Goal: Information Seeking & Learning: Learn about a topic

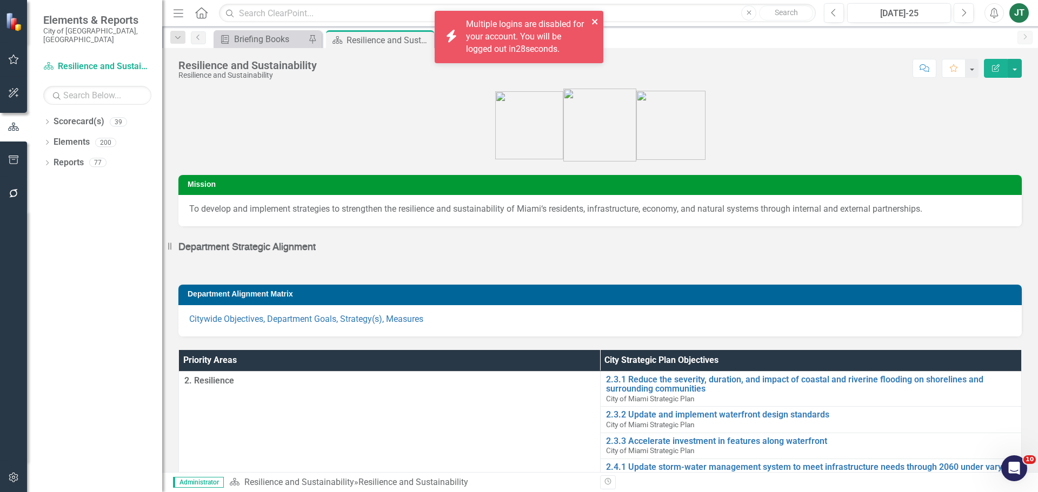
click at [591, 24] on icon "close" at bounding box center [595, 21] width 8 height 9
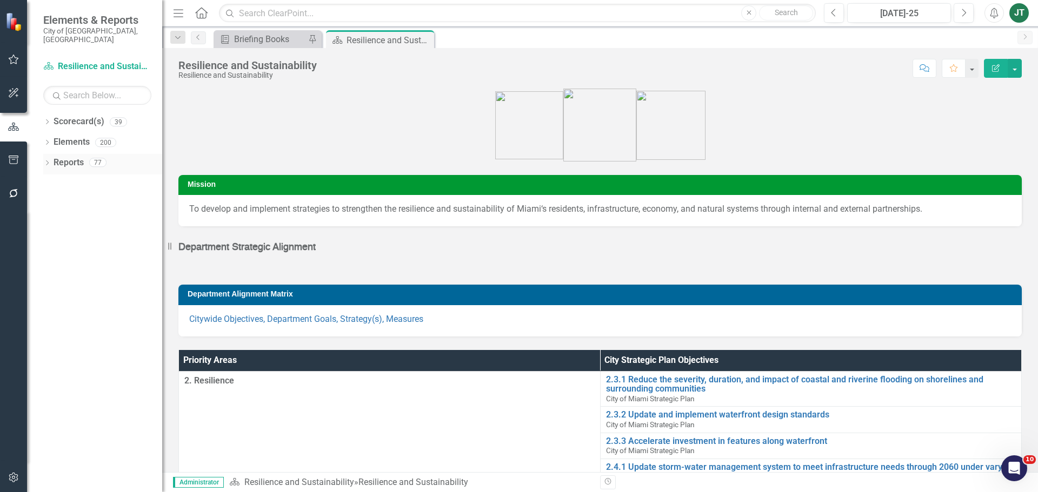
click at [65, 157] on link "Reports" at bounding box center [69, 163] width 30 height 12
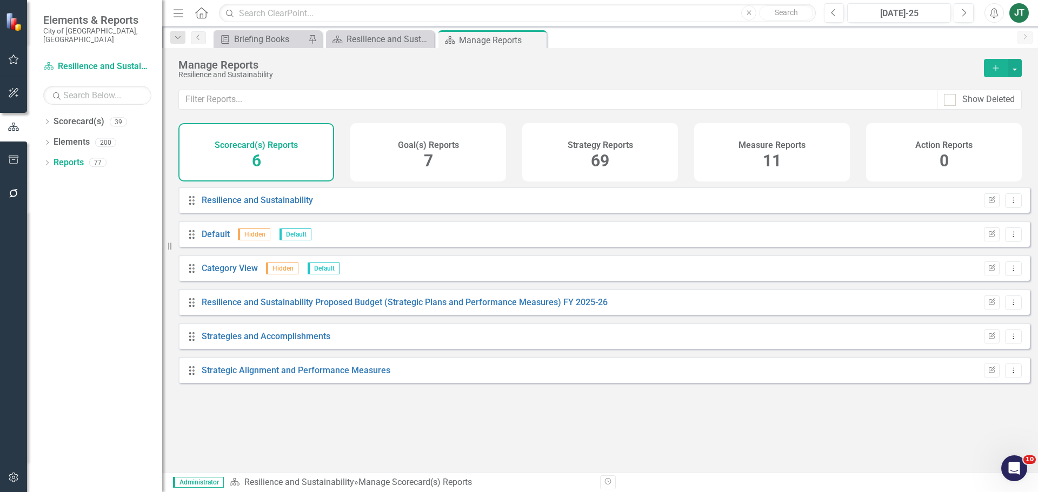
click at [765, 168] on span "11" at bounding box center [772, 160] width 18 height 19
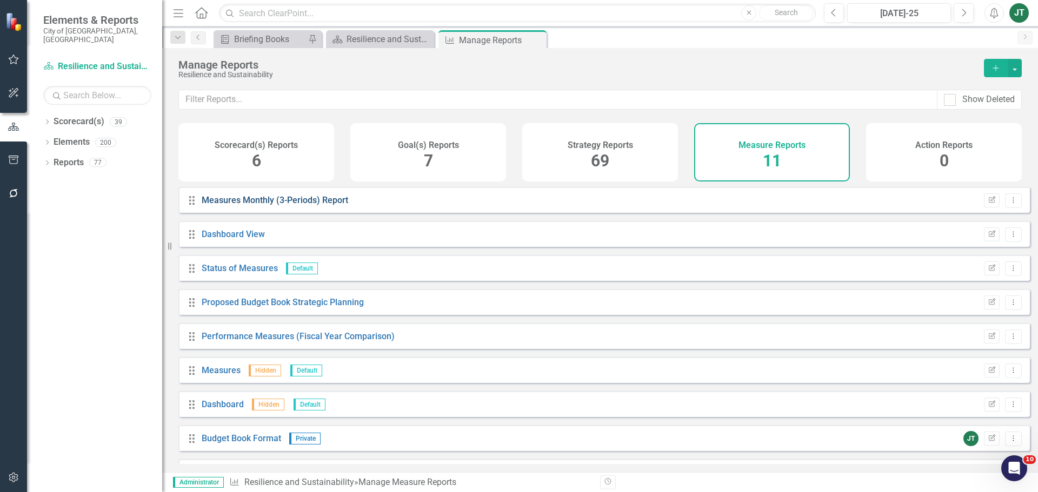
click at [268, 204] on link "Measures Monthly (3-Periods) Report" at bounding box center [275, 200] width 147 height 10
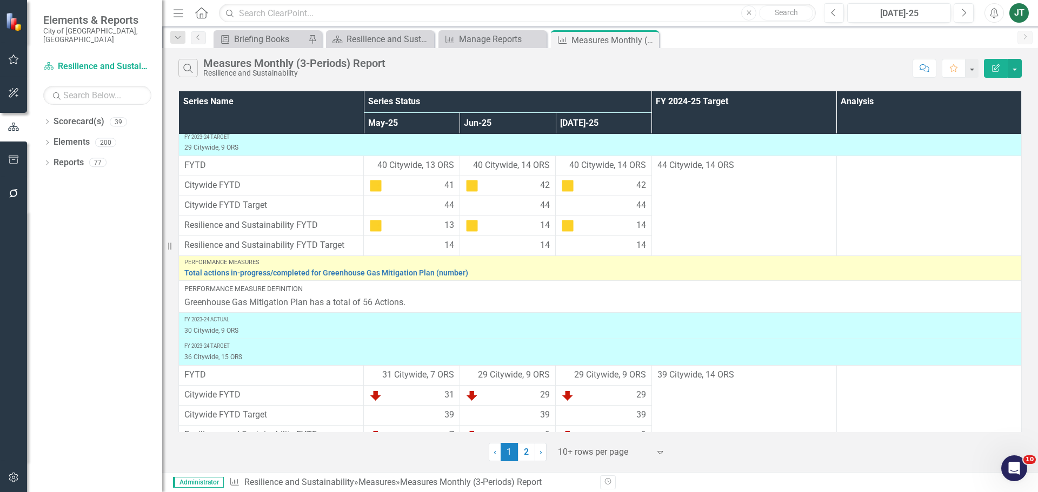
scroll to position [355, 0]
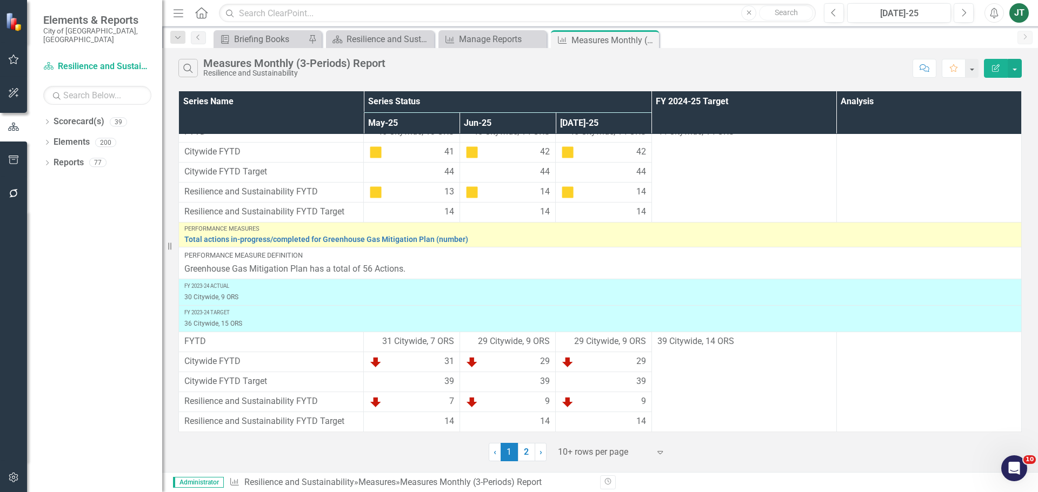
click at [575, 453] on div at bounding box center [604, 452] width 92 height 15
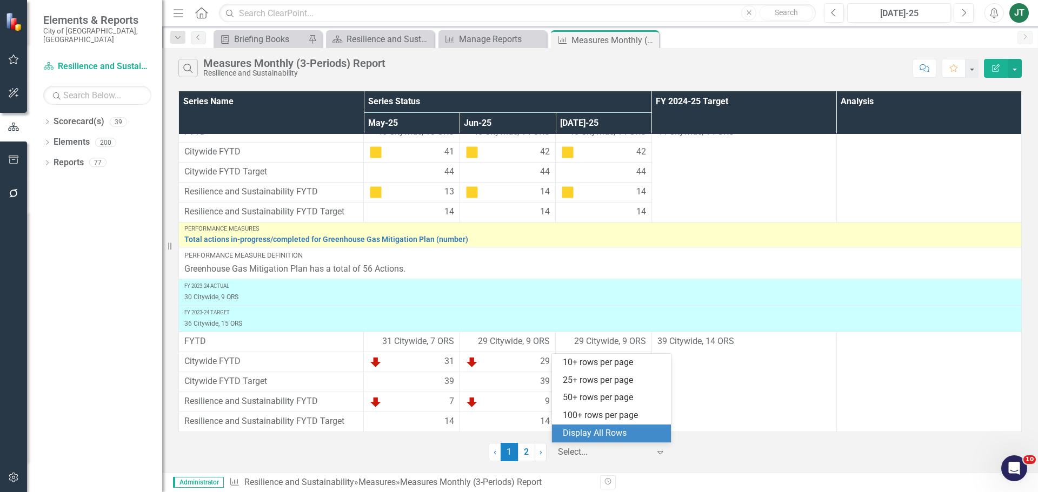
click at [597, 434] on div "Display All Rows" at bounding box center [614, 434] width 102 height 12
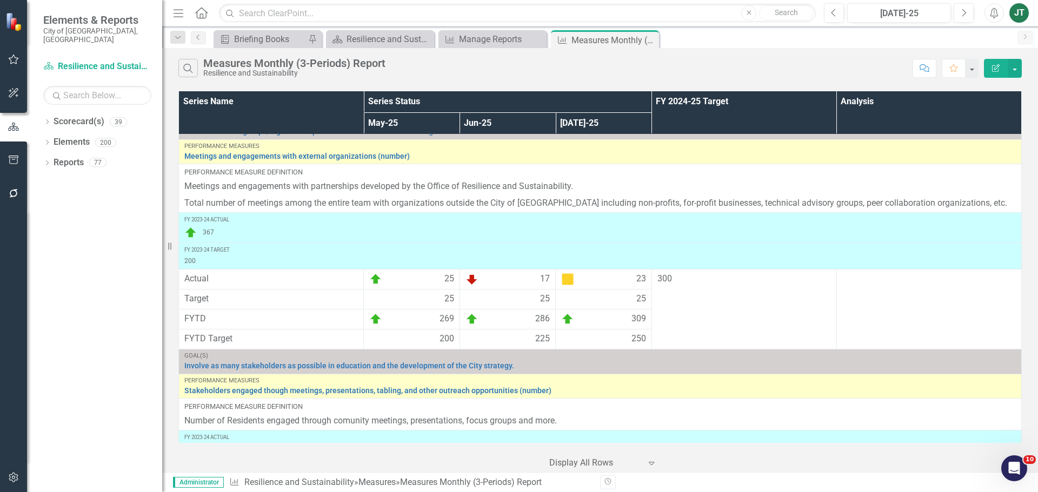
scroll to position [1015, 0]
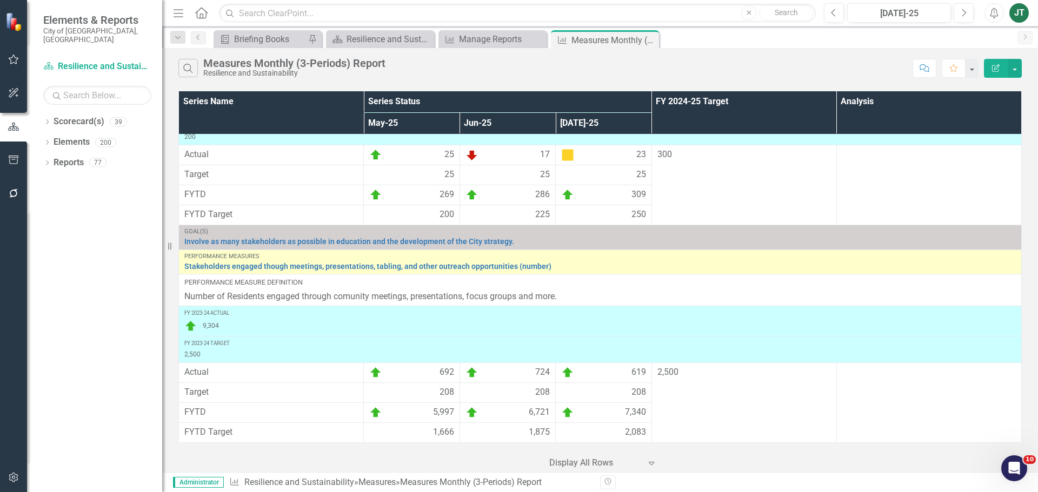
click at [729, 323] on div "9,304" at bounding box center [599, 326] width 831 height 13
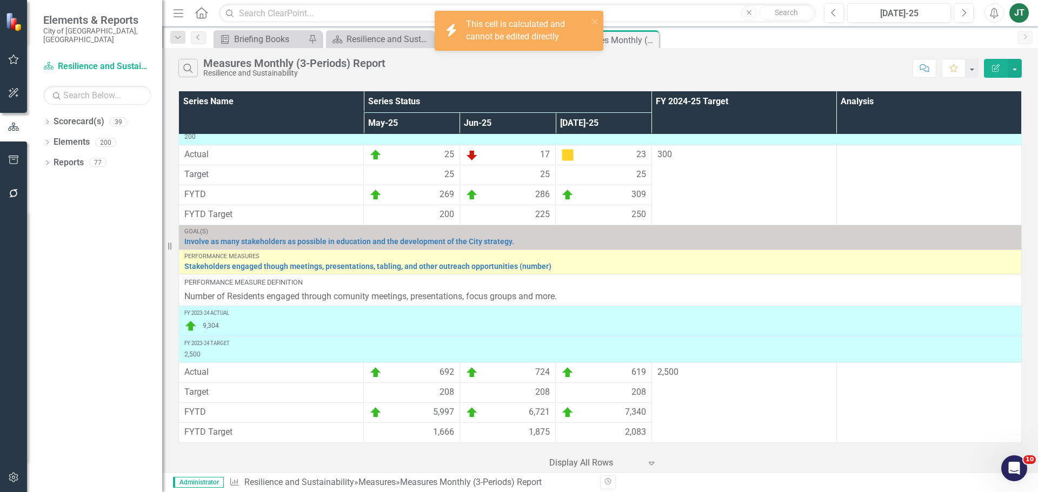
click at [434, 321] on div "9,304" at bounding box center [599, 326] width 831 height 13
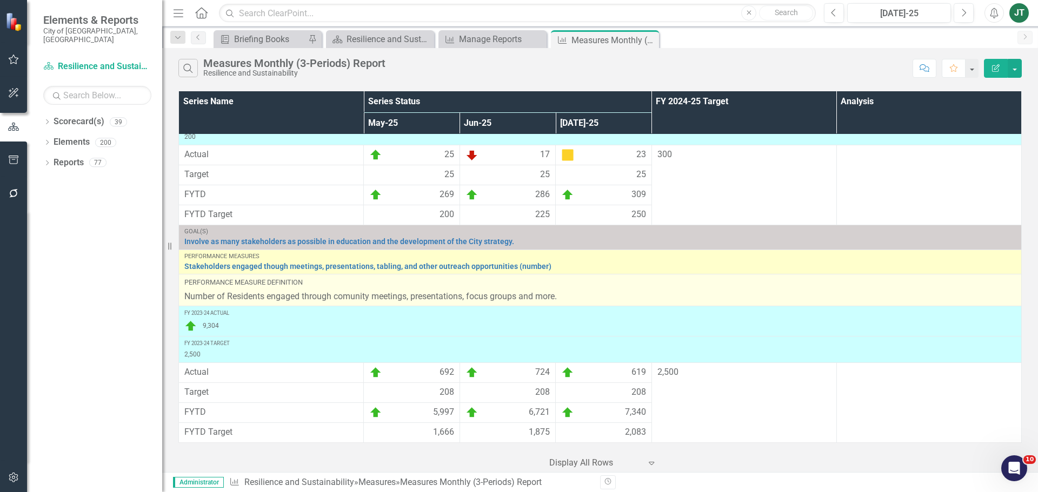
click at [482, 305] on td "Performance Measure Definition Number of Residents engaged through comunity mee…" at bounding box center [600, 291] width 843 height 32
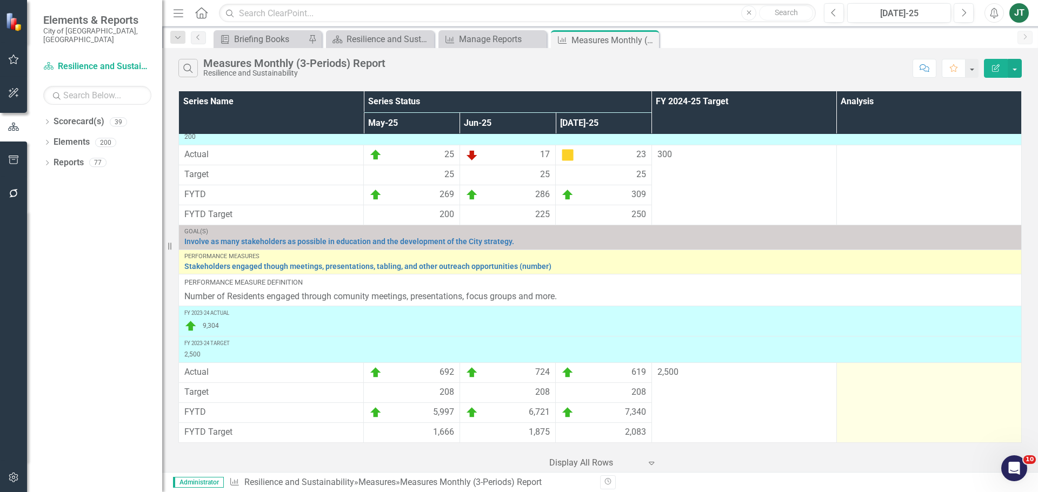
click at [836, 395] on td at bounding box center [928, 403] width 185 height 80
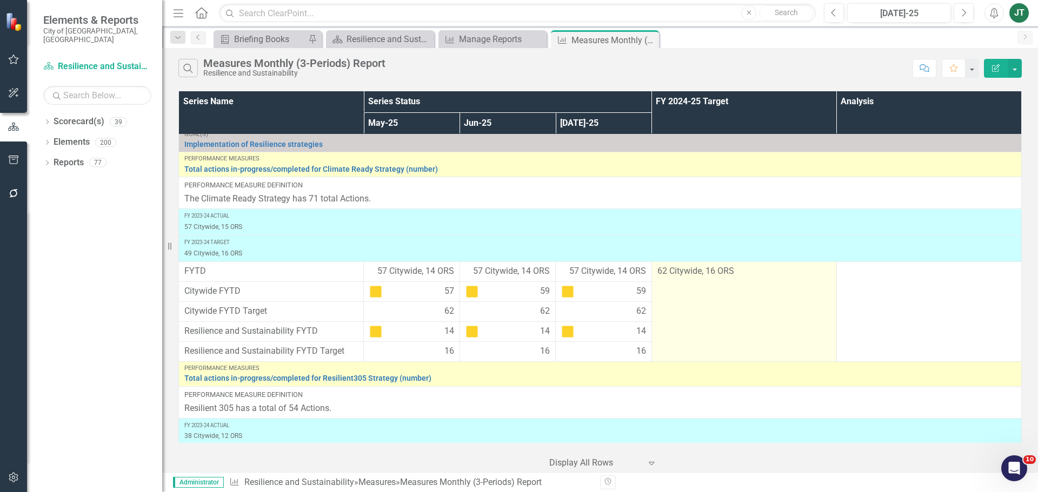
scroll to position [0, 0]
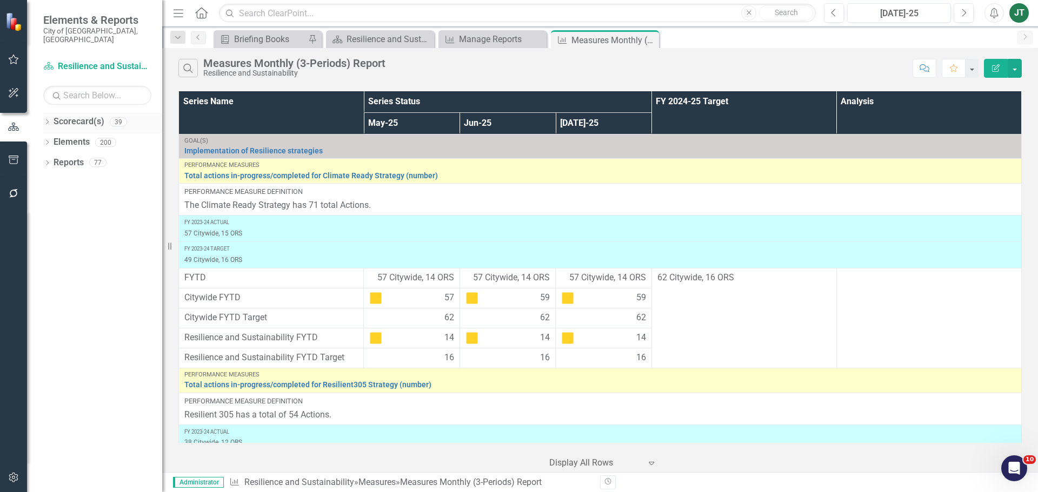
click at [49, 120] on icon "Dropdown" at bounding box center [47, 123] width 8 height 6
click at [51, 159] on icon "Dropdown" at bounding box center [53, 162] width 8 height 6
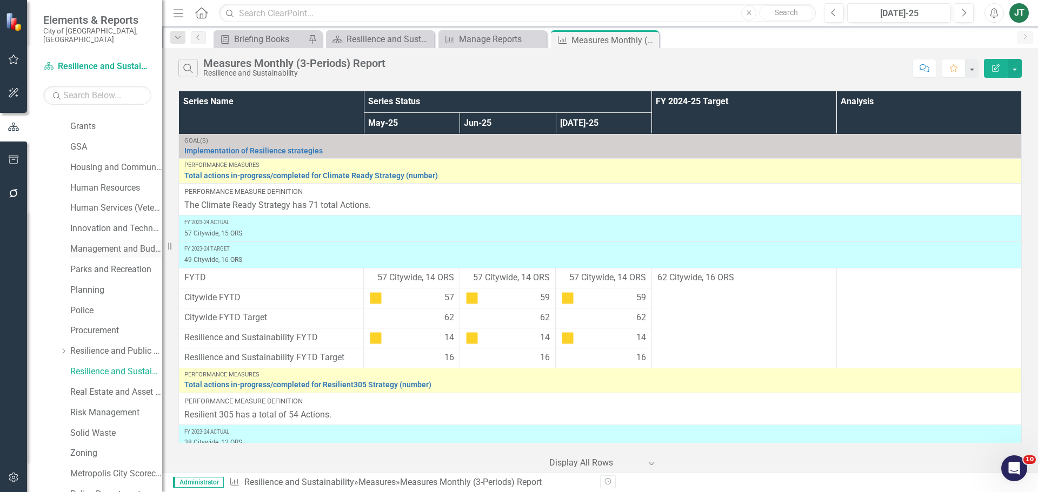
scroll to position [324, 0]
click at [92, 364] on link "Real Estate and Asset Management" at bounding box center [116, 370] width 92 height 12
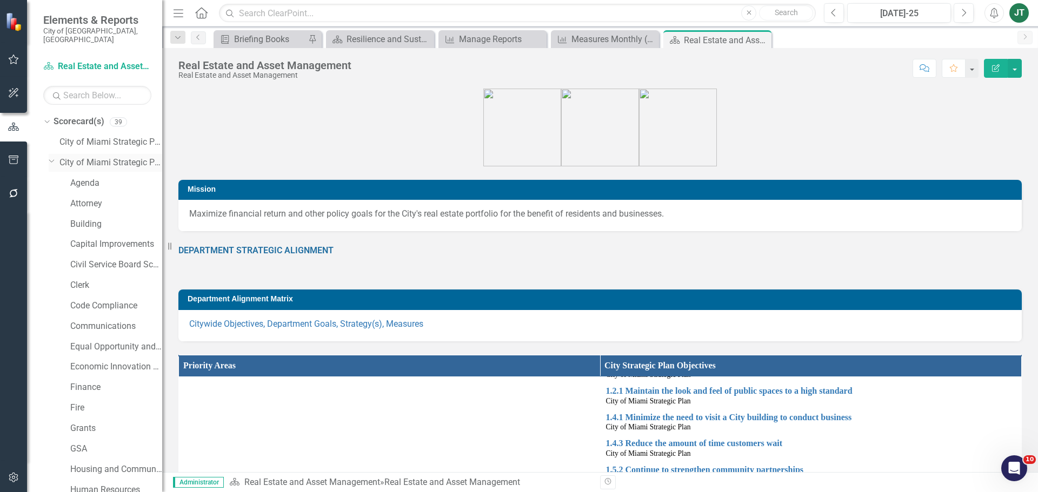
click at [56, 154] on div "Dropdown City of Miami Strategic Plan (NEW)" at bounding box center [106, 163] width 114 height 18
click at [51, 157] on icon "Dropdown" at bounding box center [52, 161] width 6 height 8
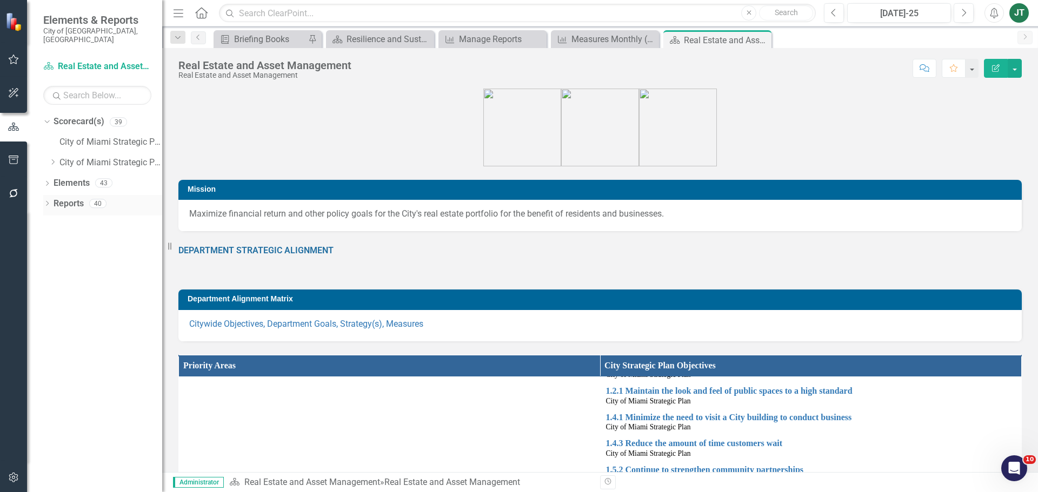
click at [47, 202] on icon "Dropdown" at bounding box center [47, 205] width 8 height 6
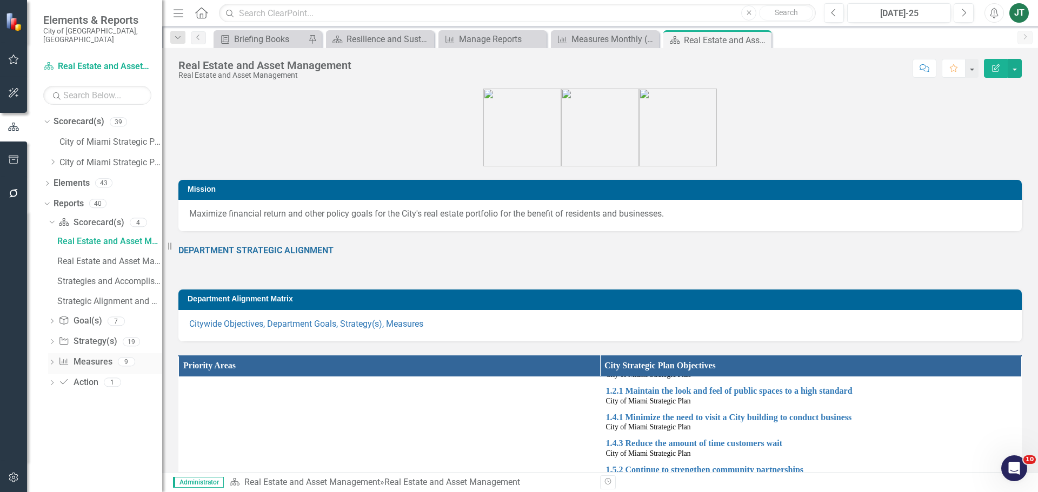
click at [97, 356] on link "Measure Measures" at bounding box center [85, 362] width 54 height 12
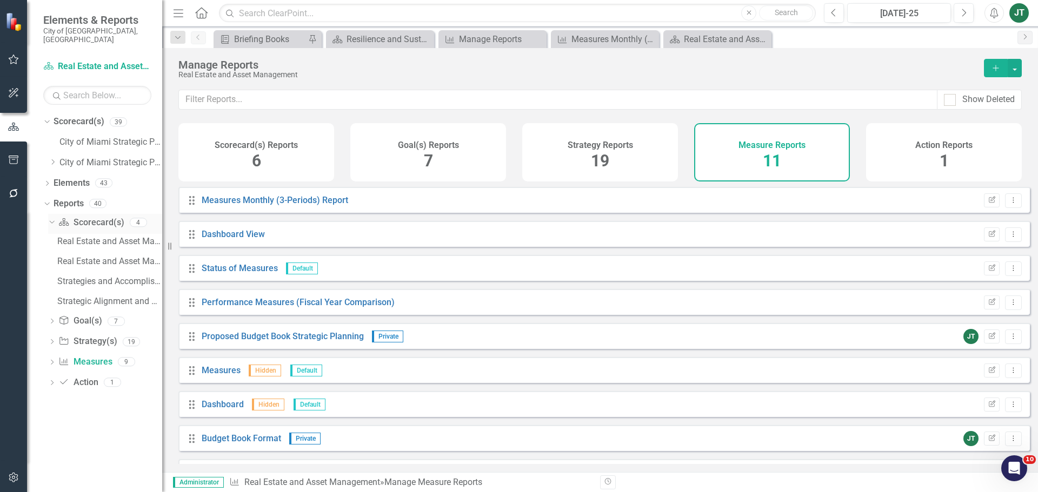
click at [50, 218] on icon "Dropdown" at bounding box center [51, 222] width 6 height 8
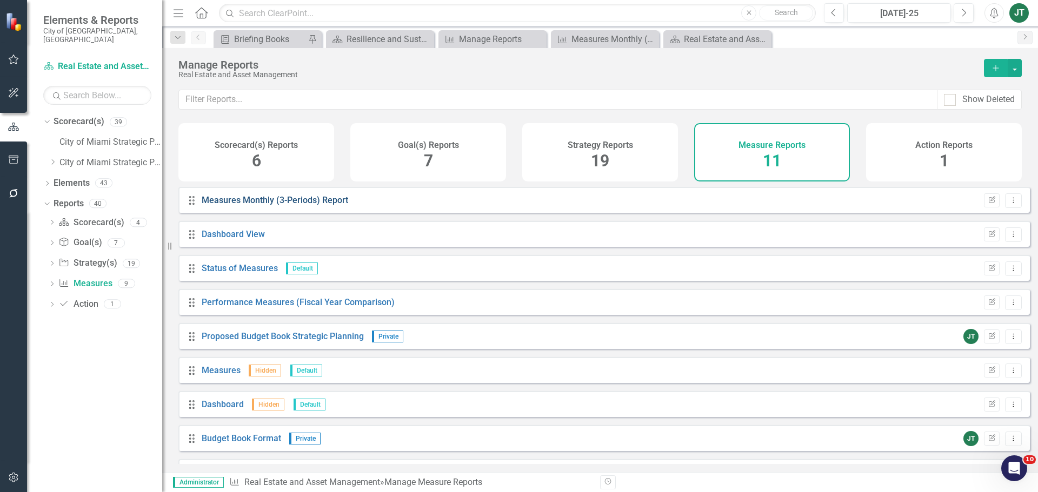
click at [320, 205] on link "Measures Monthly (3-Periods) Report" at bounding box center [275, 200] width 147 height 10
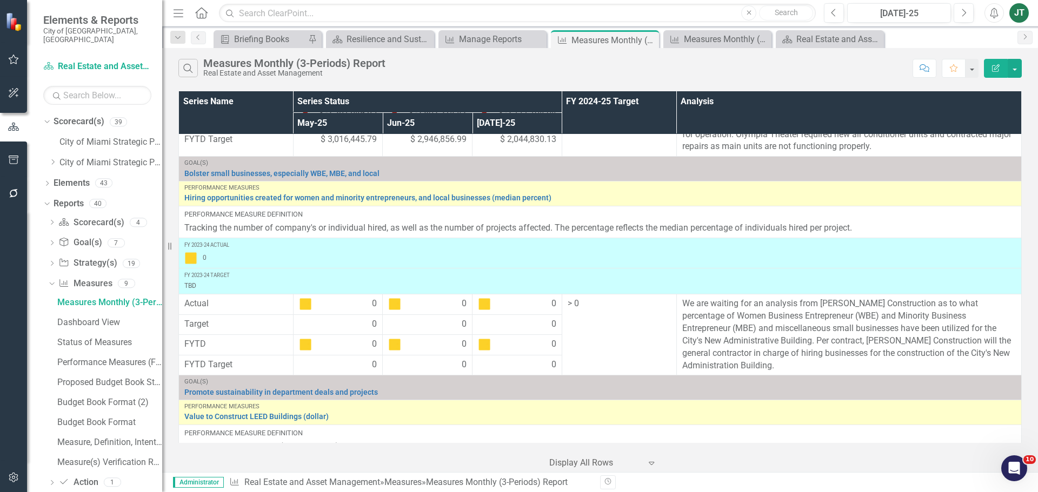
scroll to position [3459, 0]
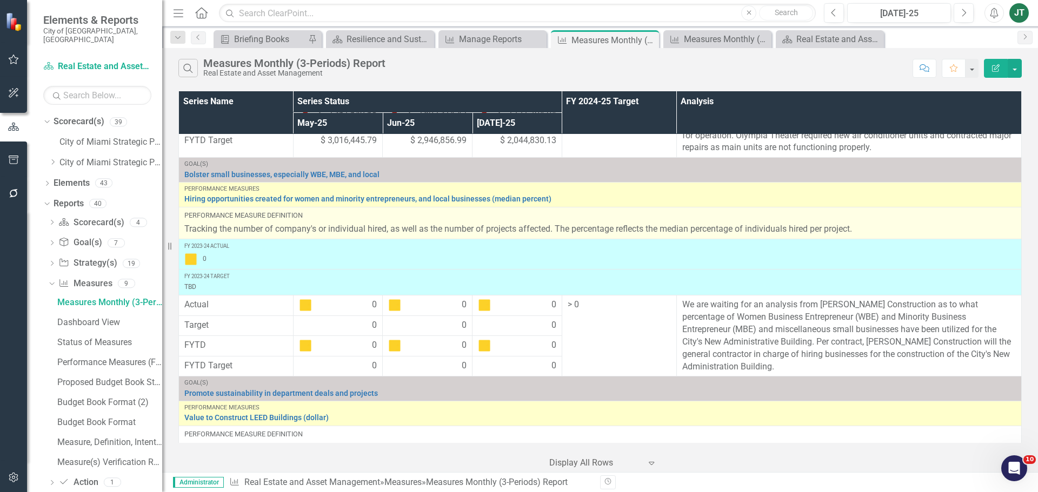
click at [228, 223] on p "Tracking the number of company's or individual hired, as well as the number of …" at bounding box center [599, 229] width 831 height 12
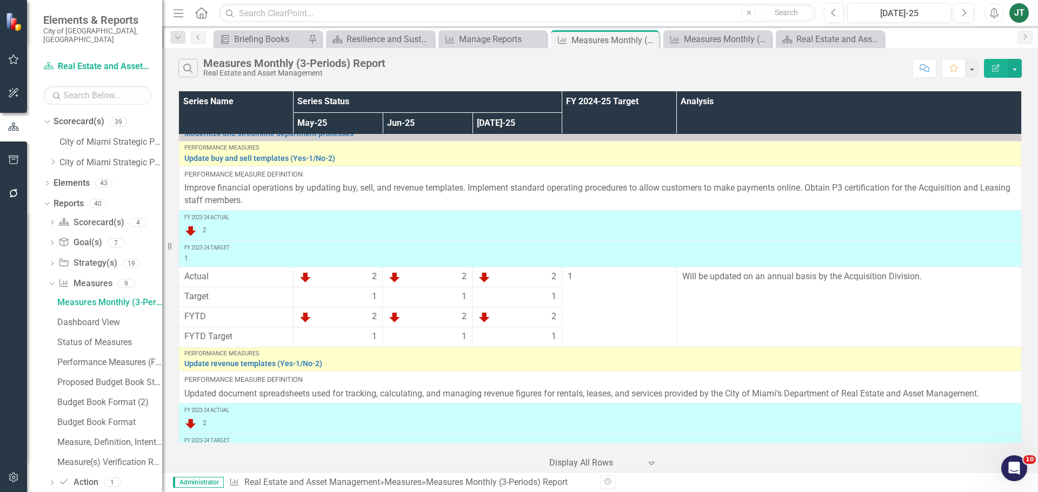
scroll to position [0, 0]
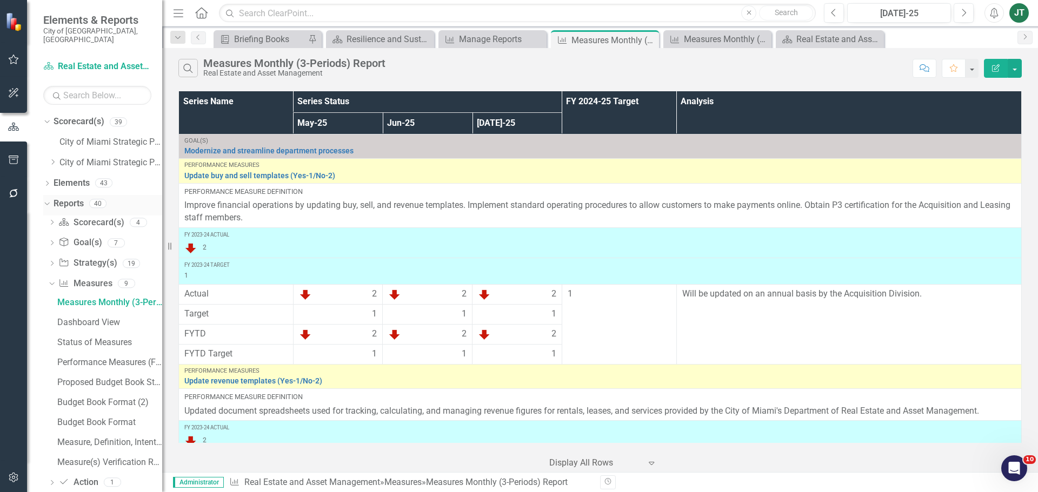
click at [48, 199] on icon "Dropdown" at bounding box center [46, 203] width 6 height 8
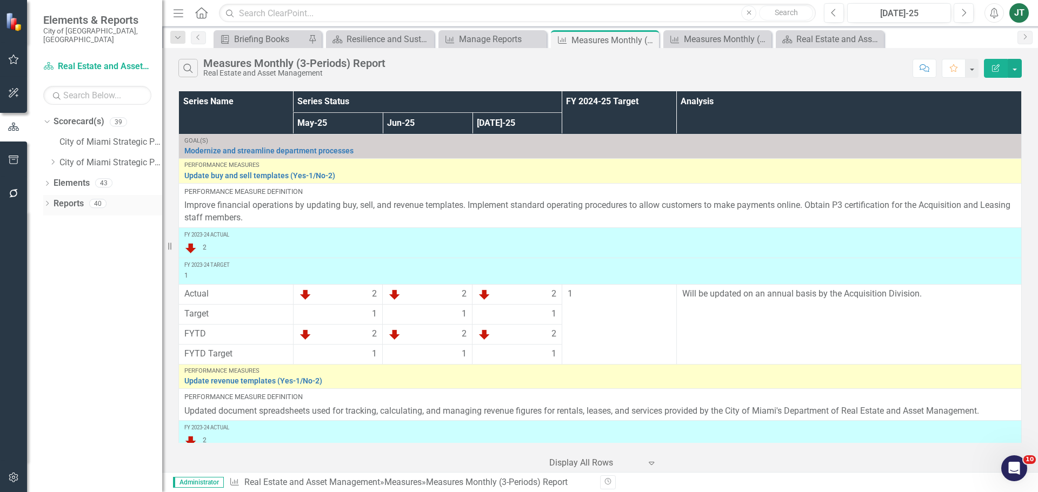
click at [46, 202] on icon "Dropdown" at bounding box center [47, 205] width 8 height 6
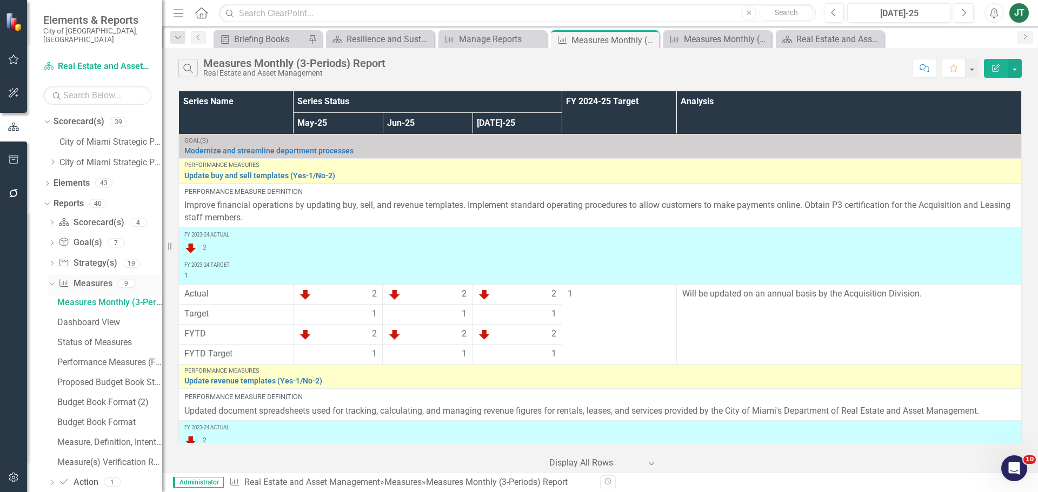
click at [54, 279] on div "Dropdown" at bounding box center [49, 283] width 9 height 8
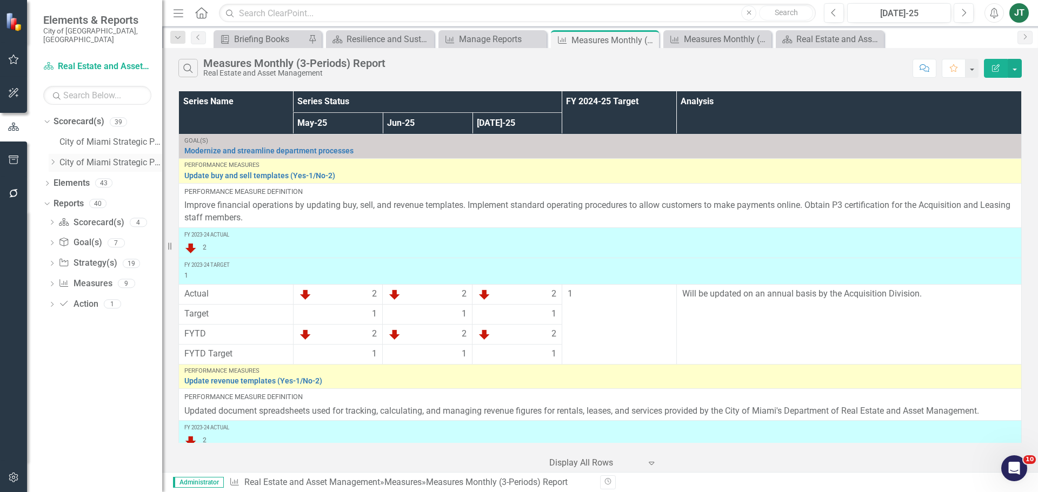
click at [55, 159] on icon at bounding box center [53, 161] width 3 height 5
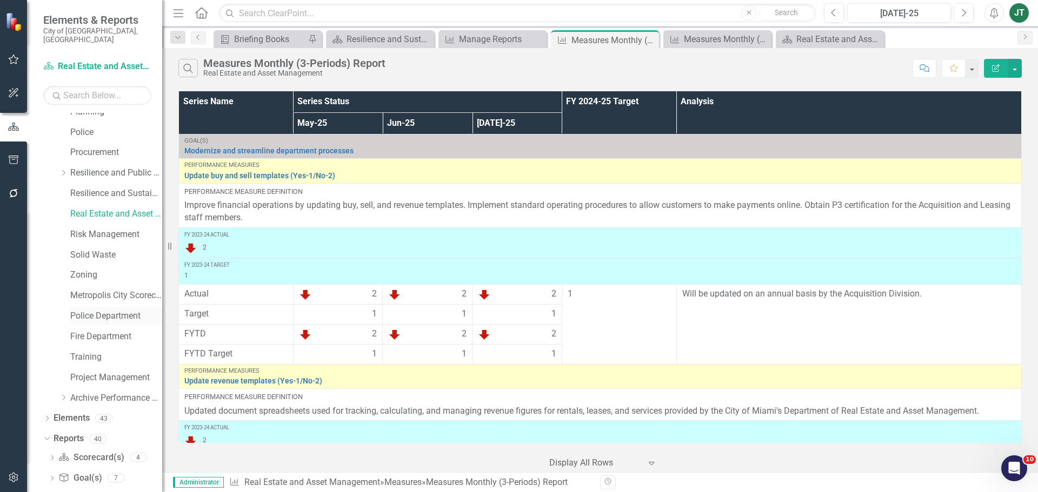
scroll to position [487, 0]
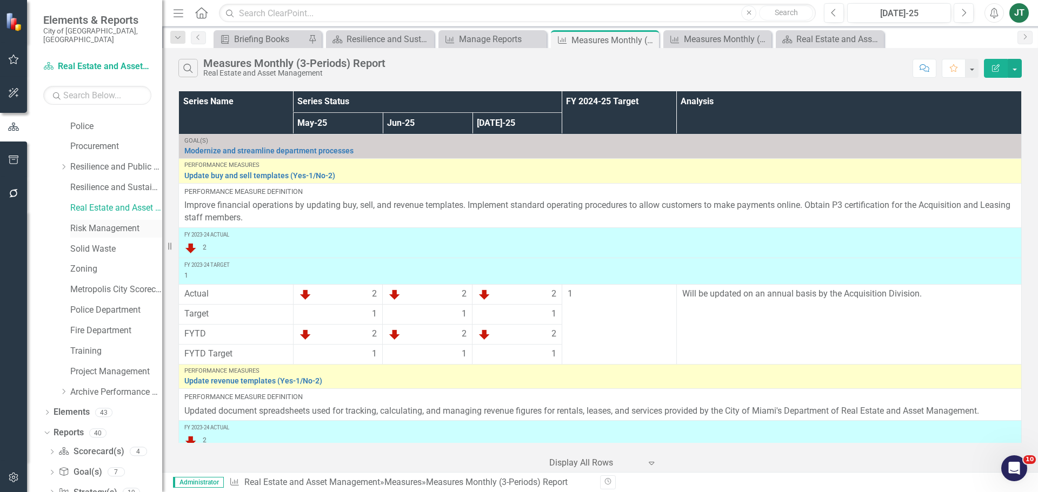
click at [95, 223] on link "Risk Management" at bounding box center [116, 229] width 92 height 12
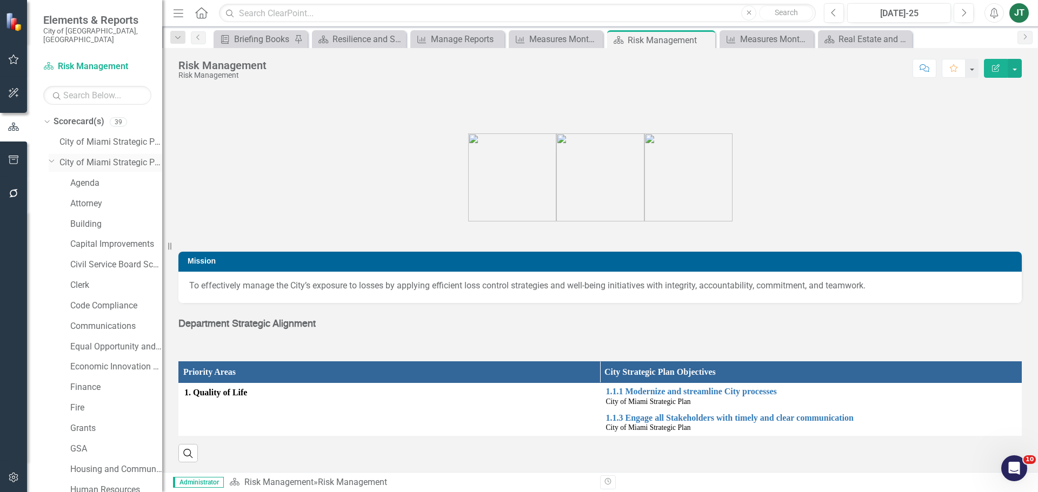
click at [52, 154] on div "Dropdown City of Miami Strategic Plan (NEW)" at bounding box center [106, 163] width 114 height 18
click at [51, 157] on icon "Dropdown" at bounding box center [52, 161] width 6 height 8
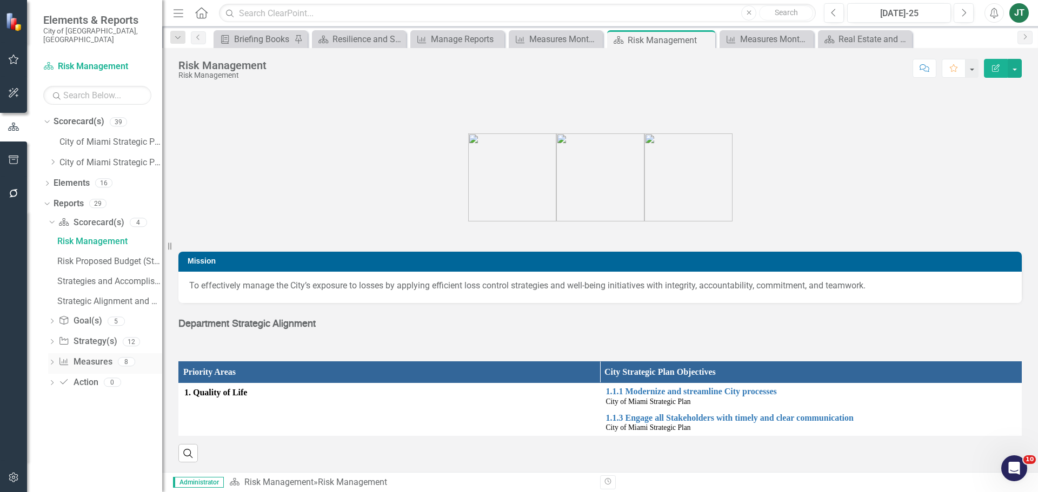
click at [94, 356] on link "Measure Measures" at bounding box center [85, 362] width 54 height 12
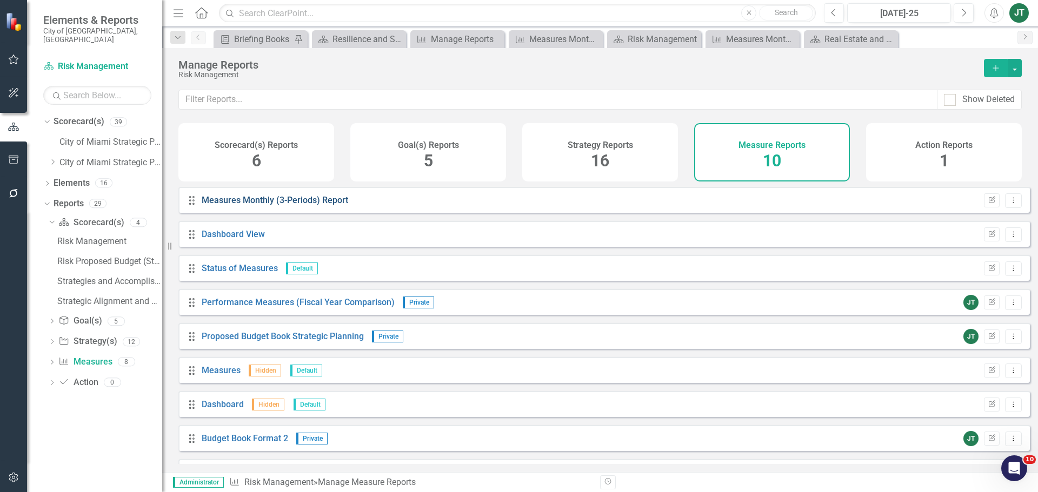
click at [303, 205] on link "Measures Monthly (3-Periods) Report" at bounding box center [275, 200] width 147 height 10
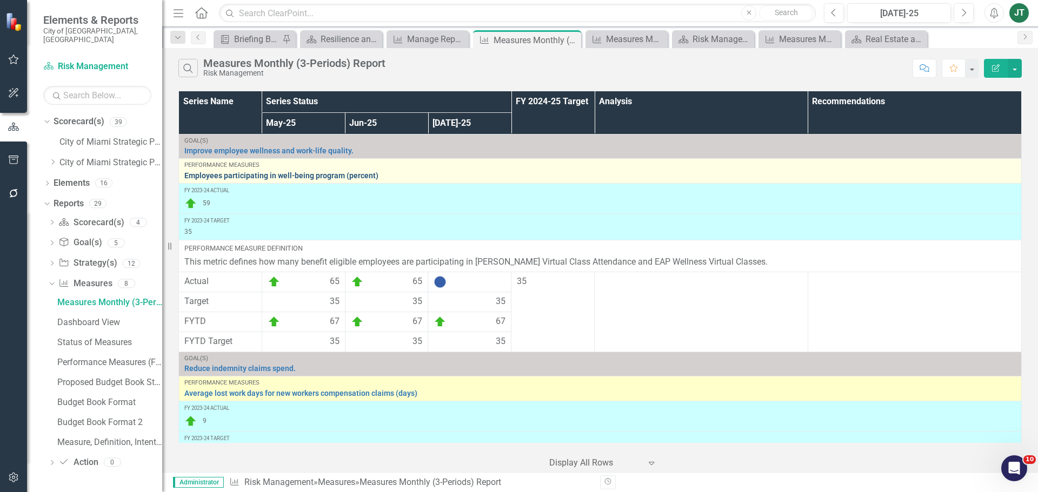
click at [401, 176] on link "Employees participating in well-being program (percent)" at bounding box center [599, 176] width 831 height 8
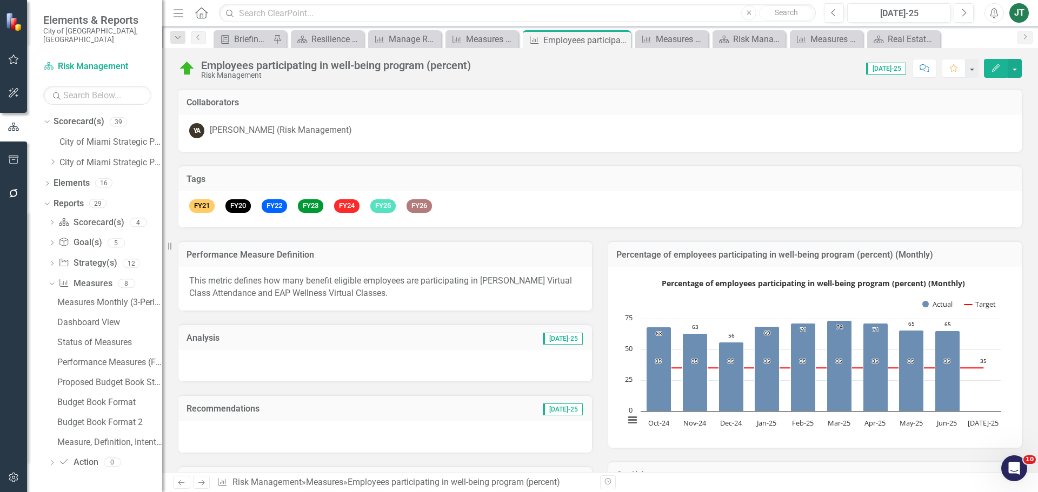
click at [284, 66] on div "Employees participating in well-being program (percent)" at bounding box center [336, 65] width 270 height 12
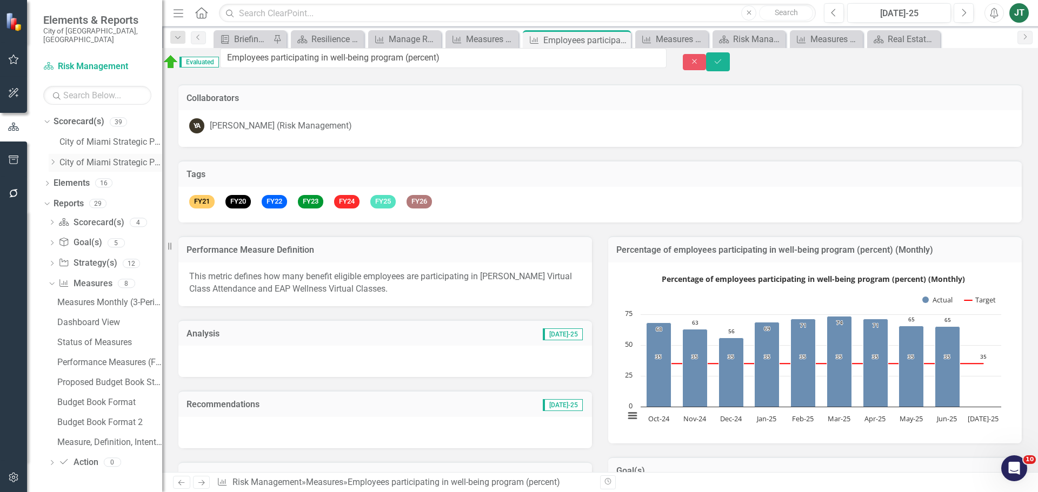
click at [50, 159] on icon "Dropdown" at bounding box center [53, 162] width 8 height 6
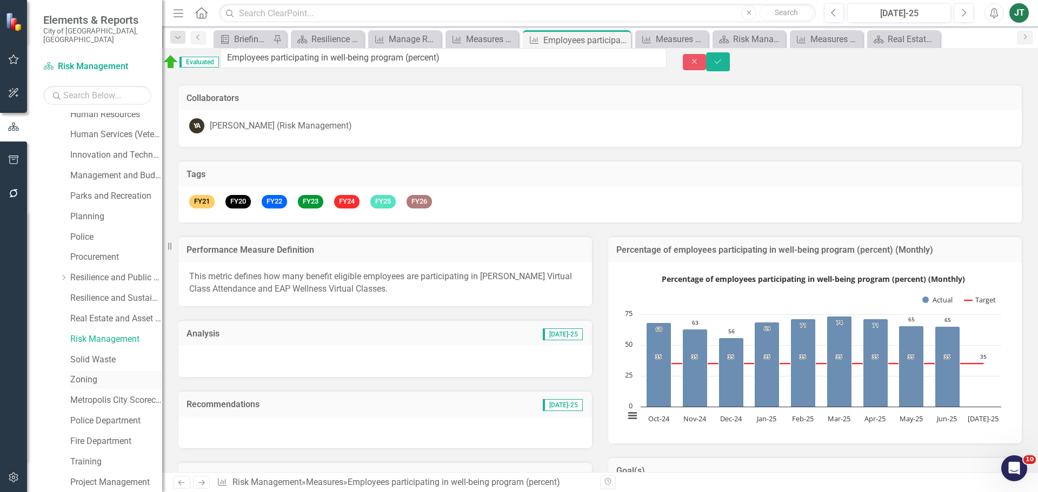
scroll to position [378, 0]
click at [78, 351] on link "Solid Waste" at bounding box center [116, 357] width 92 height 12
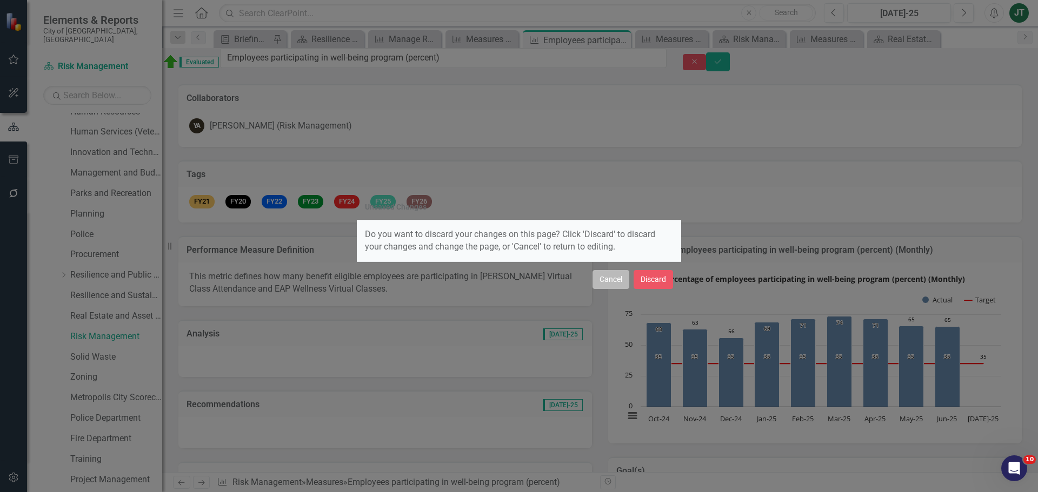
click at [615, 285] on button "Cancel" at bounding box center [610, 279] width 37 height 19
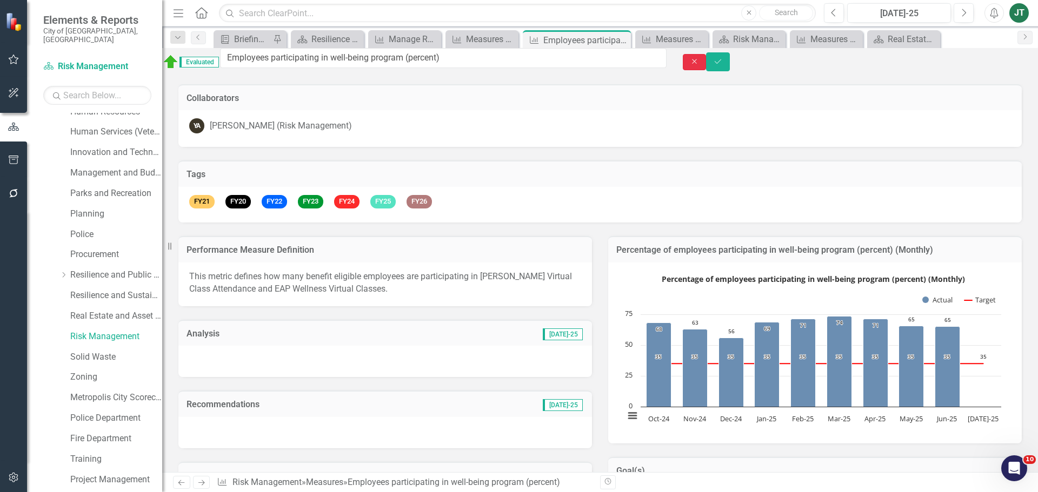
click at [707, 58] on button "Close" at bounding box center [695, 62] width 24 height 17
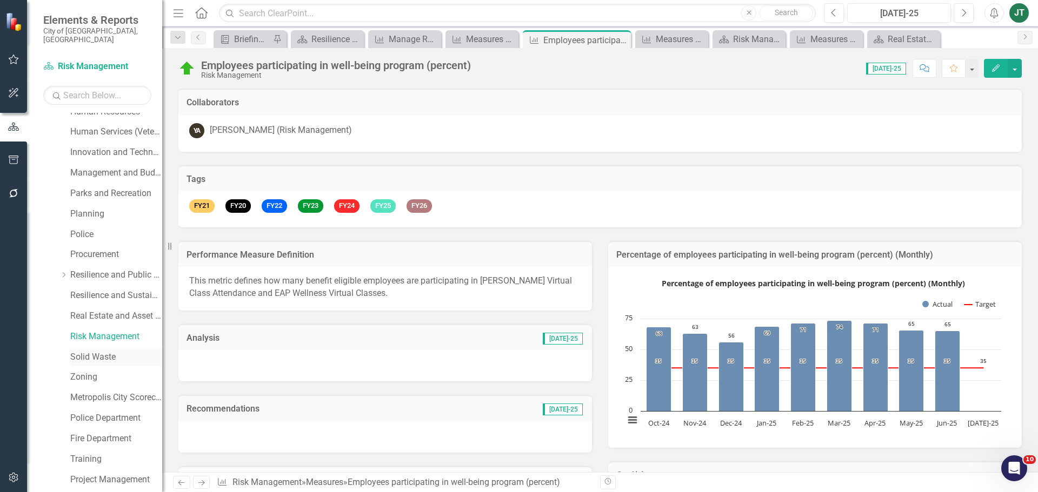
click at [91, 351] on link "Solid Waste" at bounding box center [116, 357] width 92 height 12
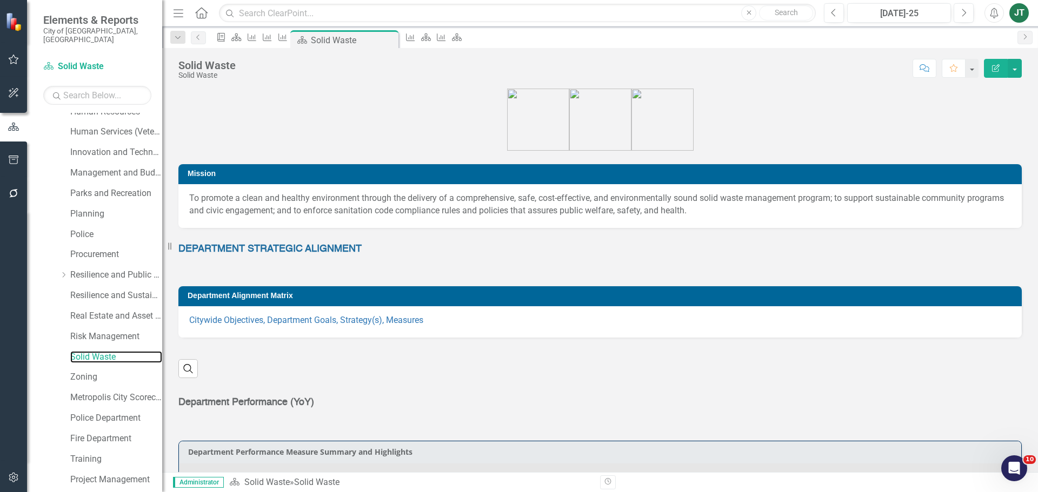
scroll to position [465, 0]
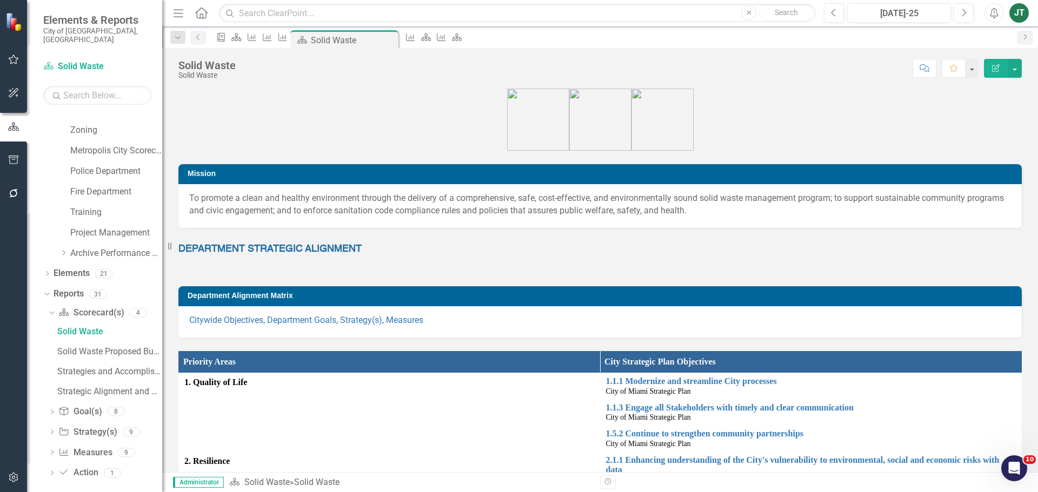
drag, startPoint x: 51, startPoint y: 303, endPoint x: 54, endPoint y: 310, distance: 7.0
click at [51, 309] on icon "Dropdown" at bounding box center [51, 313] width 6 height 8
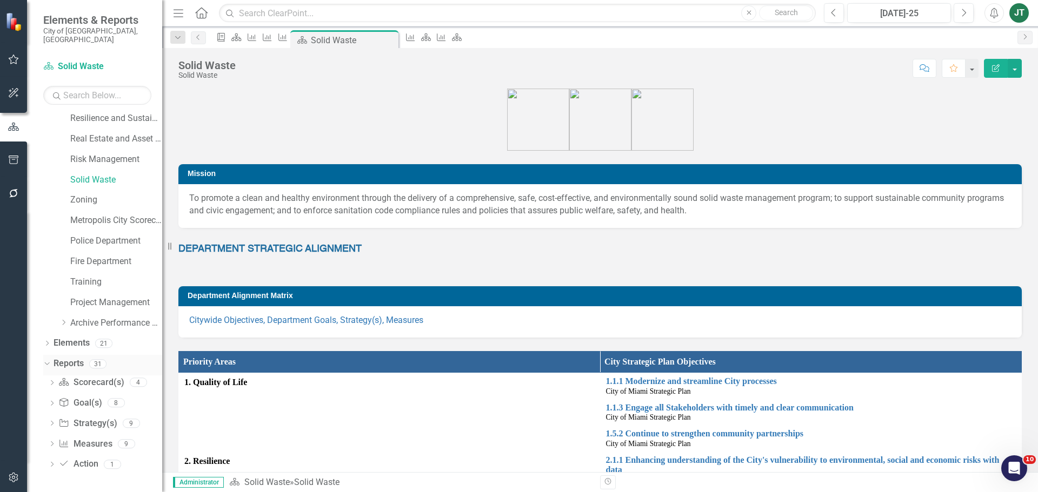
scroll to position [547, 0]
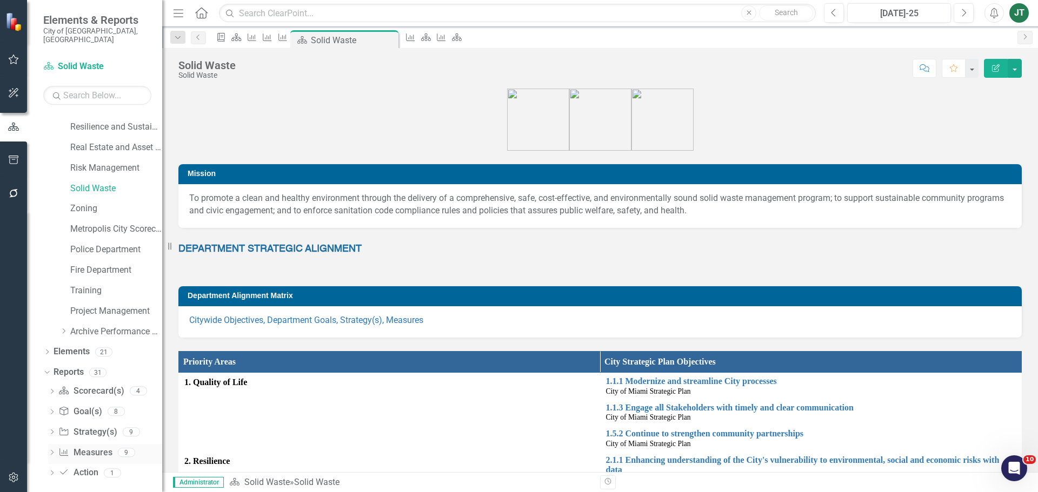
click at [83, 447] on link "Measure Measures" at bounding box center [85, 453] width 54 height 12
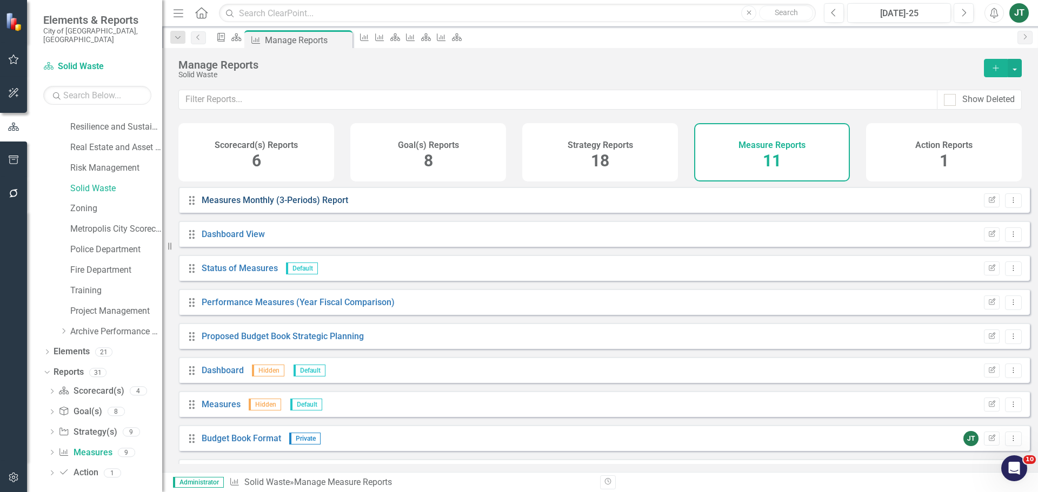
click at [250, 205] on link "Measures Monthly (3-Periods) Report" at bounding box center [275, 200] width 147 height 10
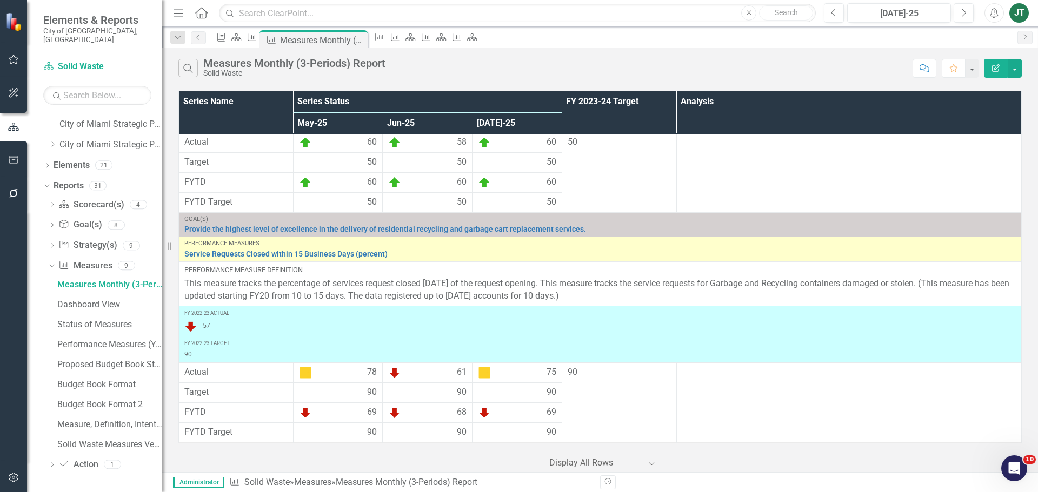
scroll to position [9, 0]
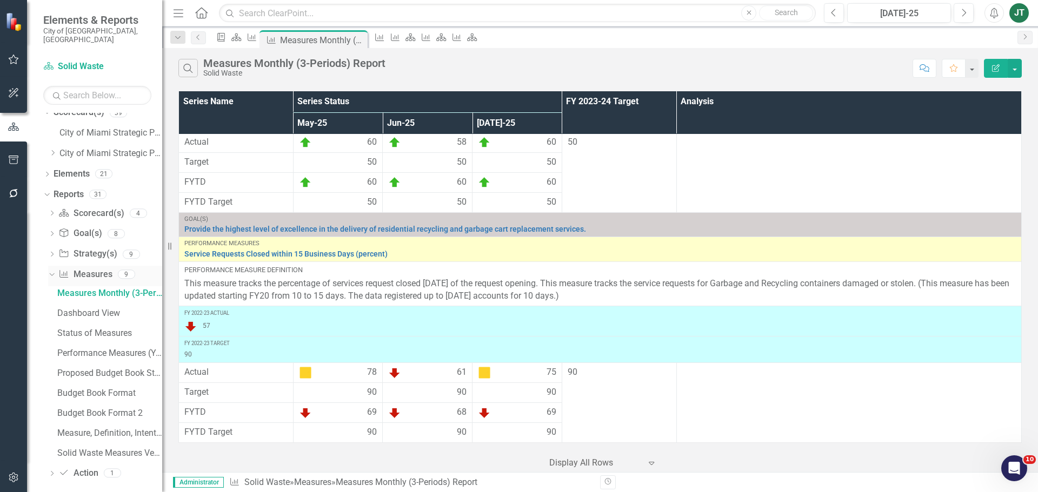
click at [50, 270] on icon "Dropdown" at bounding box center [51, 274] width 6 height 8
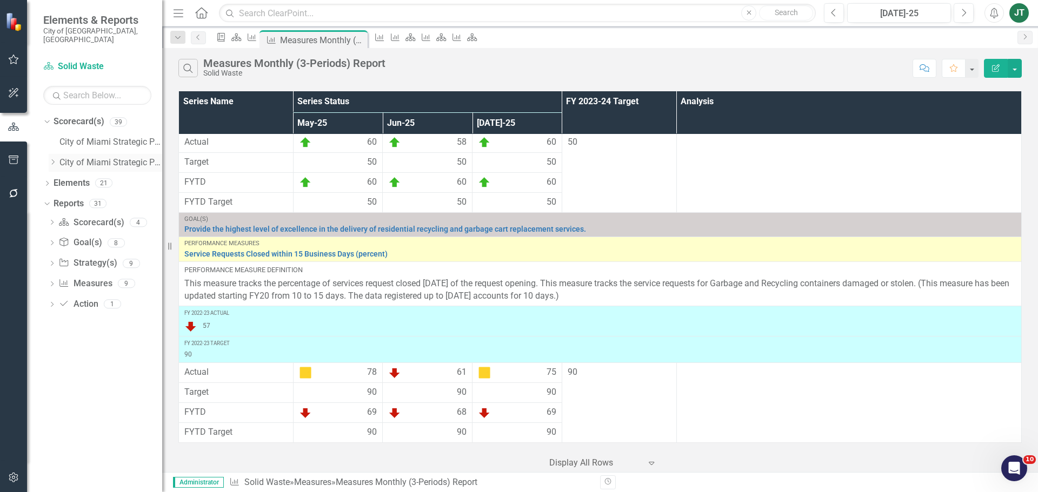
click at [50, 159] on icon "Dropdown" at bounding box center [53, 162] width 8 height 6
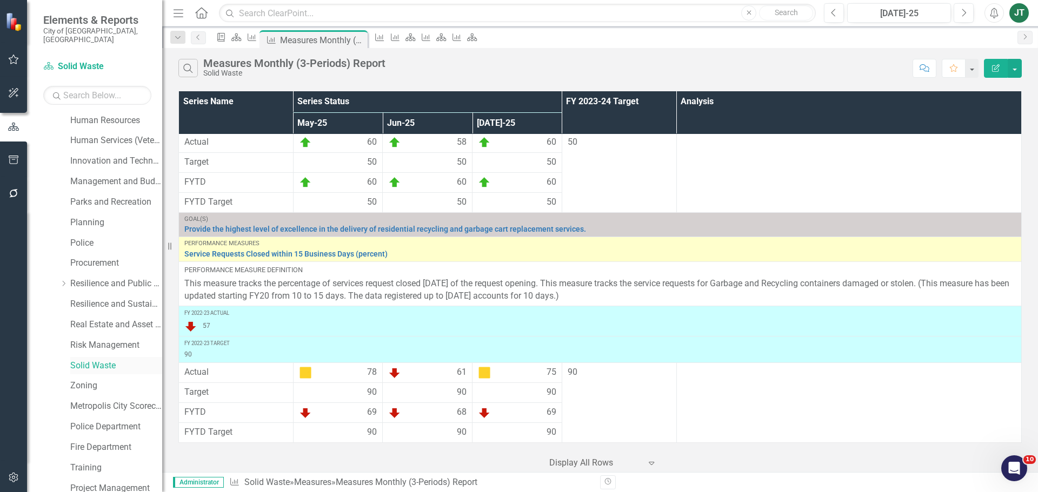
scroll to position [432, 0]
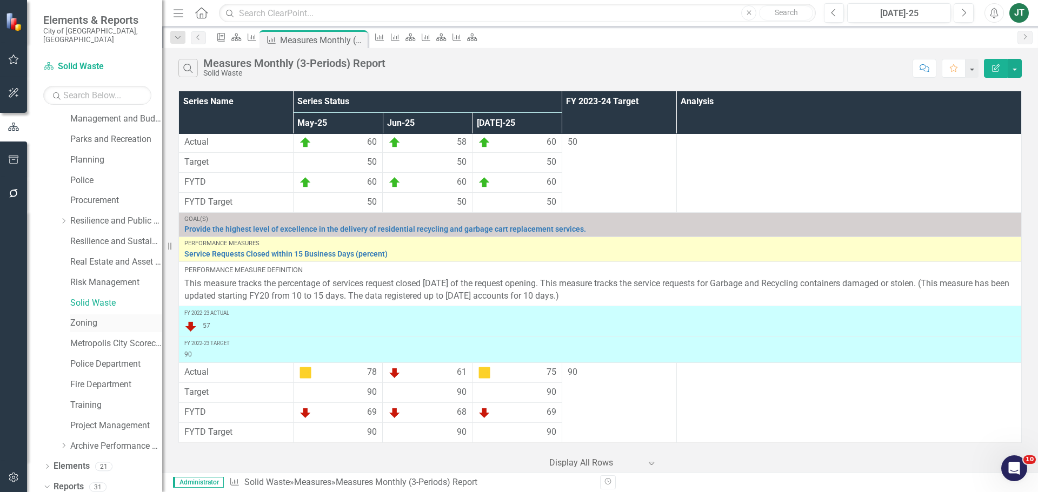
click at [88, 315] on div "Zoning" at bounding box center [116, 324] width 92 height 18
click at [89, 317] on link "Zoning" at bounding box center [116, 323] width 92 height 12
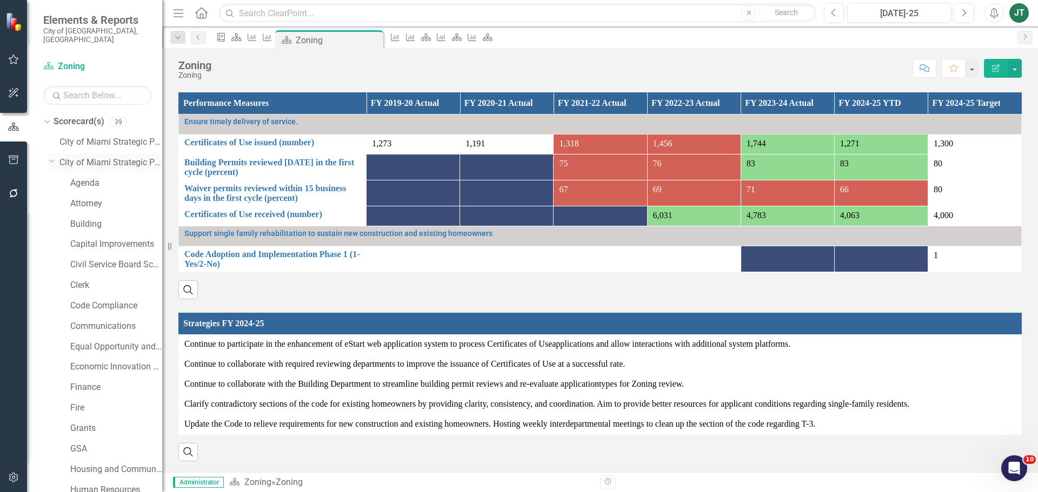
click at [51, 157] on icon "Dropdown" at bounding box center [52, 161] width 6 height 8
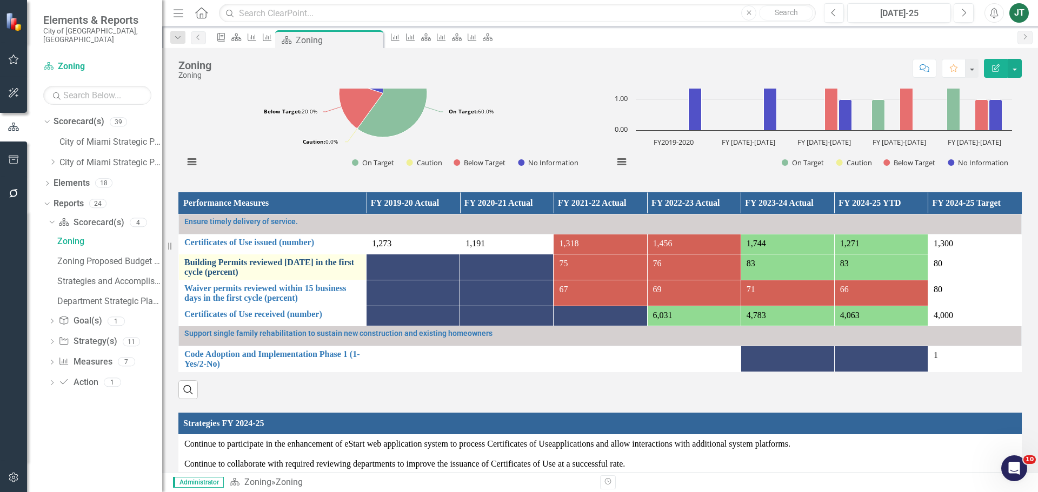
scroll to position [482, 0]
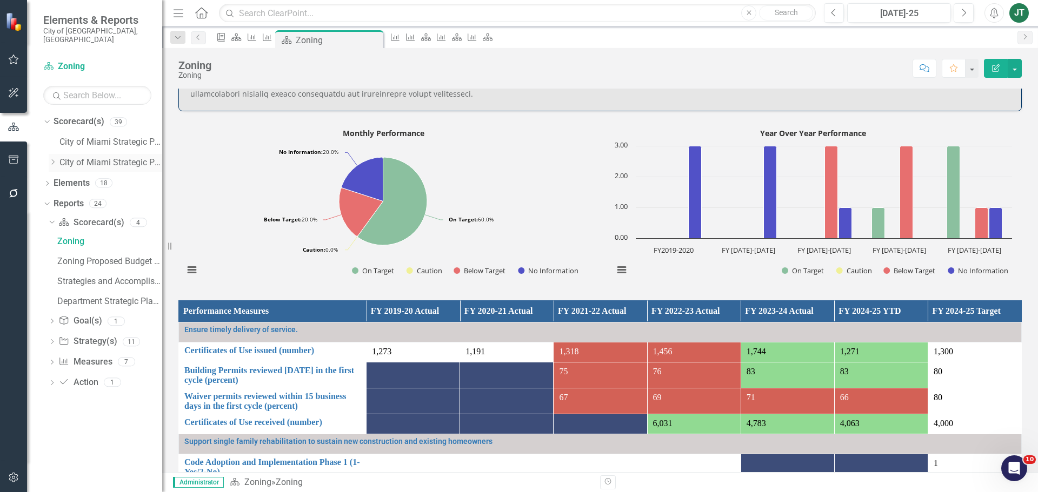
click at [53, 159] on icon "Dropdown" at bounding box center [53, 162] width 8 height 6
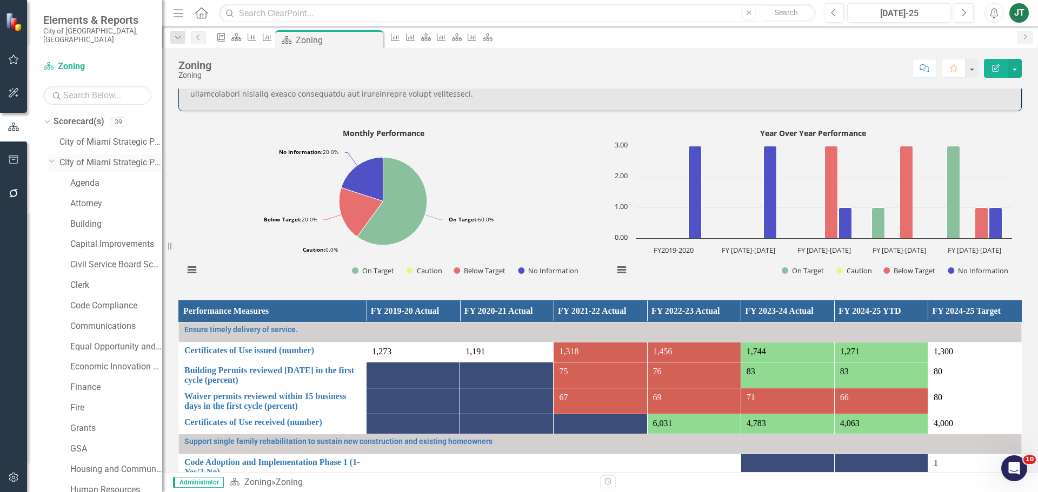
click at [52, 157] on icon "Dropdown" at bounding box center [52, 161] width 6 height 8
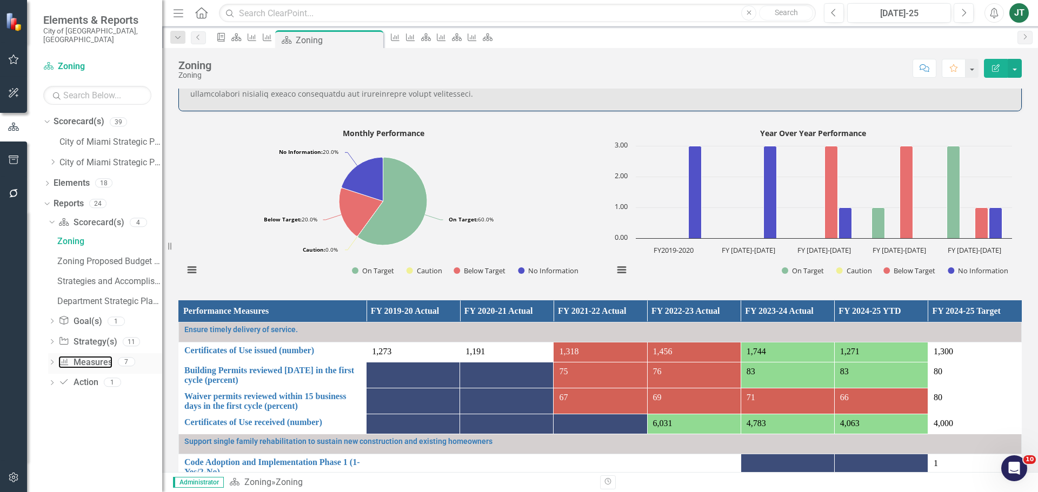
click at [98, 356] on link "Measure Measures" at bounding box center [85, 362] width 54 height 12
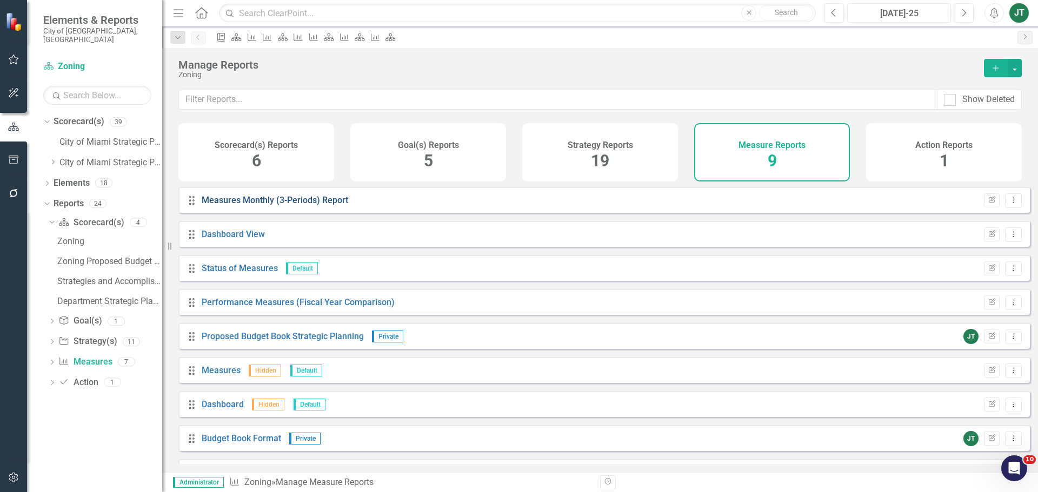
click at [290, 204] on link "Measures Monthly (3-Periods) Report" at bounding box center [275, 200] width 147 height 10
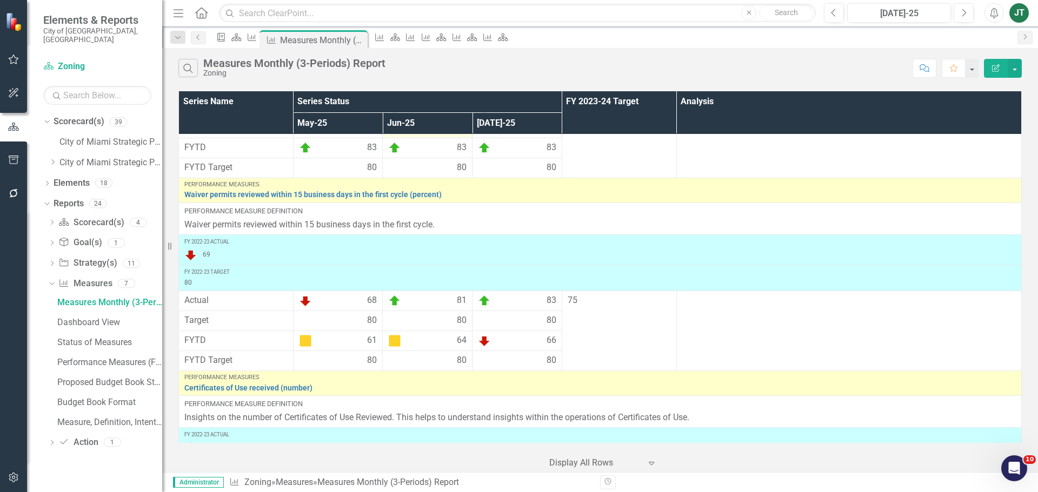
scroll to position [384, 0]
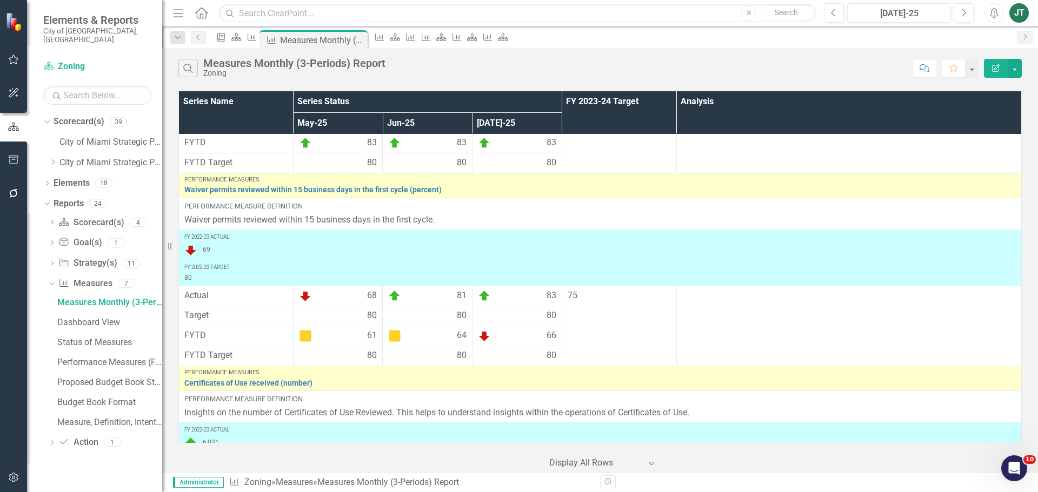
click at [48, 151] on div "Dropdown Scorecard(s) 39 City of Miami Strategic Plan Dropdown City of Miami St…" at bounding box center [102, 144] width 119 height 62
click at [52, 159] on icon "Dropdown" at bounding box center [53, 162] width 8 height 6
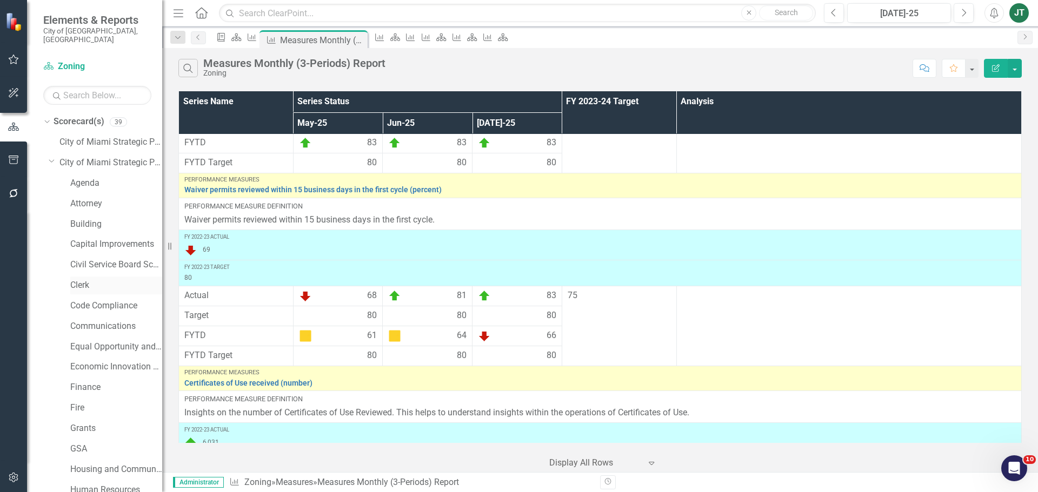
click at [84, 279] on link "Clerk" at bounding box center [116, 285] width 92 height 12
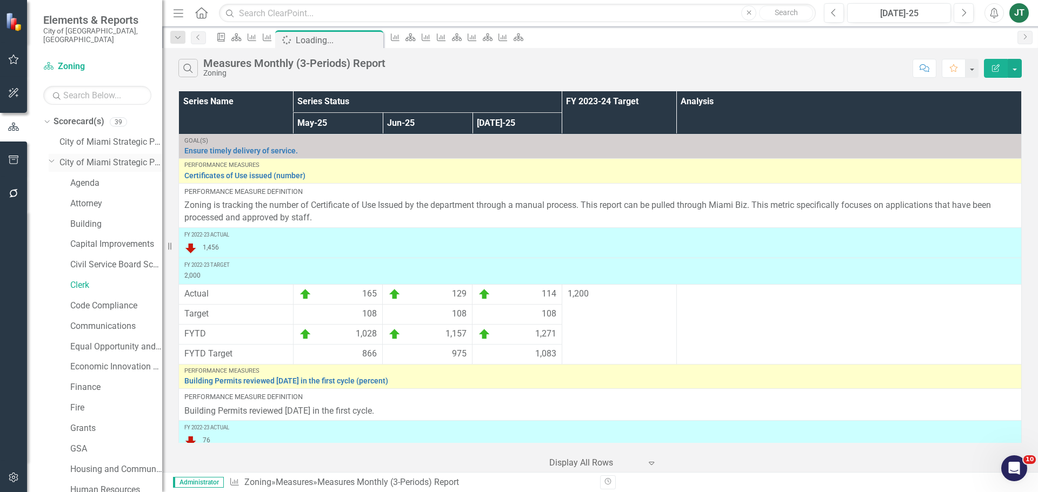
click at [51, 157] on icon "Dropdown" at bounding box center [52, 161] width 6 height 8
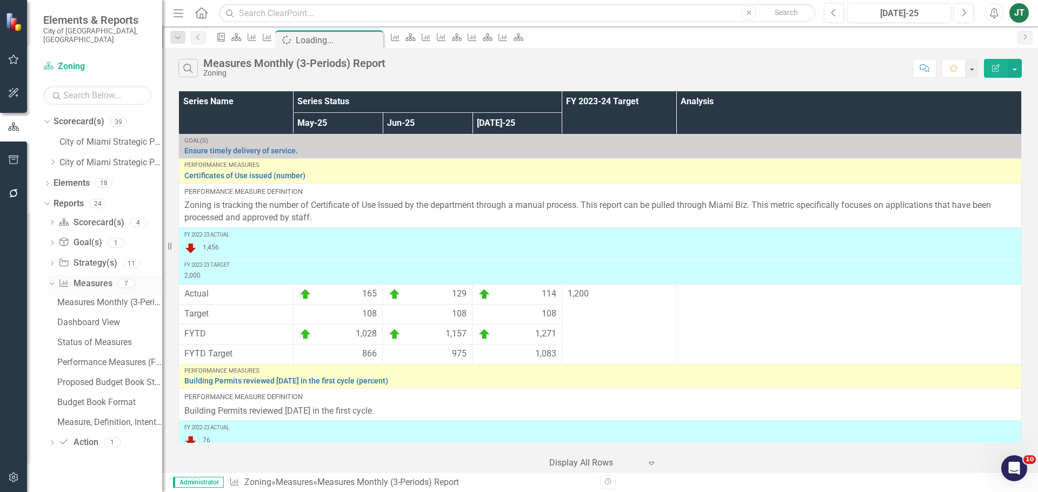
click at [99, 278] on link "Measure Measures" at bounding box center [85, 284] width 54 height 12
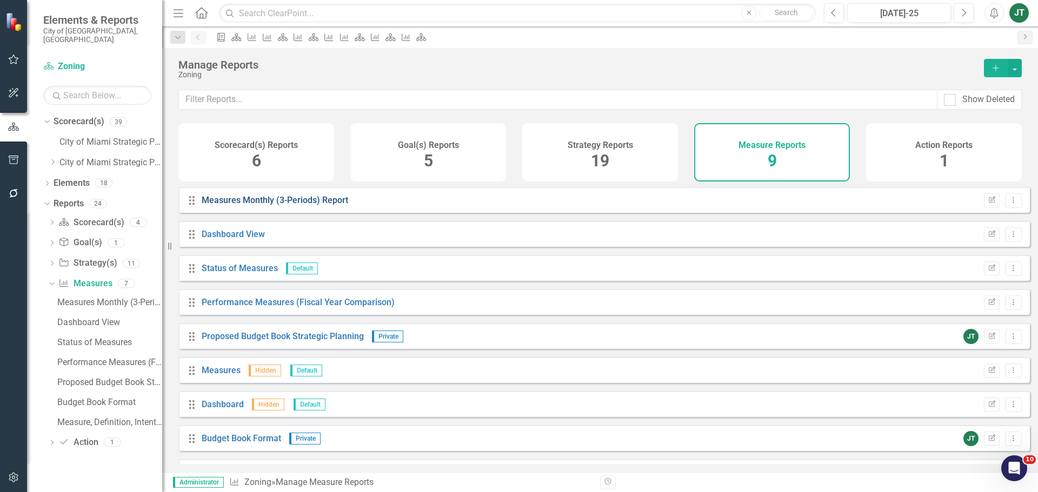
click at [277, 205] on link "Measures Monthly (3-Periods) Report" at bounding box center [275, 200] width 147 height 10
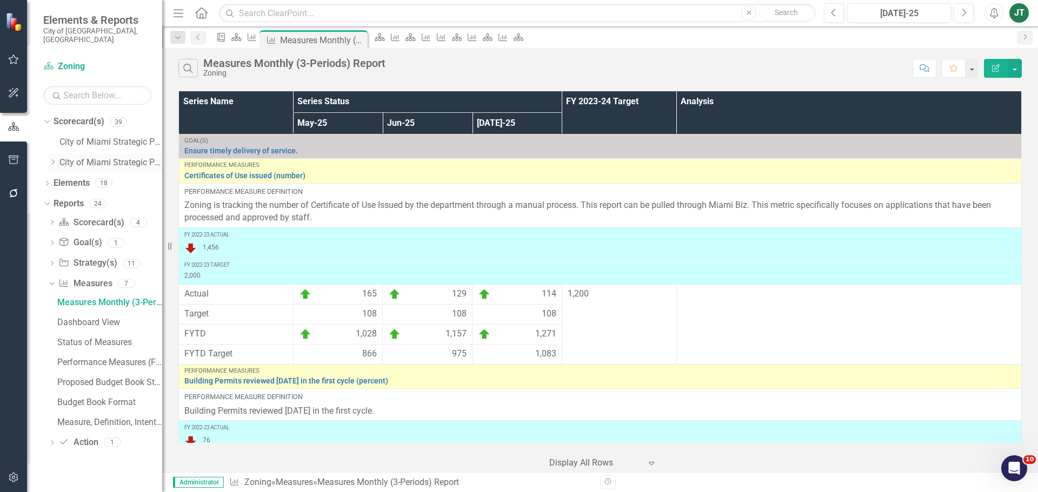
click at [53, 159] on icon at bounding box center [53, 161] width 3 height 5
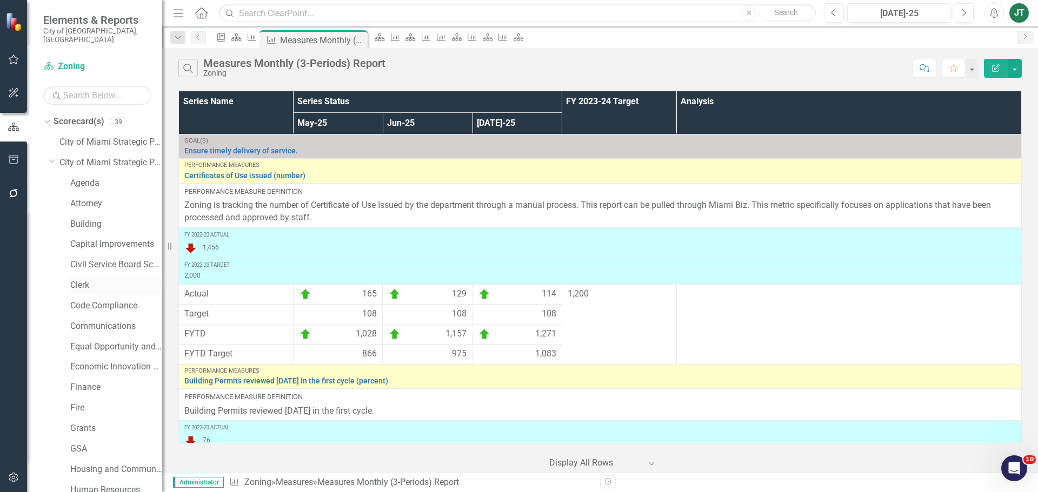
click at [77, 279] on link "Clerk" at bounding box center [116, 285] width 92 height 12
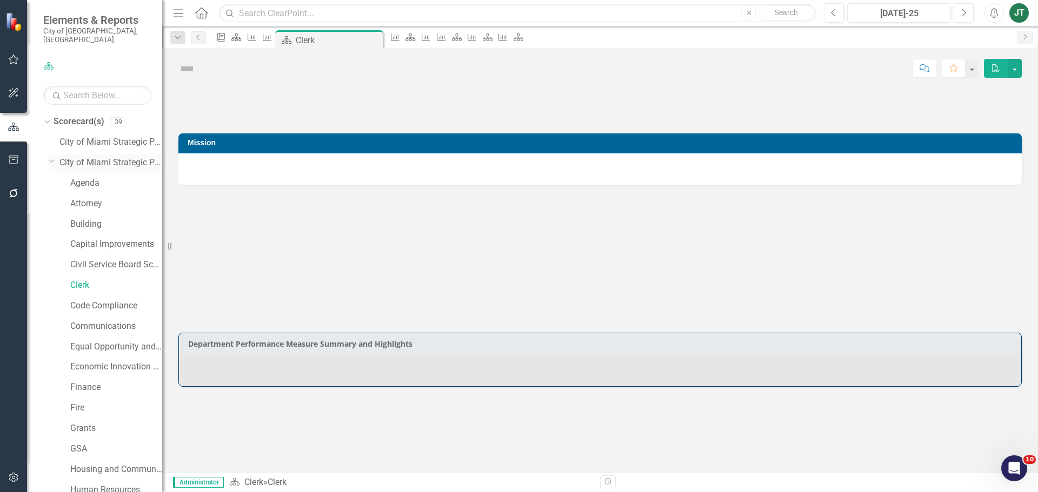
click at [51, 157] on icon "Dropdown" at bounding box center [52, 161] width 6 height 8
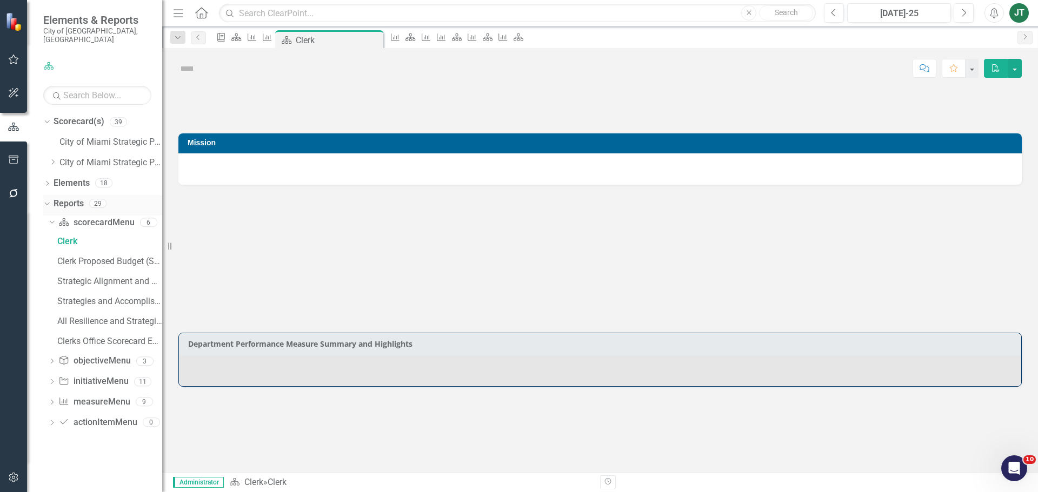
click at [68, 198] on link "Reports" at bounding box center [69, 204] width 30 height 12
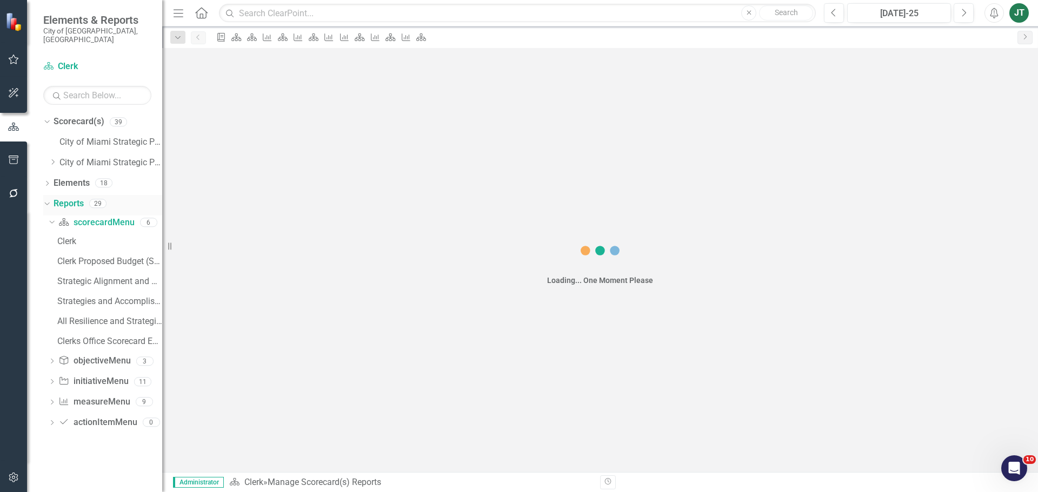
click at [69, 198] on link "Reports" at bounding box center [69, 204] width 30 height 12
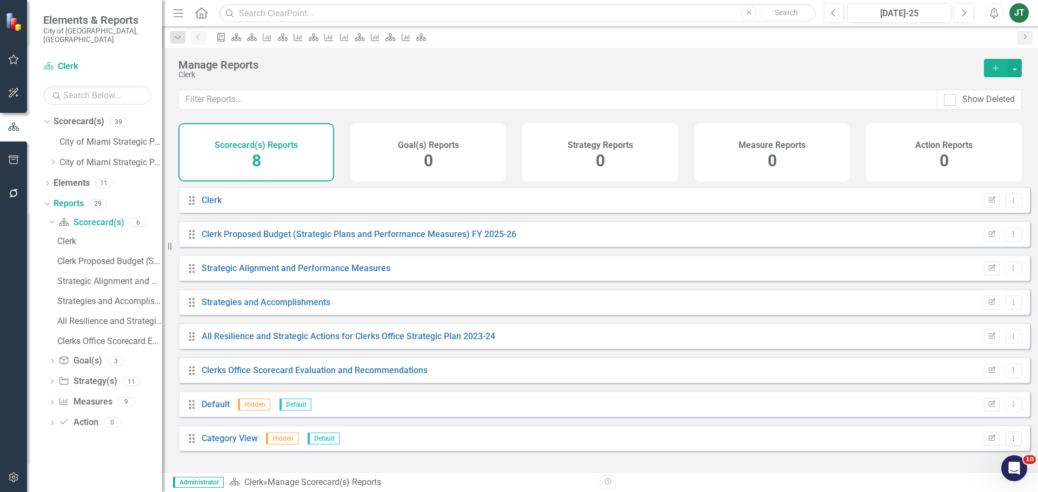
click at [756, 147] on h4 "Measure Reports" at bounding box center [771, 146] width 67 height 10
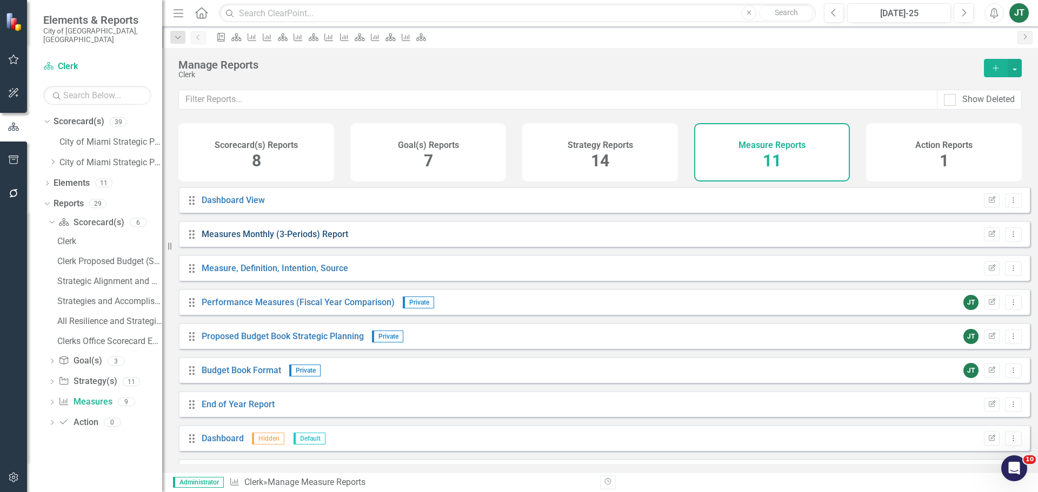
click at [278, 239] on link "Measures Monthly (3-Periods) Report" at bounding box center [275, 234] width 147 height 10
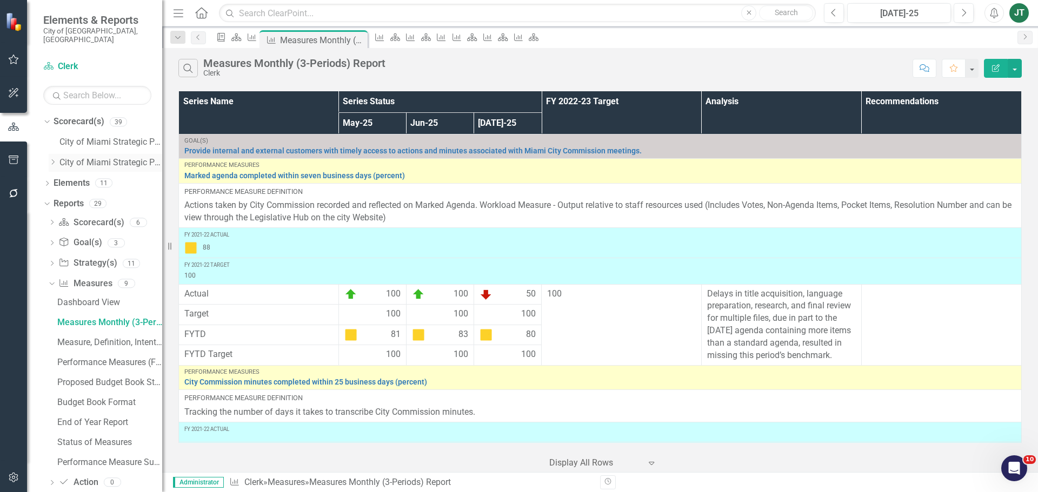
click at [52, 159] on icon "Dropdown" at bounding box center [53, 162] width 8 height 6
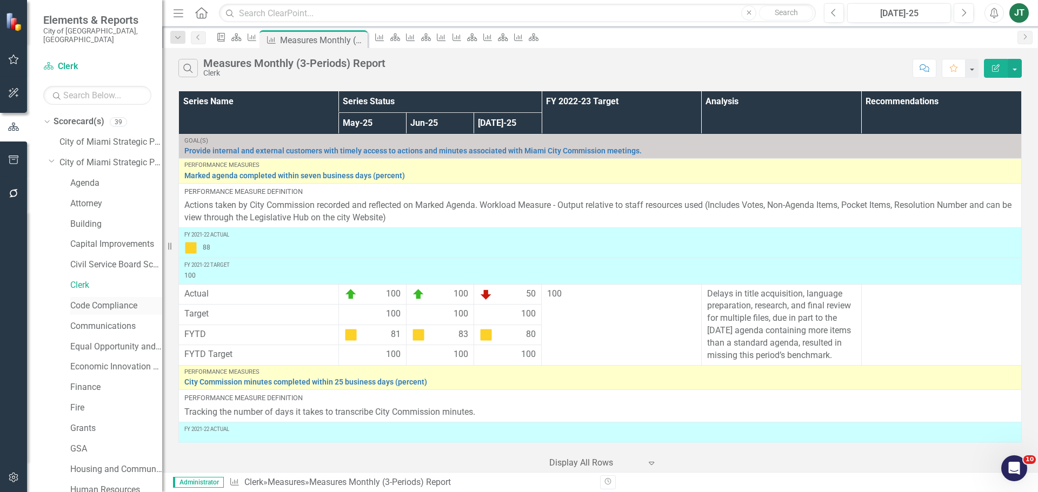
click at [84, 301] on link "Code Compliance" at bounding box center [116, 306] width 92 height 12
click at [52, 157] on icon "Dropdown" at bounding box center [52, 161] width 6 height 8
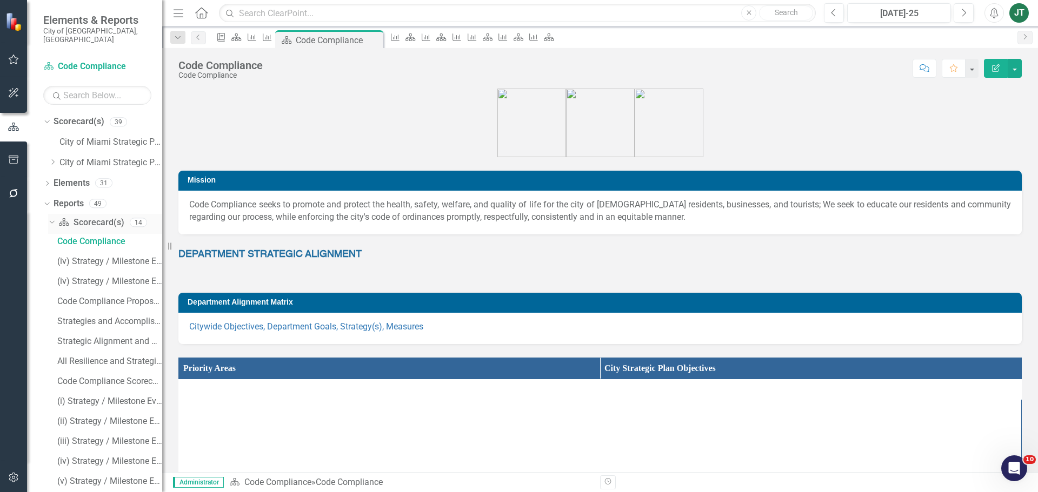
click at [53, 221] on icon at bounding box center [51, 222] width 5 height 3
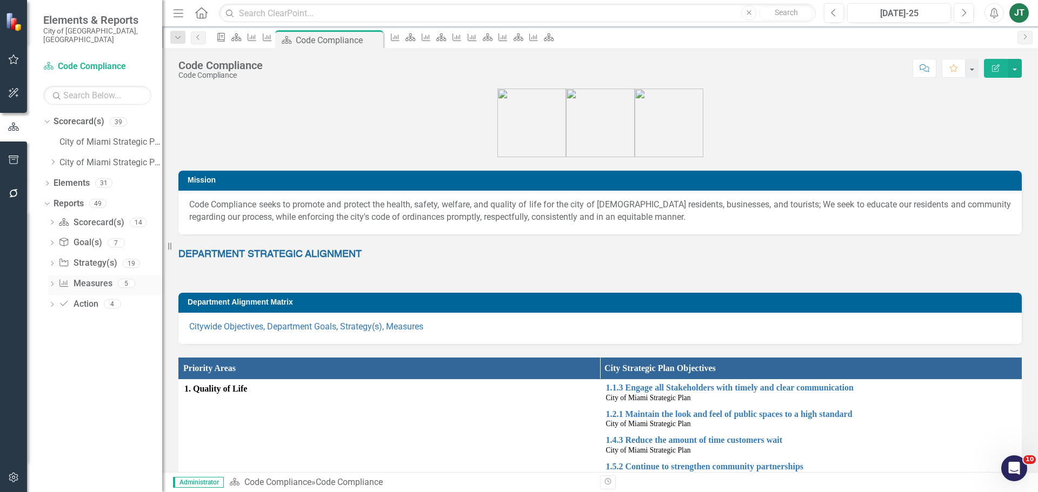
click at [90, 278] on link "Measure Measures" at bounding box center [85, 284] width 54 height 12
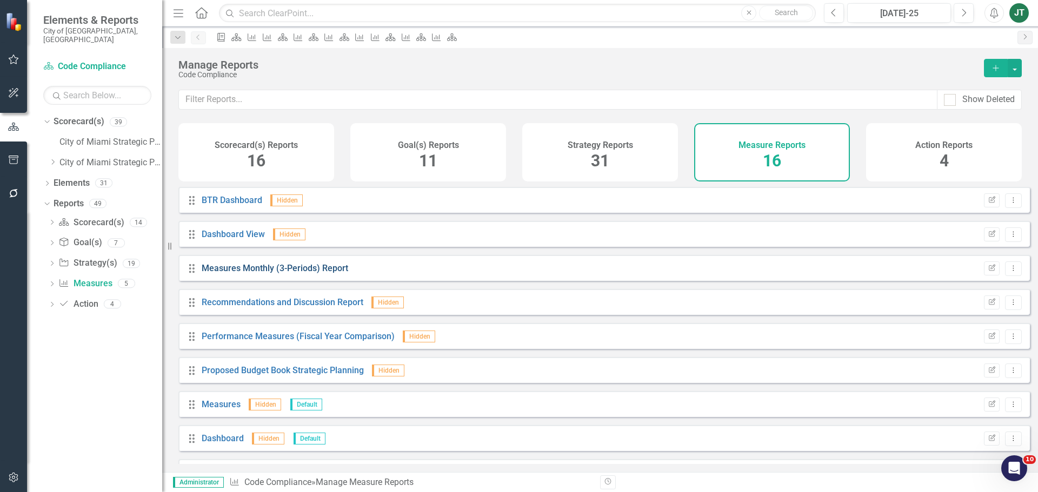
click at [254, 274] on link "Measures Monthly (3-Periods) Report" at bounding box center [275, 268] width 147 height 10
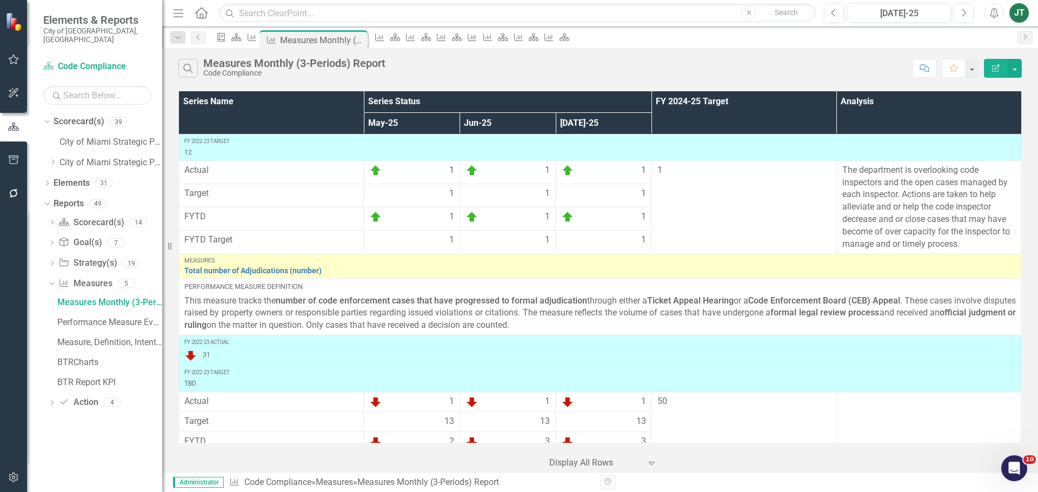
scroll to position [2150, 0]
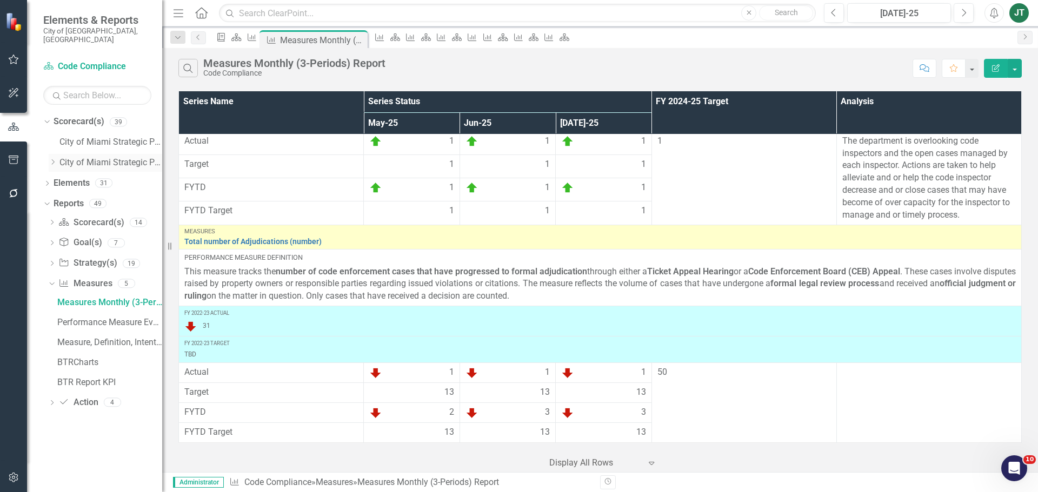
click at [55, 159] on icon "Dropdown" at bounding box center [53, 162] width 8 height 6
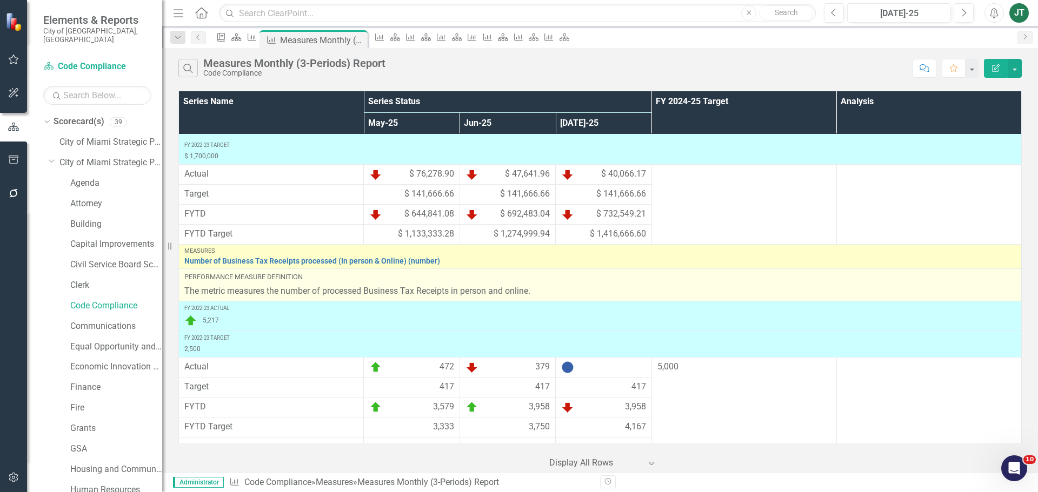
scroll to position [1231, 0]
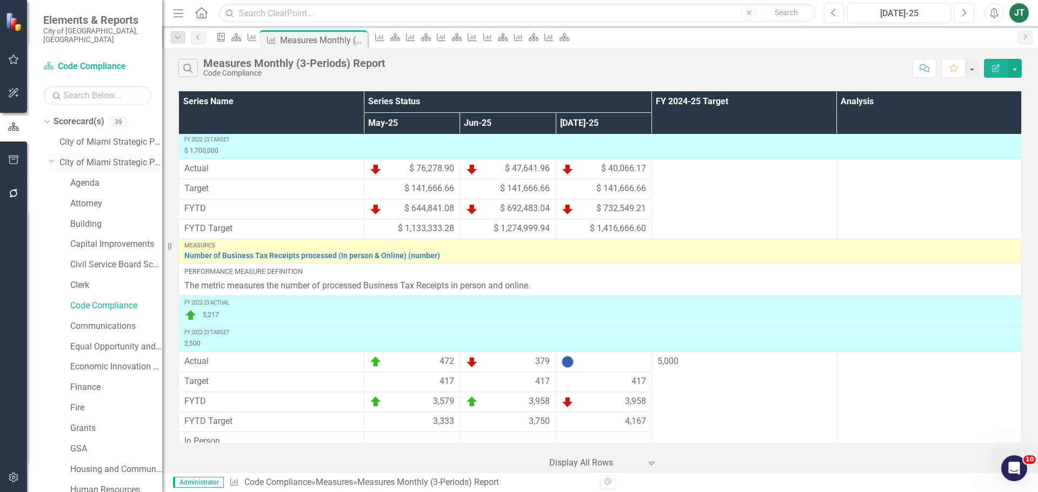
click at [51, 157] on icon "Dropdown" at bounding box center [52, 161] width 6 height 8
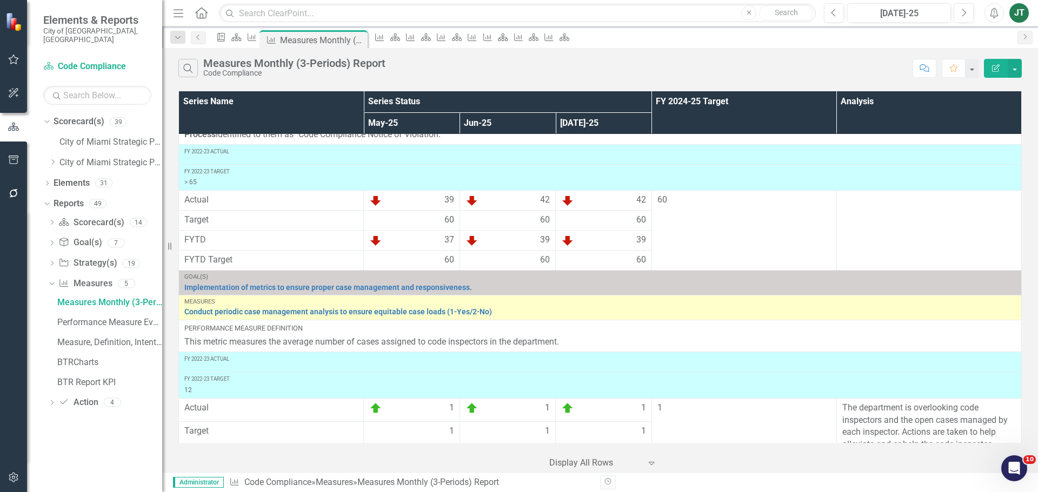
scroll to position [1772, 0]
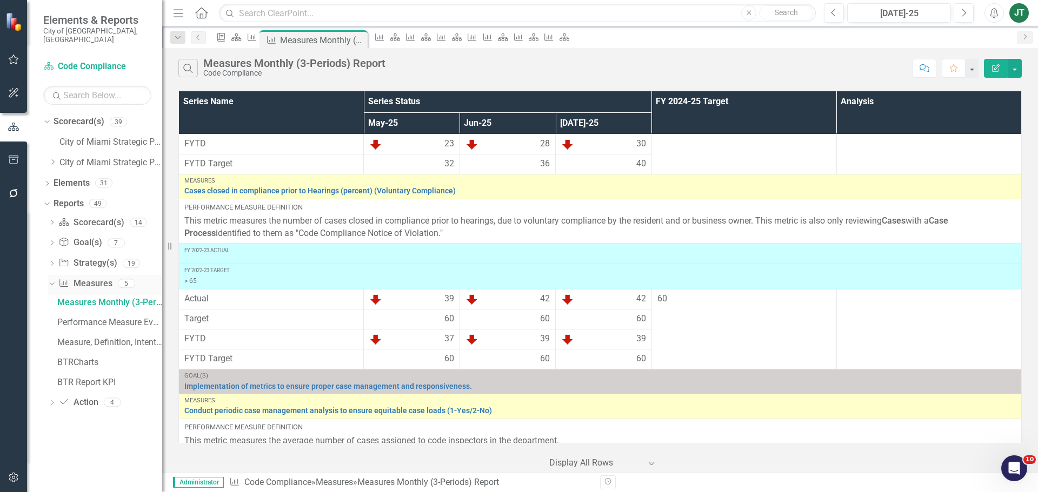
click at [90, 278] on link "Measure Measures" at bounding box center [85, 284] width 54 height 12
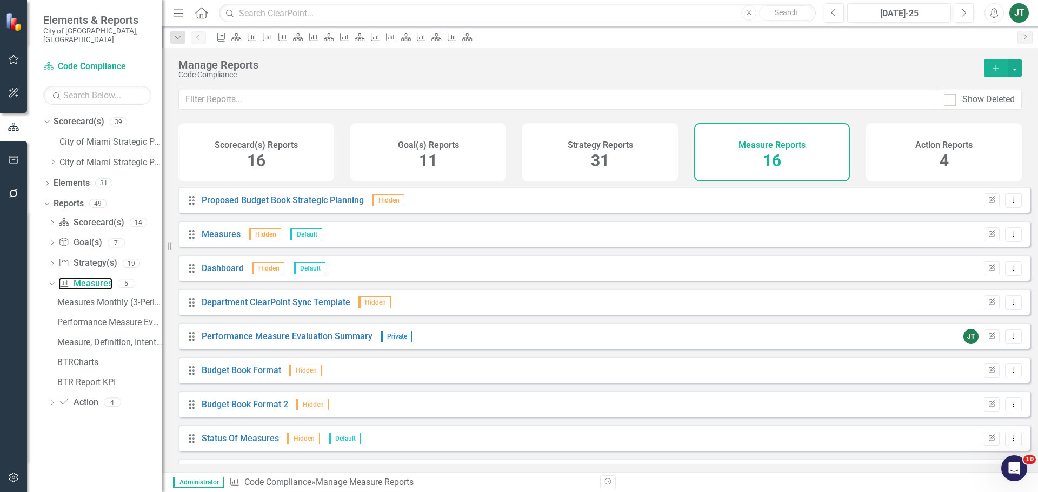
scroll to position [268, 0]
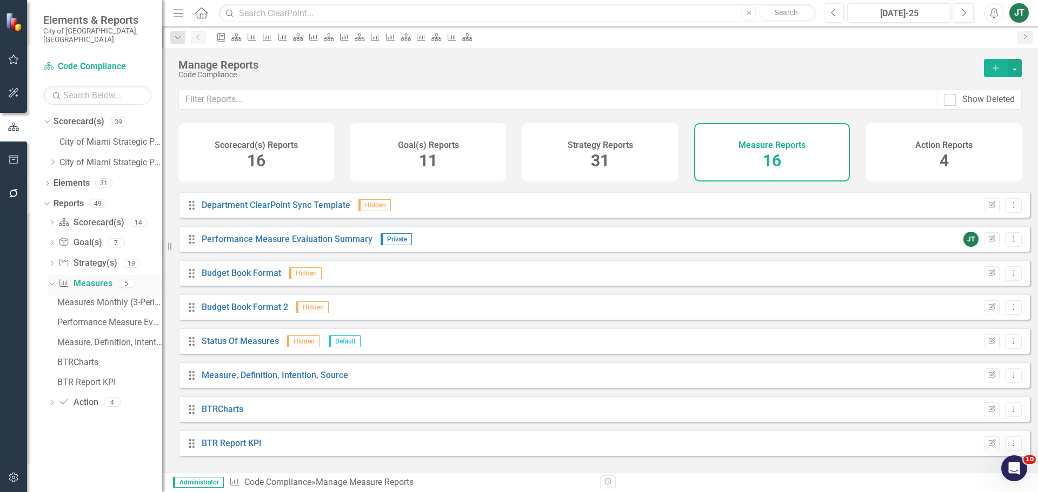
click at [54, 279] on icon "Dropdown" at bounding box center [51, 283] width 6 height 8
click at [44, 182] on icon "Dropdown" at bounding box center [47, 185] width 8 height 6
click at [82, 238] on link "Measure Measures" at bounding box center [86, 244] width 54 height 12
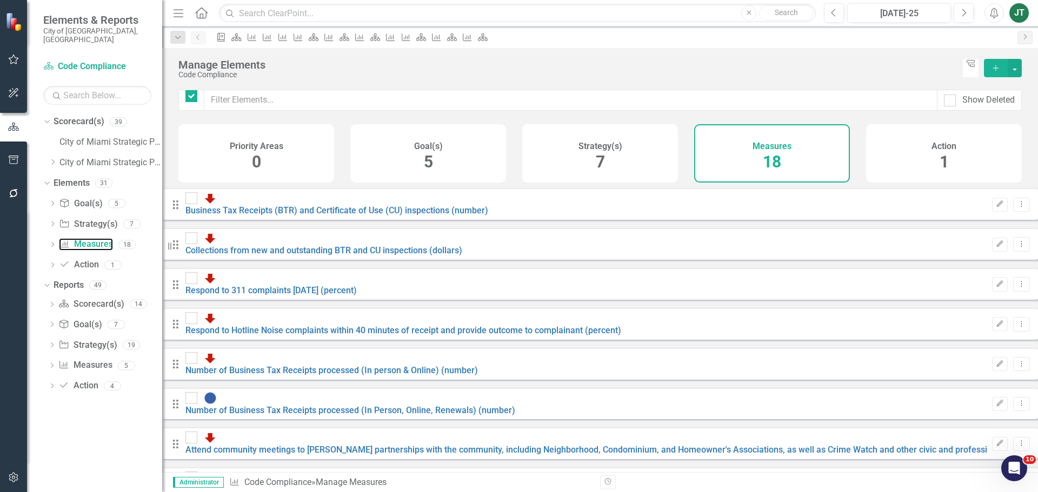
checkbox input "false"
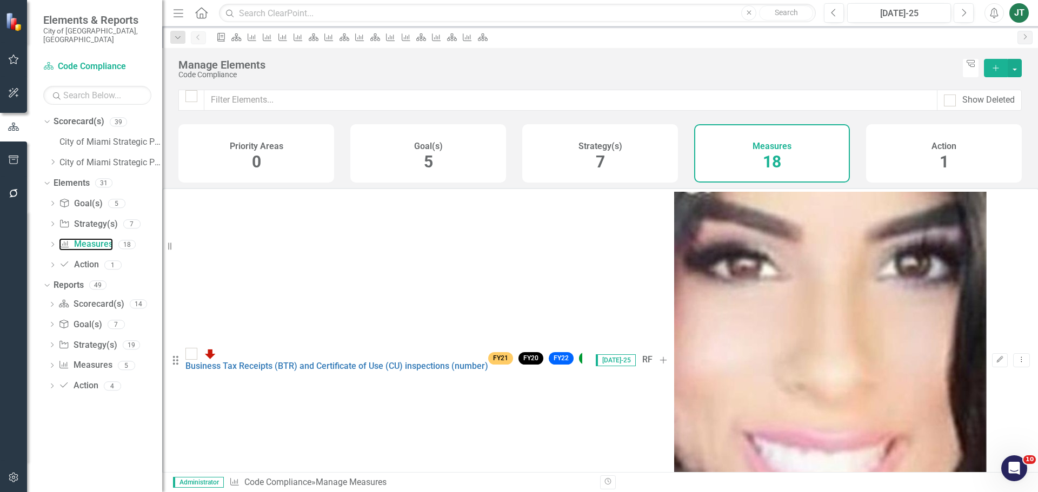
scroll to position [243, 0]
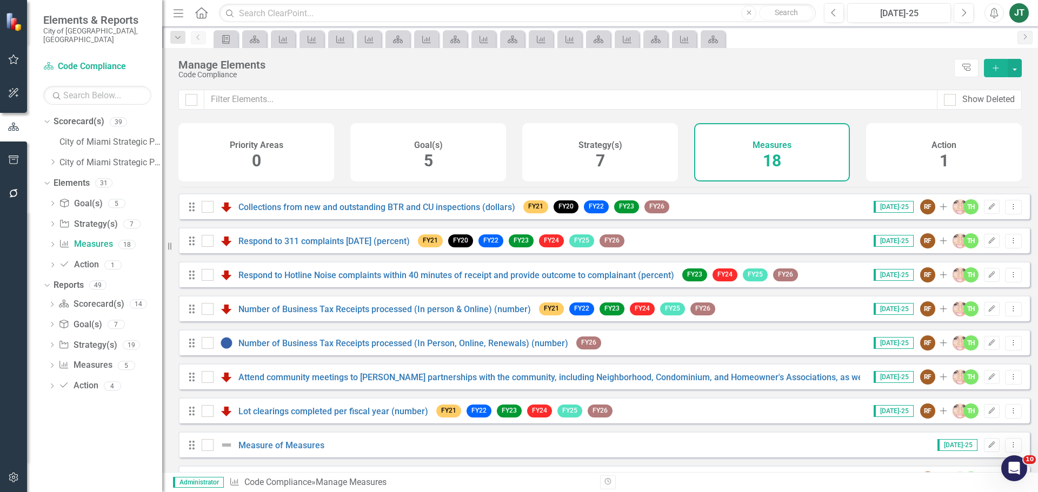
scroll to position [11, 0]
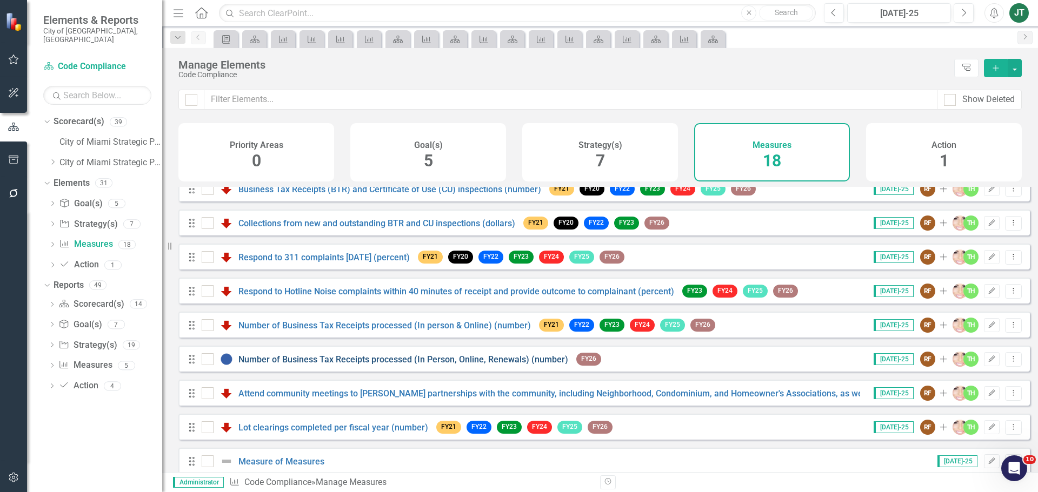
click at [480, 365] on link "Number of Business Tax Receipts processed (In Person, Online, Renewals) (number)" at bounding box center [403, 360] width 330 height 10
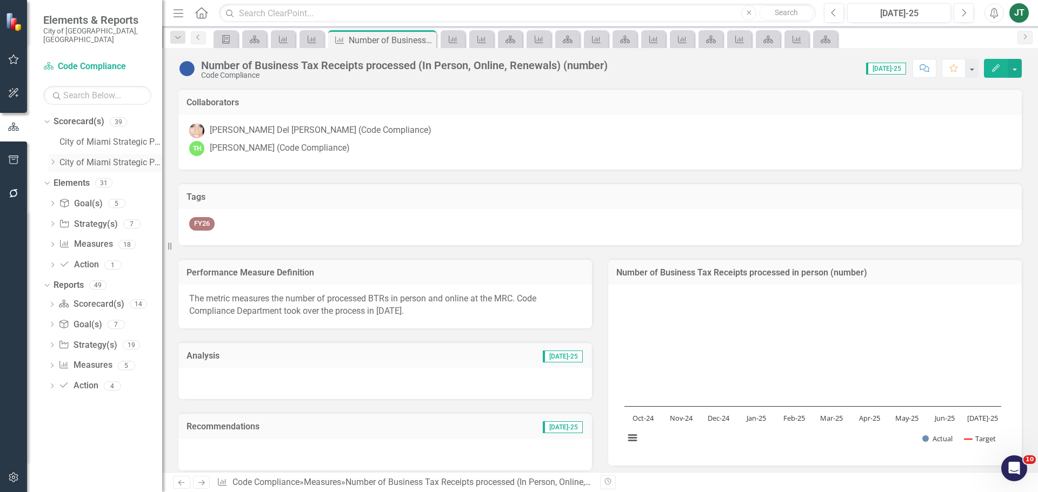
click at [54, 159] on icon "Dropdown" at bounding box center [53, 162] width 8 height 6
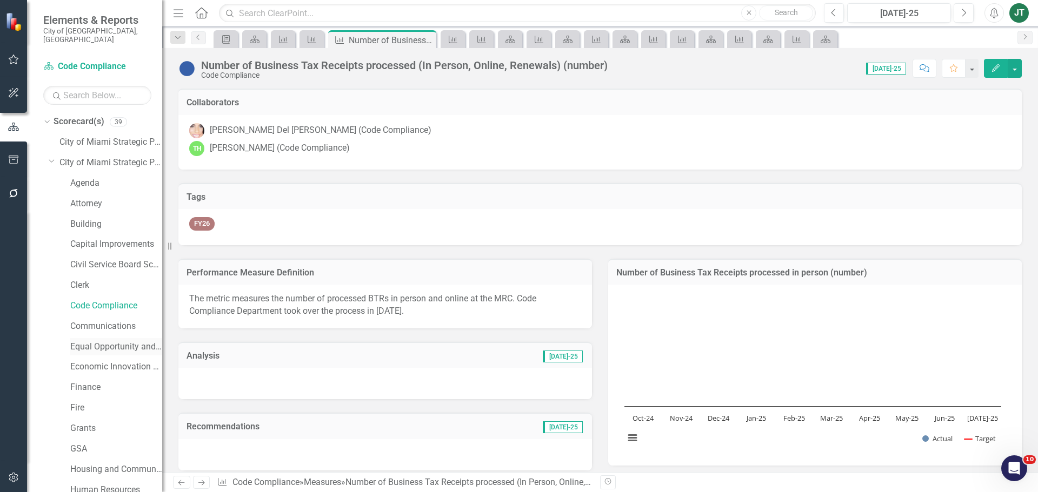
click at [109, 341] on link "Equal Opportunity and Diversity Programs" at bounding box center [116, 347] width 92 height 12
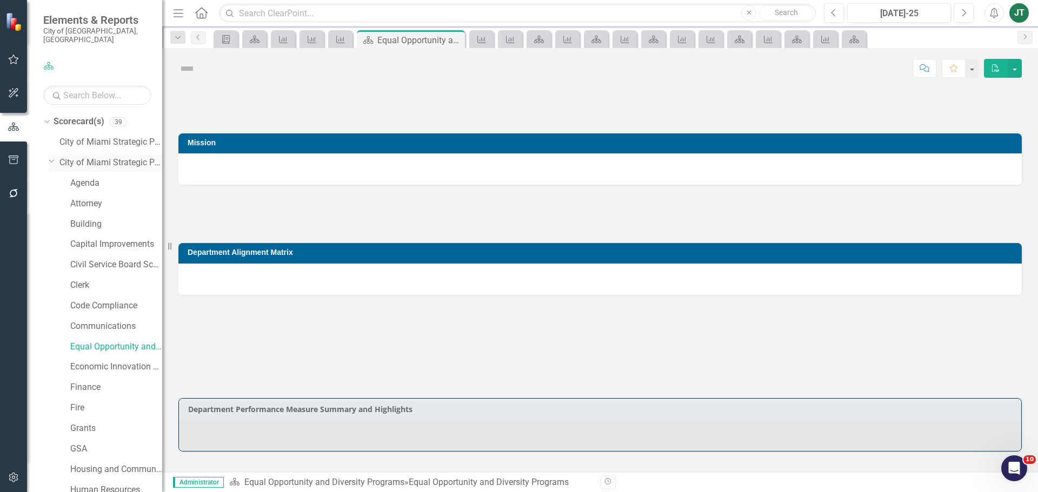
click at [51, 157] on icon "Dropdown" at bounding box center [52, 161] width 6 height 8
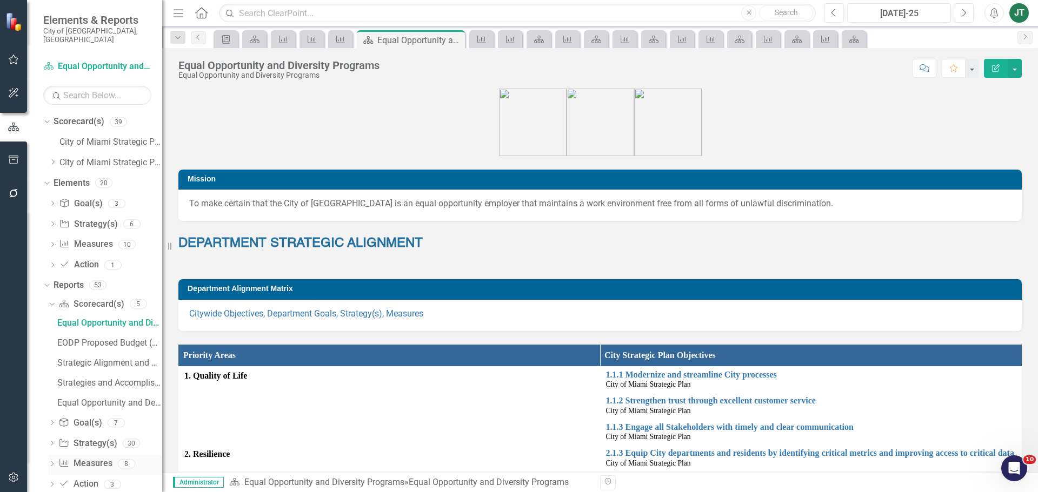
click at [95, 458] on link "Measure Measures" at bounding box center [85, 464] width 54 height 12
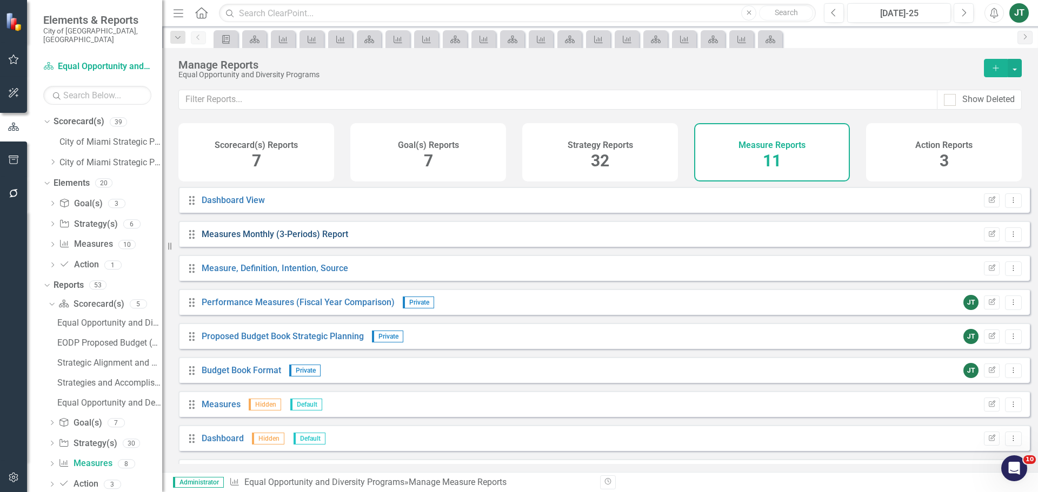
click at [327, 239] on link "Measures Monthly (3-Periods) Report" at bounding box center [275, 234] width 147 height 10
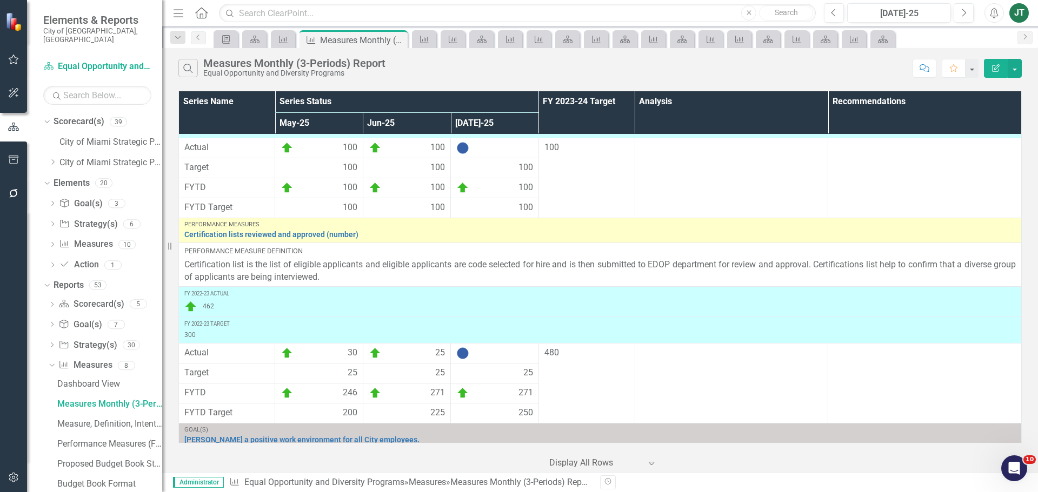
scroll to position [811, 0]
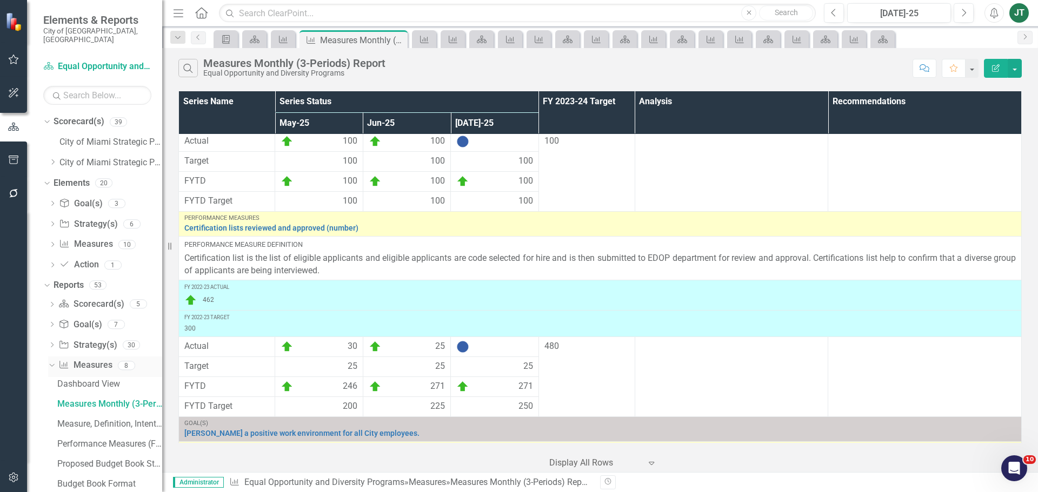
click at [51, 362] on icon "Dropdown" at bounding box center [51, 366] width 6 height 8
click at [52, 303] on icon "Dropdown" at bounding box center [52, 306] width 8 height 6
click at [49, 300] on icon "Dropdown" at bounding box center [51, 304] width 6 height 8
click at [55, 159] on icon "Dropdown" at bounding box center [53, 162] width 8 height 6
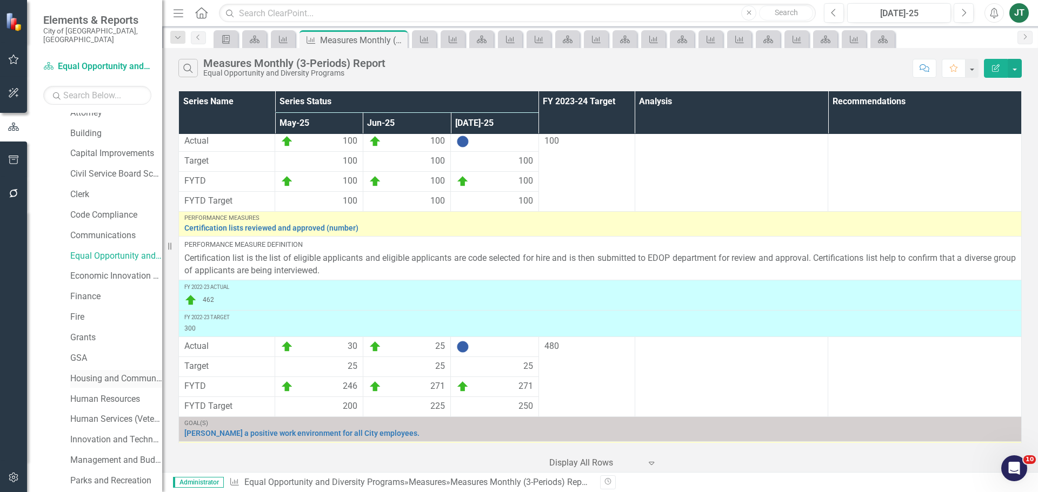
scroll to position [108, 0]
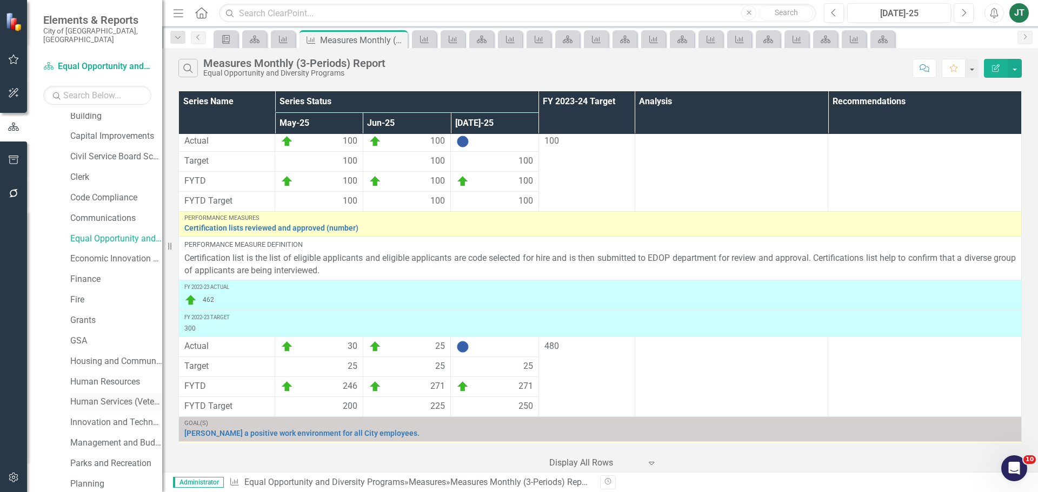
click at [95, 397] on link "Human Services (Veterans and Homeless)" at bounding box center [116, 402] width 92 height 12
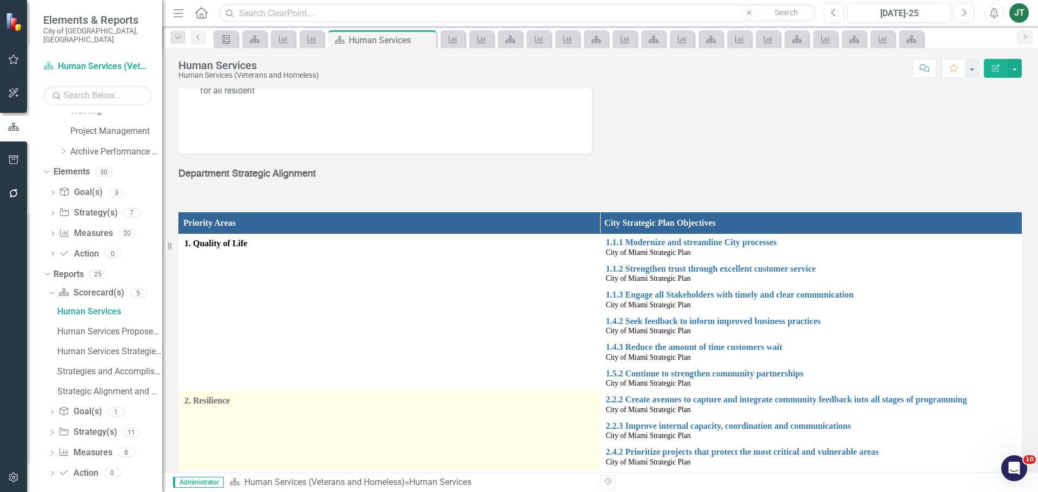
scroll to position [324, 0]
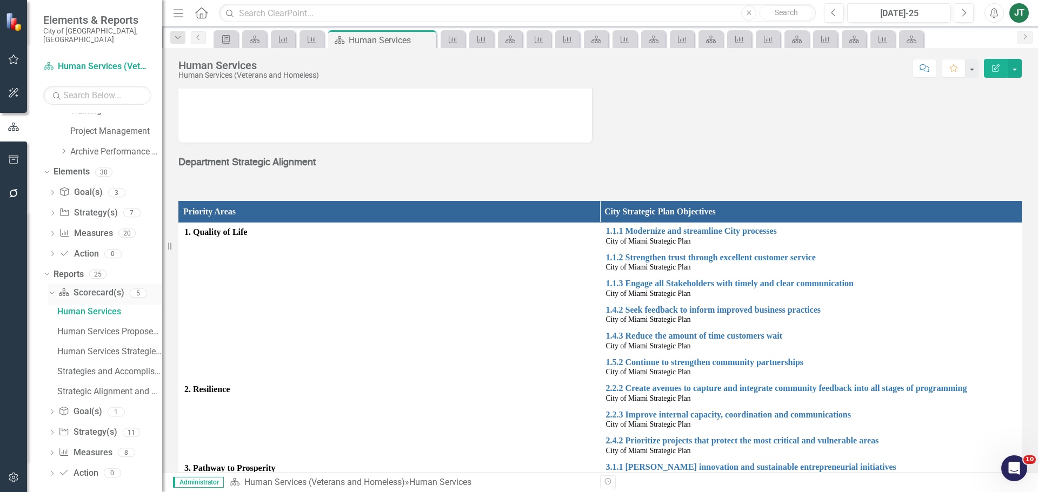
click at [50, 289] on icon "Dropdown" at bounding box center [51, 293] width 6 height 8
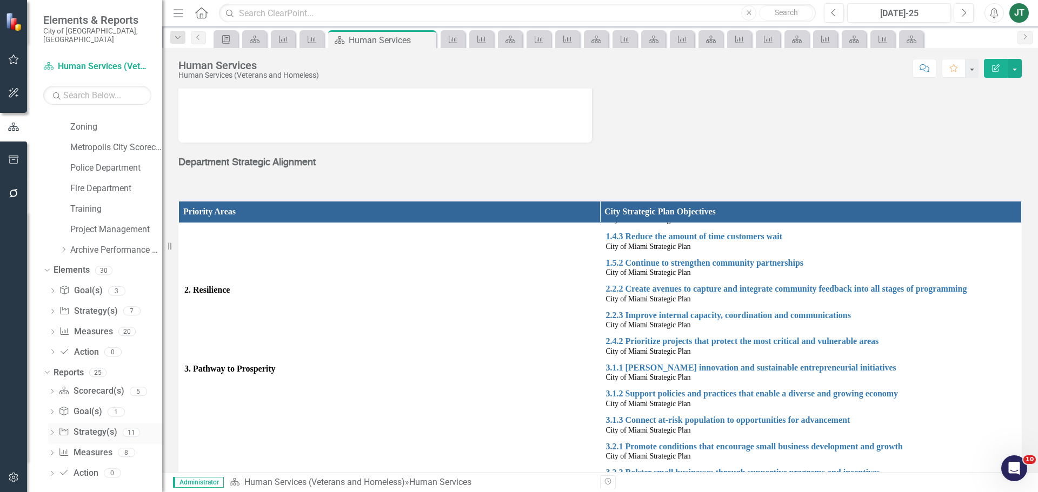
scroll to position [108, 0]
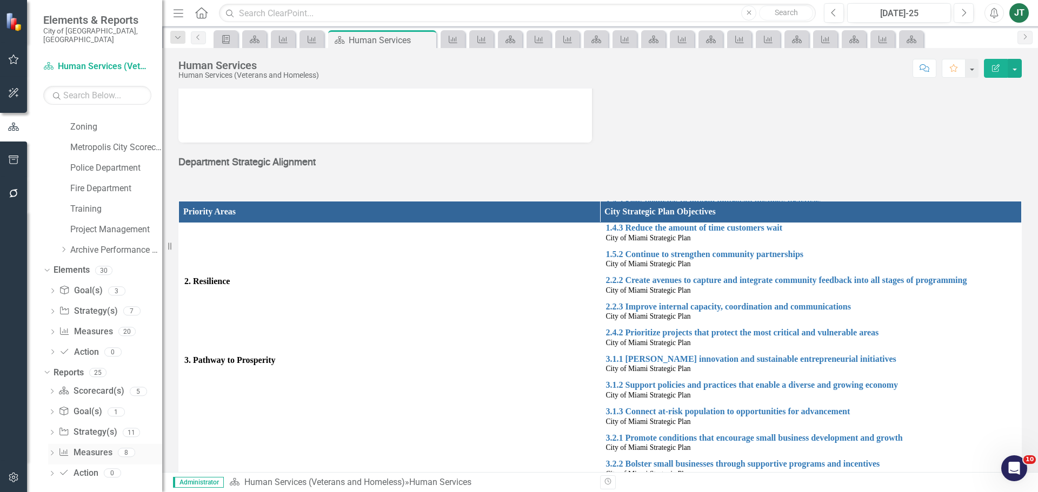
click at [84, 447] on link "Measure Measures" at bounding box center [85, 453] width 54 height 12
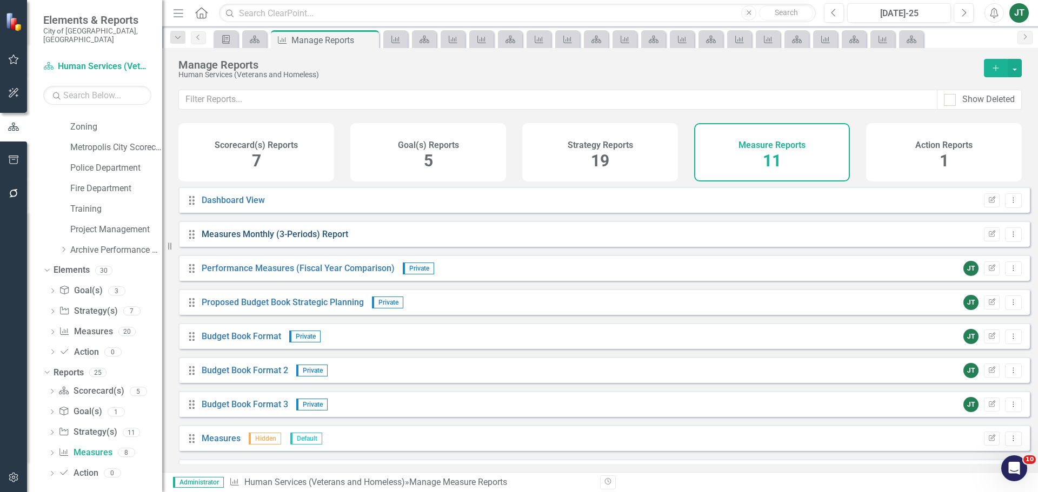
click at [304, 239] on link "Measures Monthly (3-Periods) Report" at bounding box center [275, 234] width 147 height 10
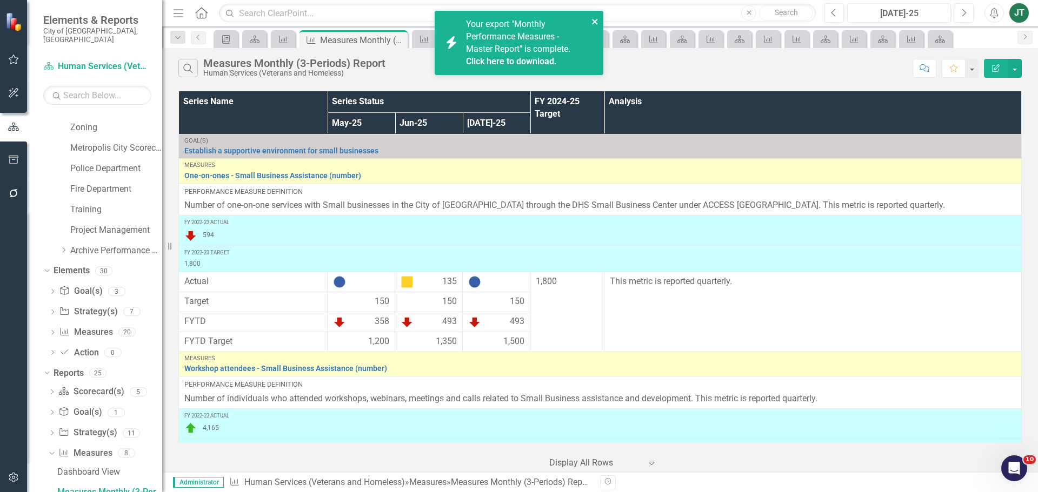
click at [594, 24] on icon "close" at bounding box center [595, 21] width 8 height 9
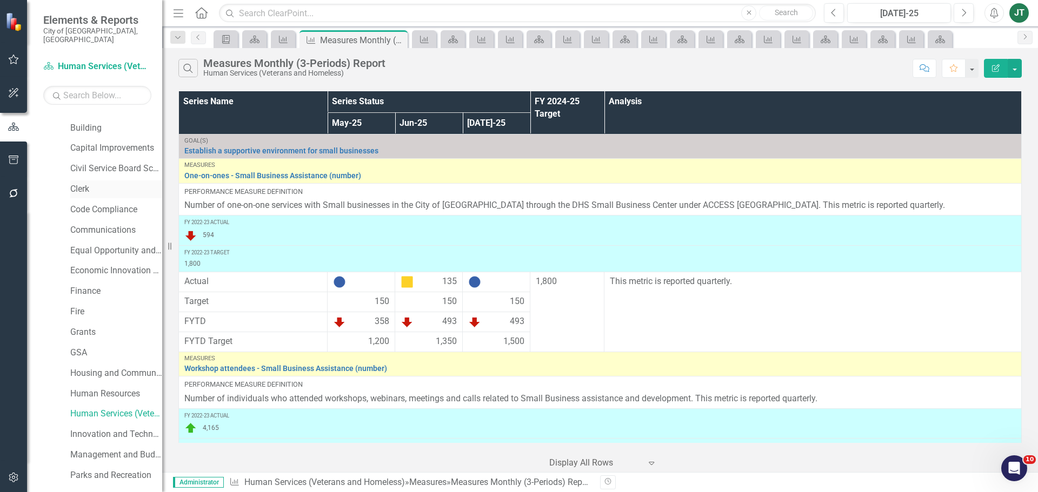
scroll to position [196, 0]
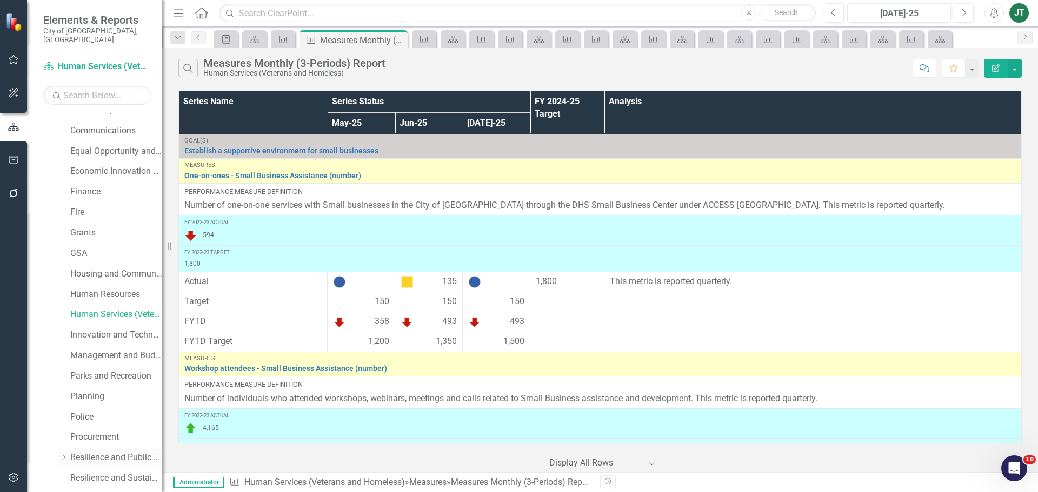
click at [117, 452] on link "Resilience and Public Works" at bounding box center [116, 458] width 92 height 12
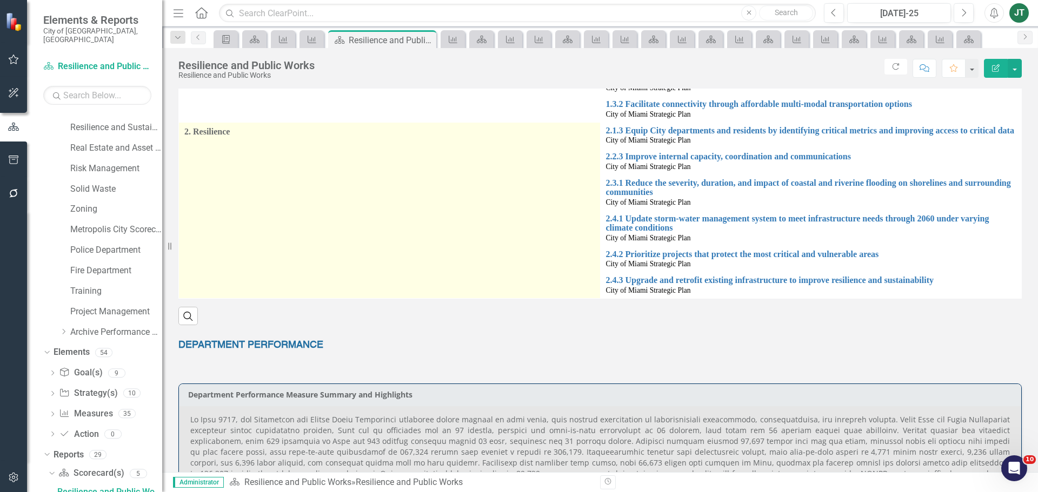
scroll to position [378, 0]
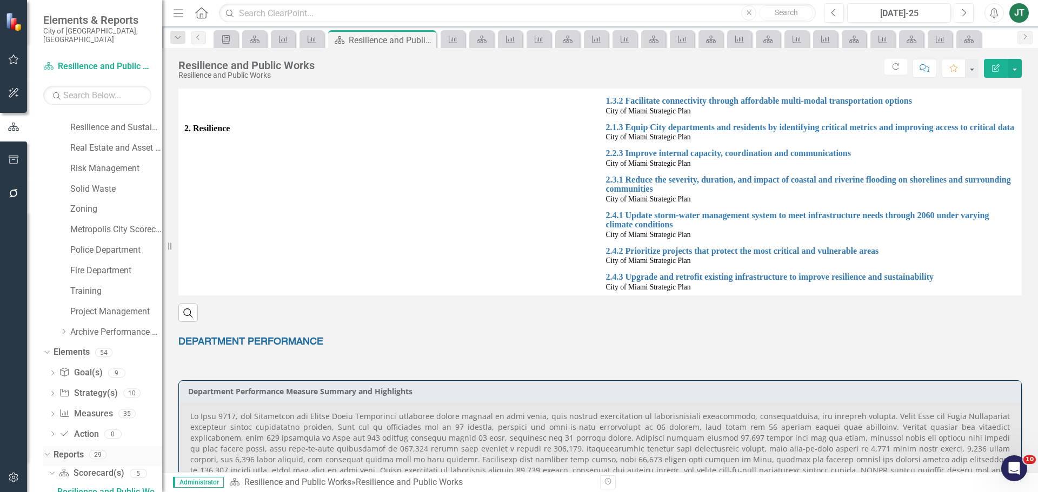
click at [48, 451] on icon "Dropdown" at bounding box center [46, 455] width 6 height 8
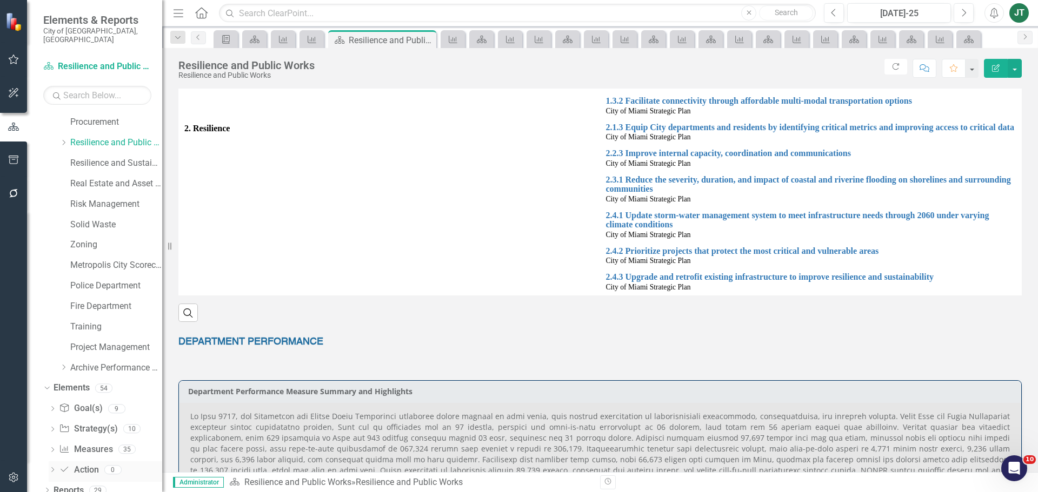
scroll to position [512, 0]
click at [43, 386] on div "Dropdown" at bounding box center [47, 388] width 8 height 5
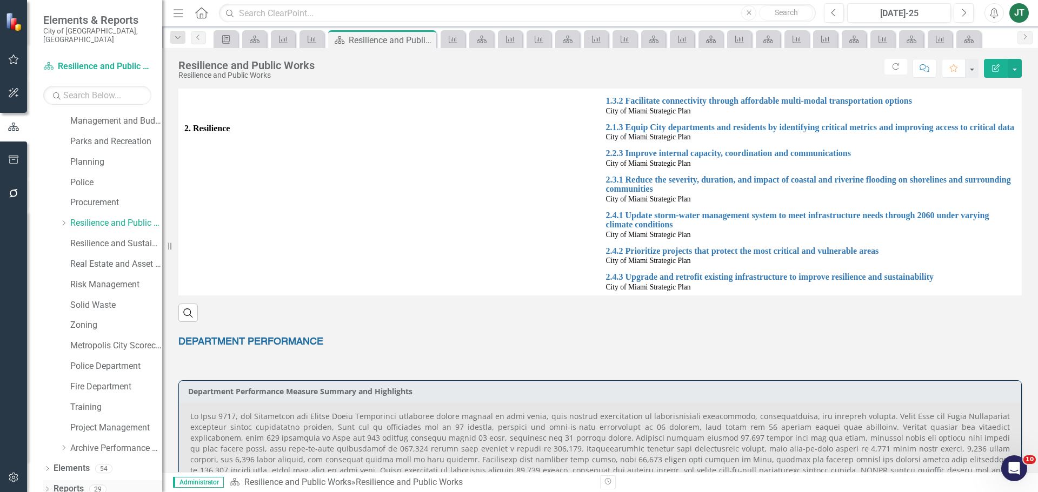
click at [46, 488] on icon "Dropdown" at bounding box center [47, 491] width 8 height 6
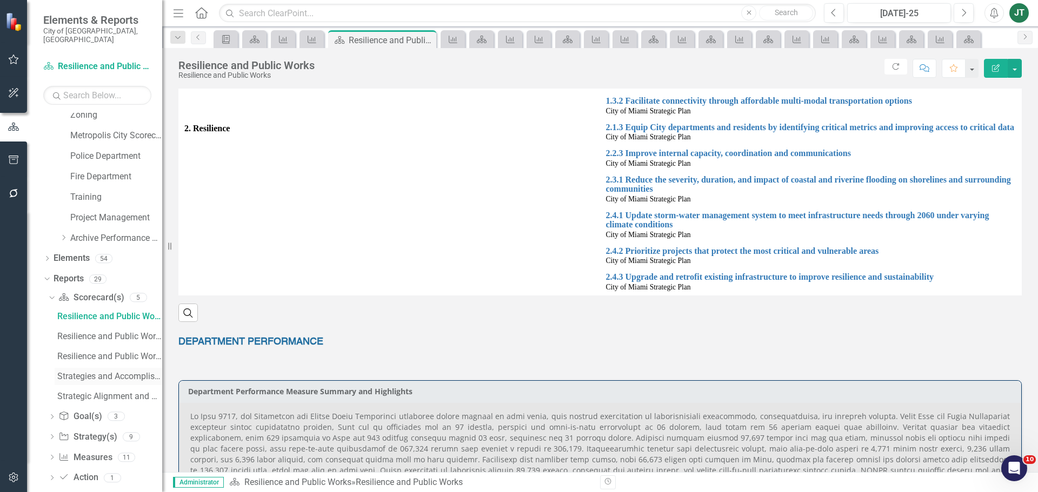
scroll to position [645, 0]
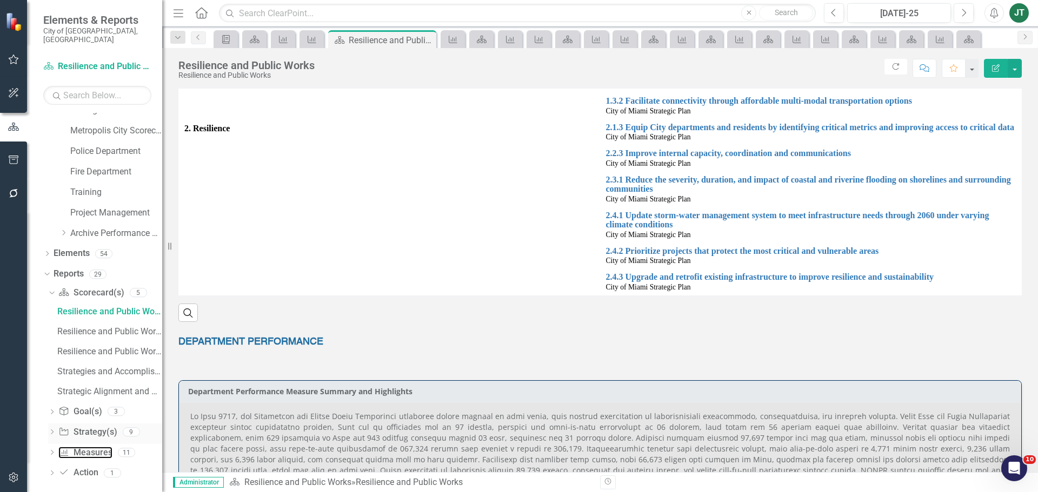
drag, startPoint x: 95, startPoint y: 443, endPoint x: 110, endPoint y: 432, distance: 18.7
click at [95, 447] on link "Measure Measures" at bounding box center [85, 453] width 54 height 12
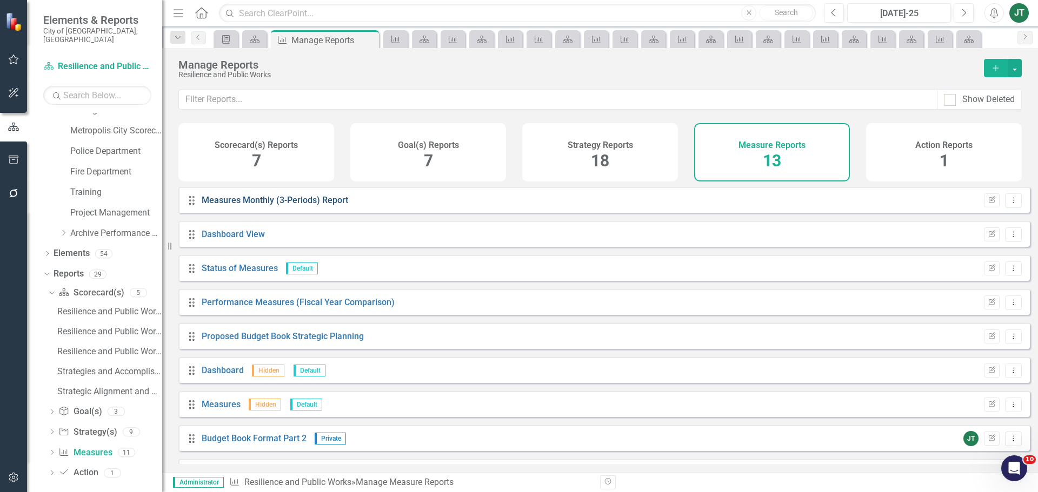
click at [308, 205] on link "Measures Monthly (3-Periods) Report" at bounding box center [275, 200] width 147 height 10
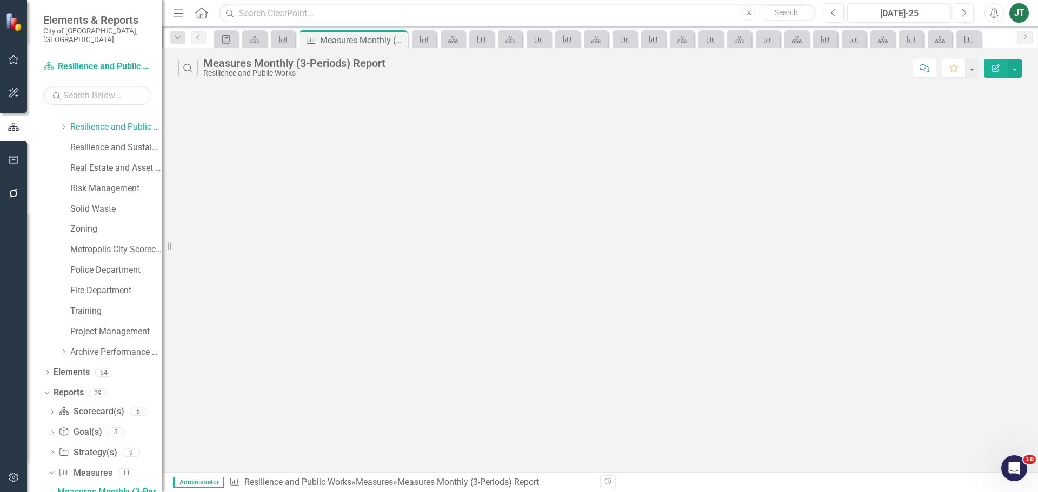
scroll to position [526, 0]
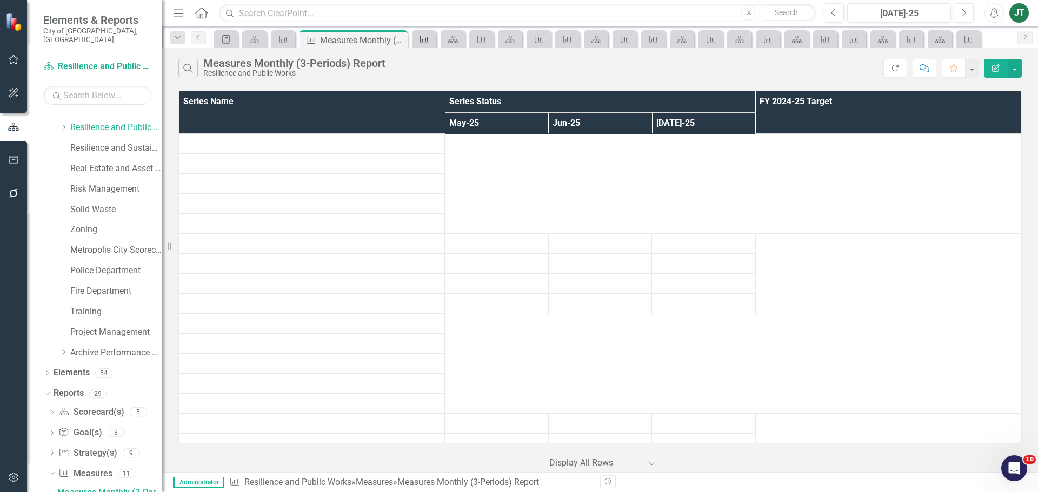
click at [432, 38] on link "Measure" at bounding box center [424, 39] width 19 height 14
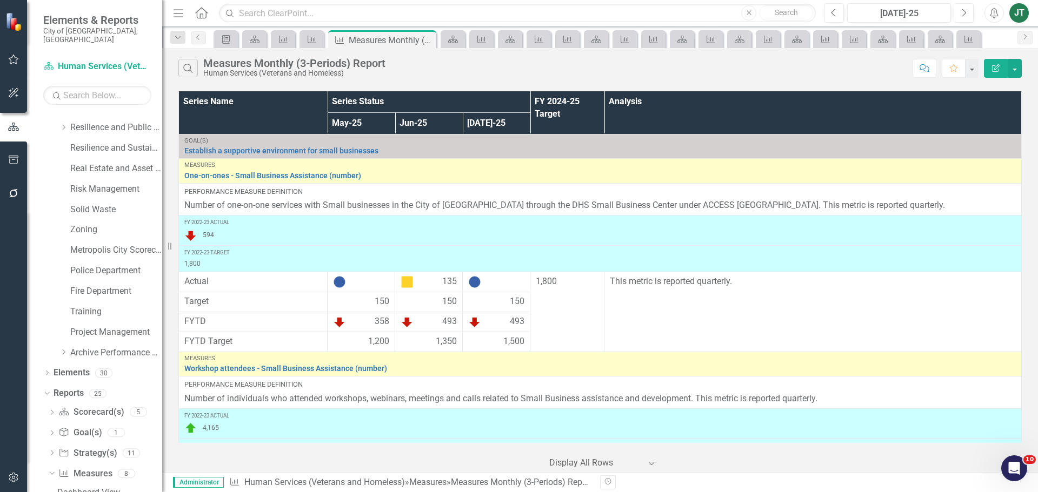
scroll to position [546, 0]
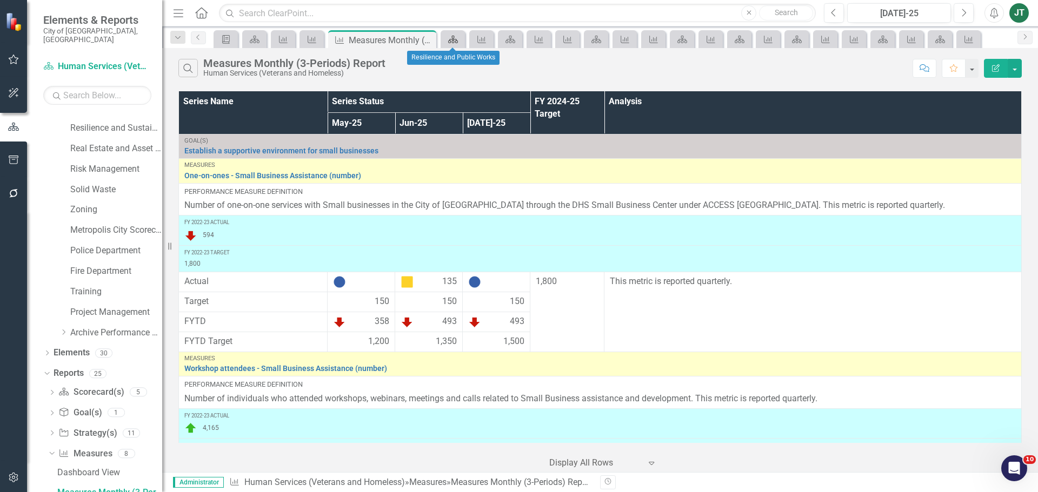
click at [454, 38] on icon at bounding box center [453, 40] width 10 height 8
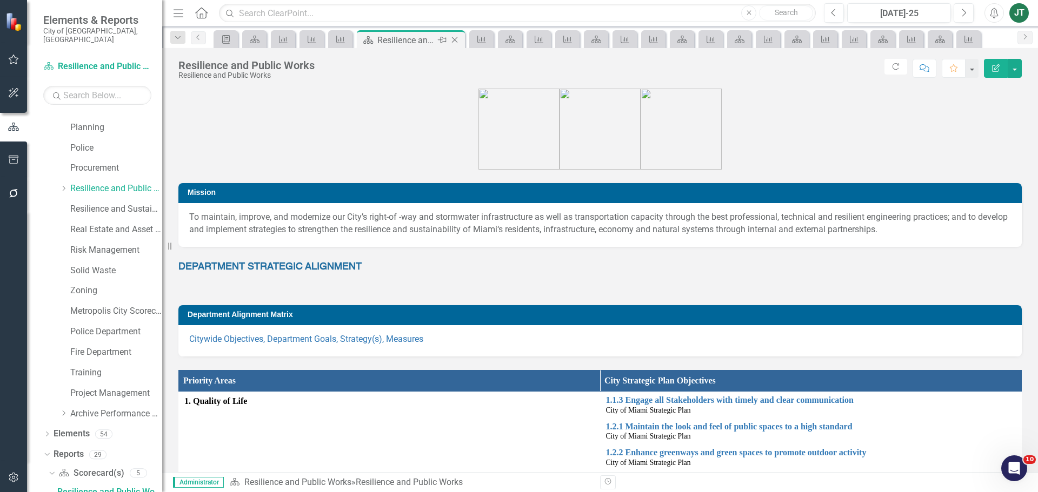
click at [457, 38] on icon at bounding box center [455, 40] width 6 height 6
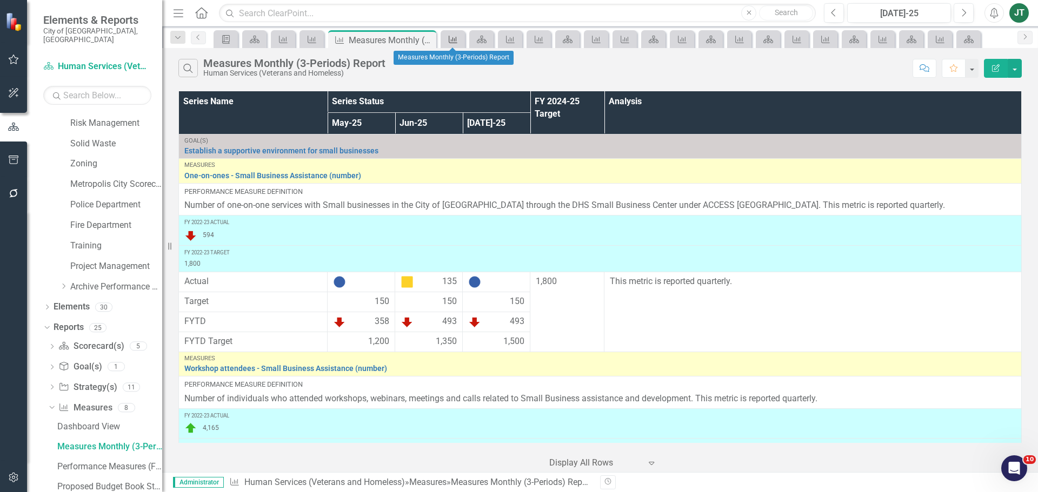
scroll to position [546, 0]
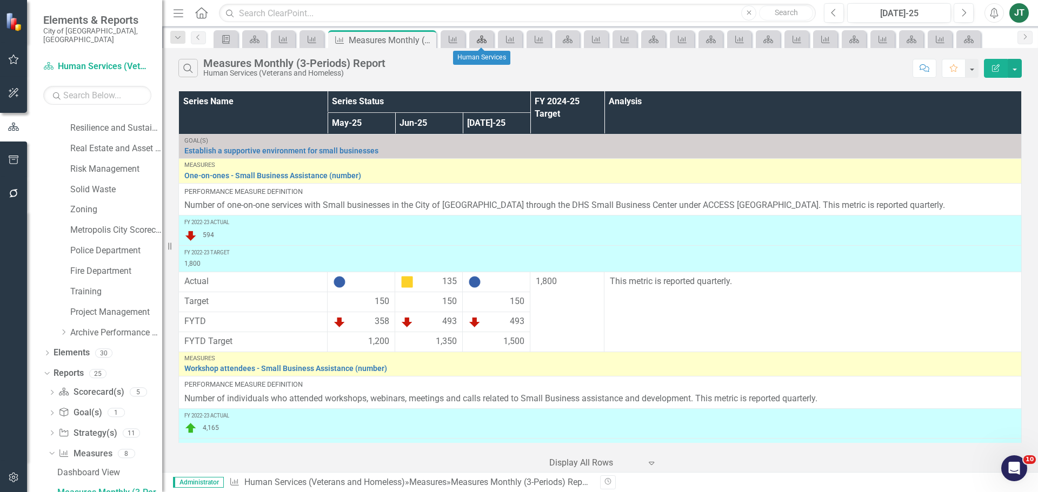
click at [483, 40] on icon "Scorecard(s)" at bounding box center [481, 39] width 11 height 9
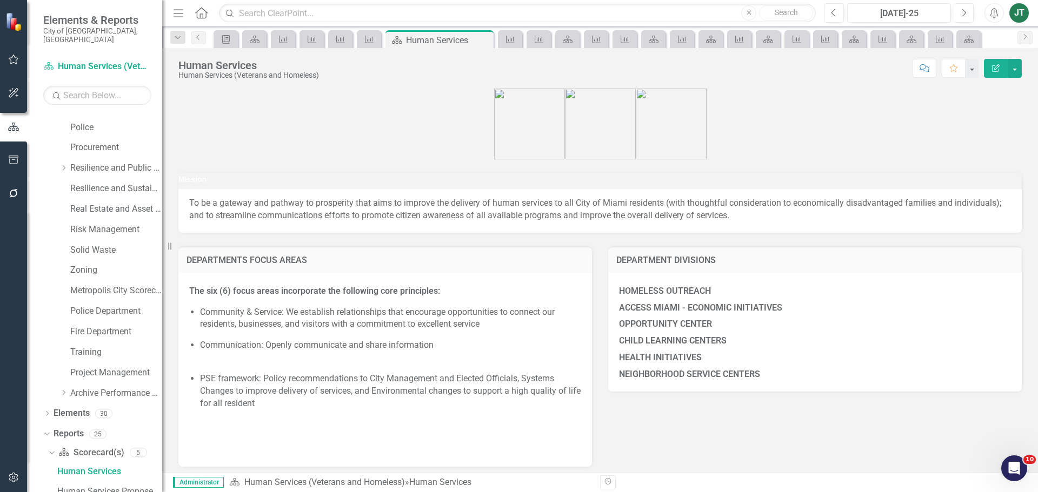
scroll to position [465, 0]
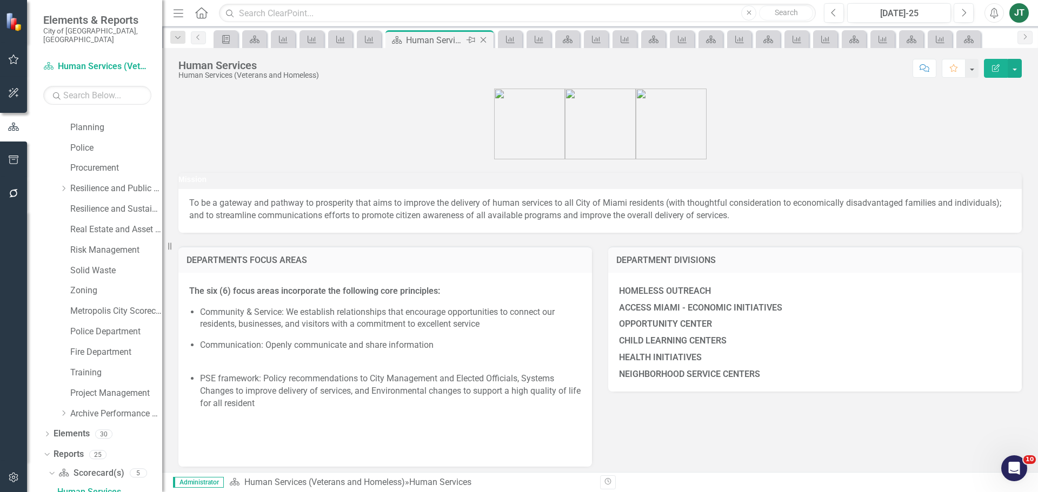
click at [483, 39] on icon "Close" at bounding box center [483, 40] width 11 height 9
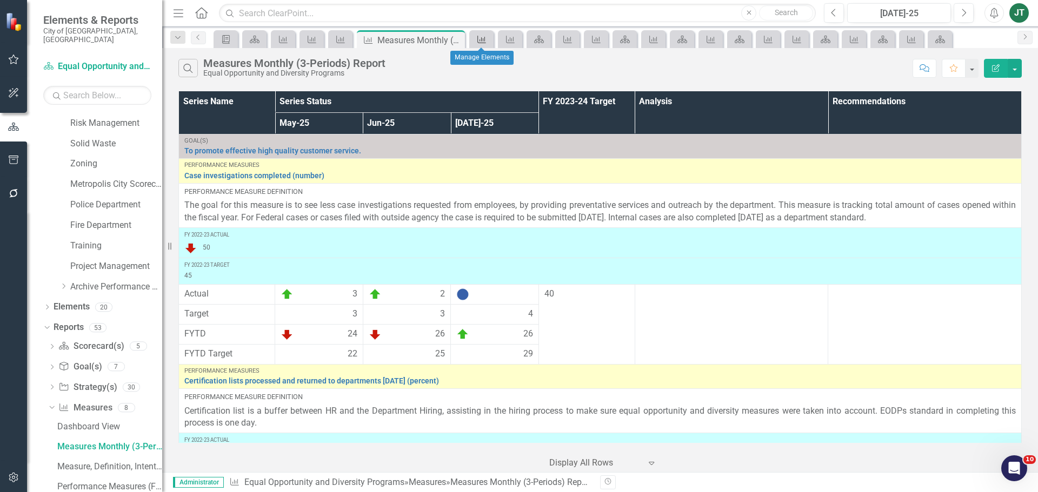
scroll to position [546, 0]
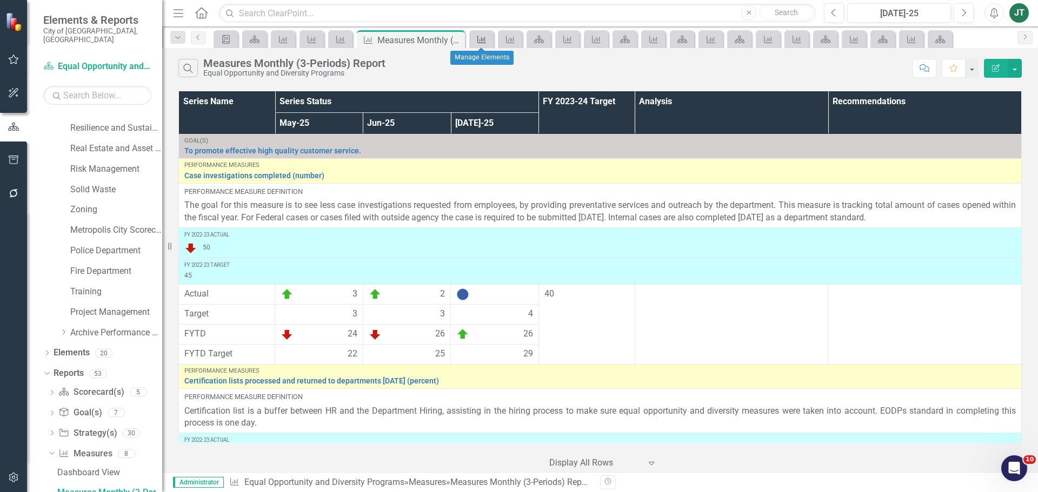
click at [487, 39] on icon "Measure" at bounding box center [481, 39] width 11 height 9
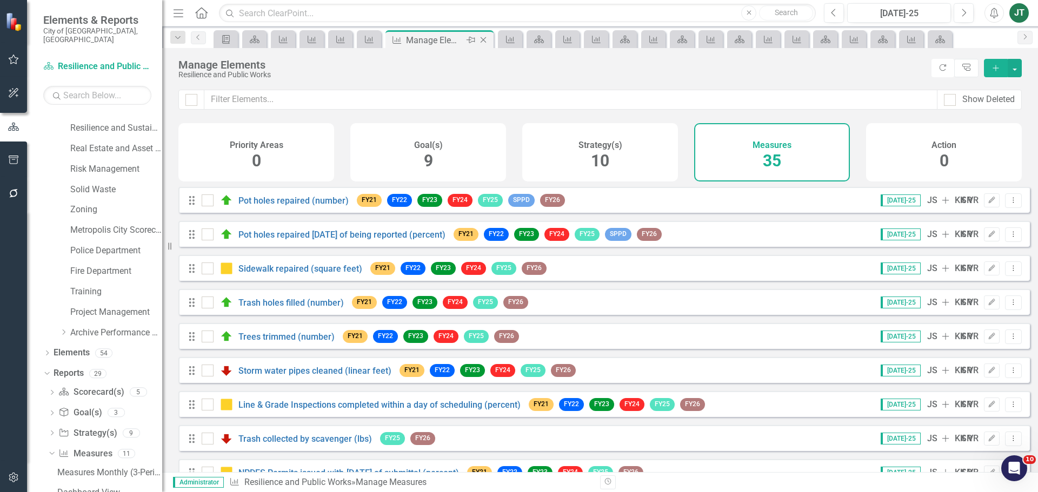
click at [485, 40] on icon "Close" at bounding box center [483, 40] width 11 height 9
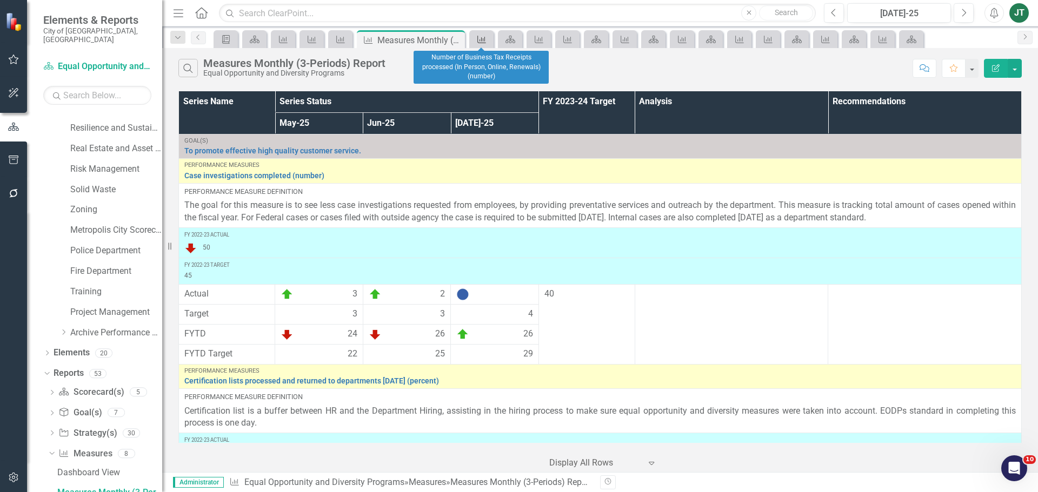
click at [484, 41] on icon "Measure" at bounding box center [481, 39] width 11 height 9
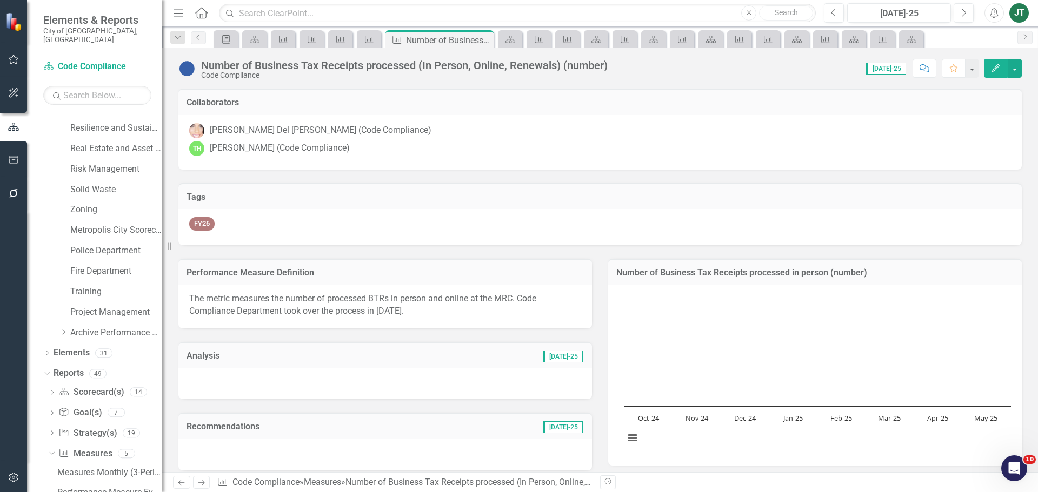
click at [0, 0] on icon "Close" at bounding box center [0, 0] width 0 height 0
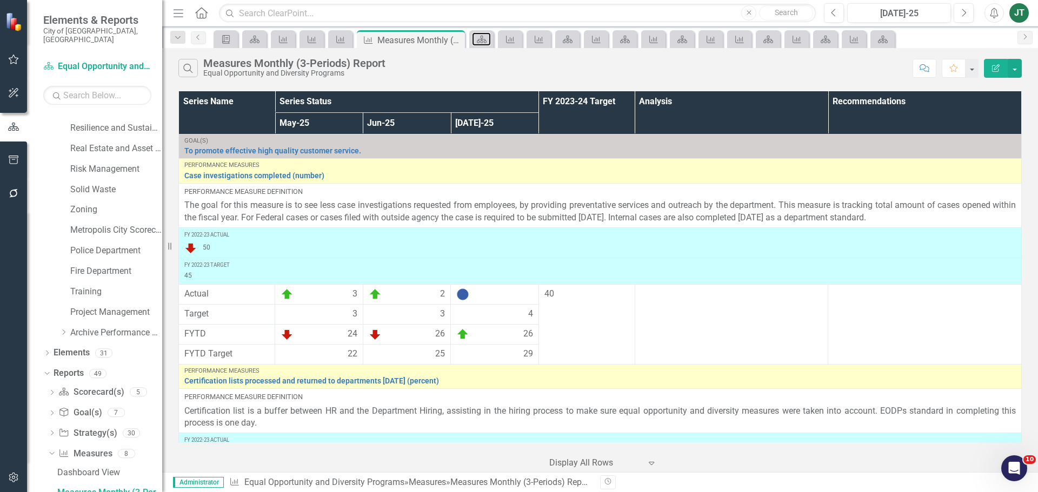
click at [484, 40] on icon "Scorecard(s)" at bounding box center [481, 39] width 11 height 9
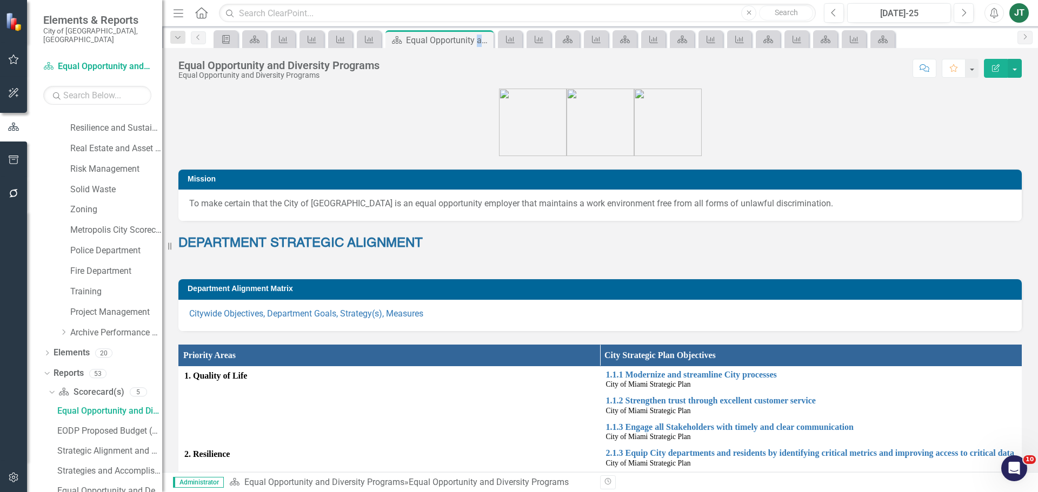
click at [484, 40] on div "Scorecard(s) Equal Opportunity and Diversity Programs Pin Close" at bounding box center [439, 41] width 103 height 14
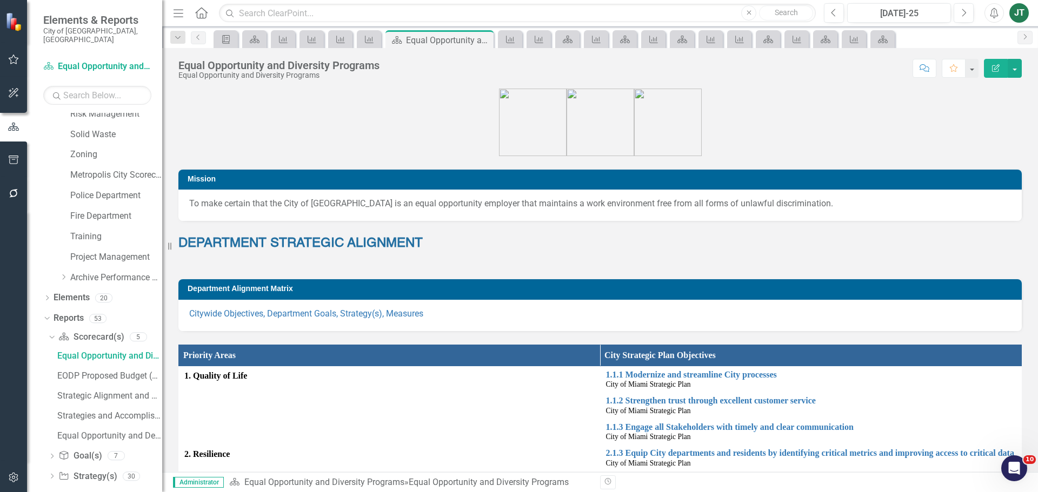
scroll to position [511, 0]
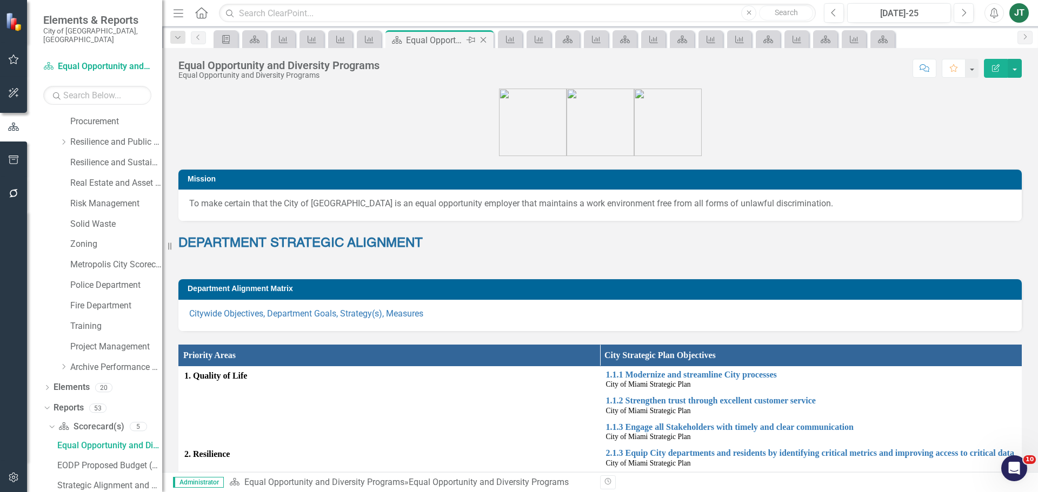
click at [484, 40] on icon "Close" at bounding box center [483, 40] width 11 height 9
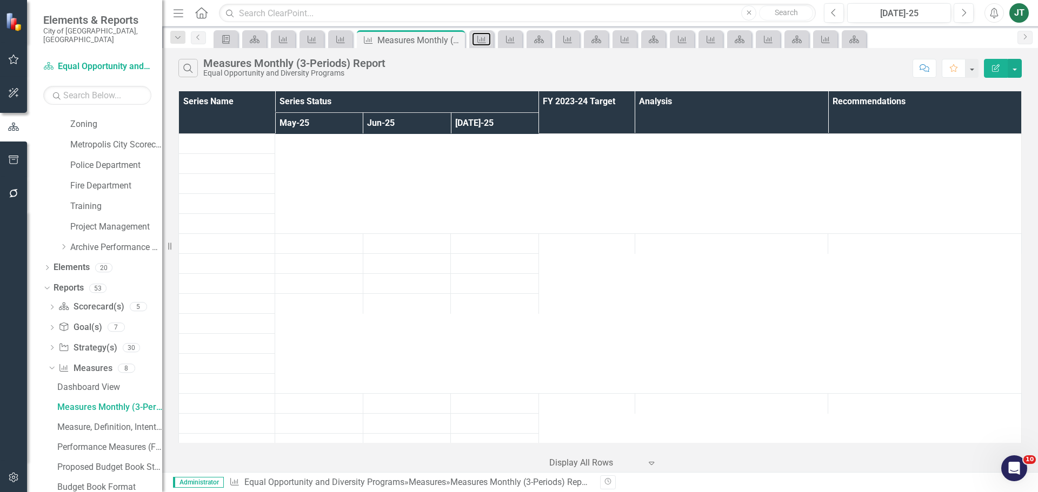
click at [484, 40] on icon "Measure" at bounding box center [481, 39] width 11 height 9
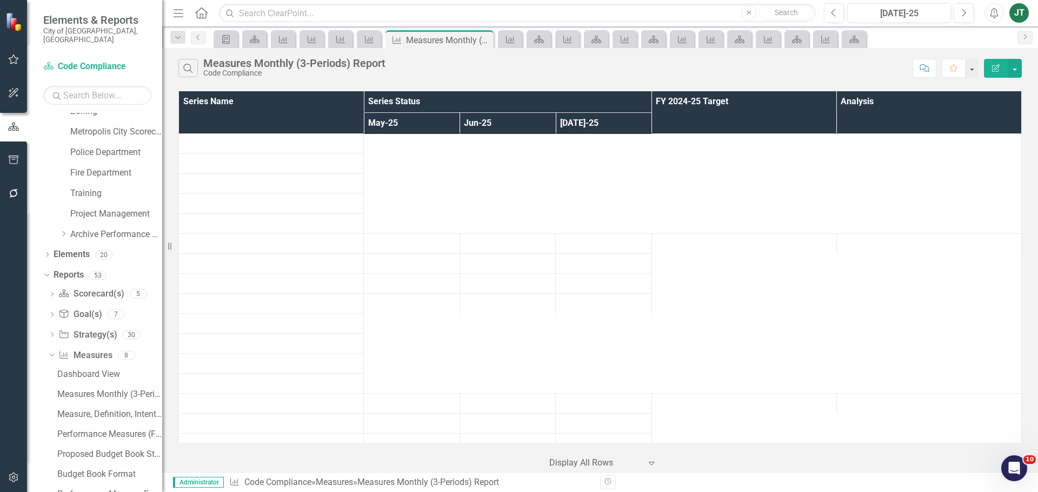
click at [0, 0] on icon "Close" at bounding box center [0, 0] width 0 height 0
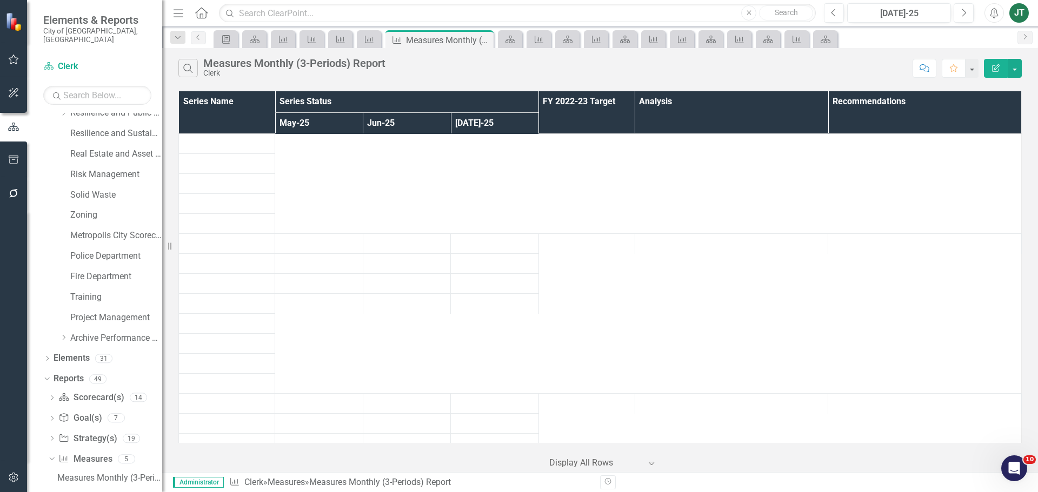
click at [0, 0] on icon "Close" at bounding box center [0, 0] width 0 height 0
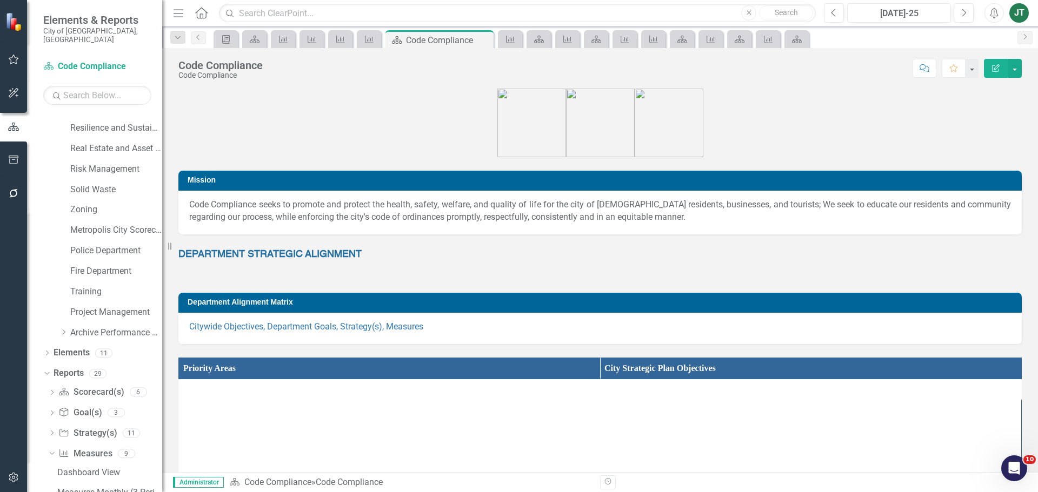
click at [0, 0] on icon "Close" at bounding box center [0, 0] width 0 height 0
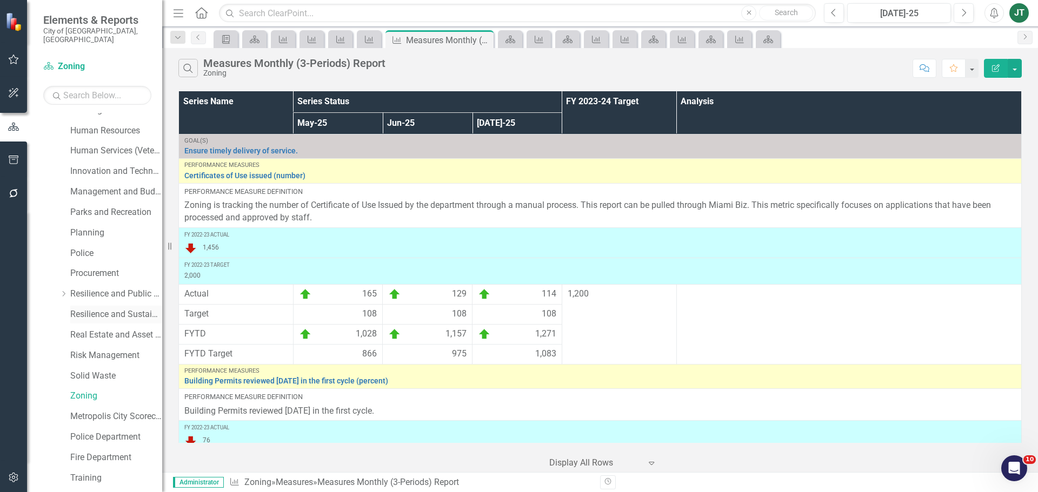
scroll to position [364, 0]
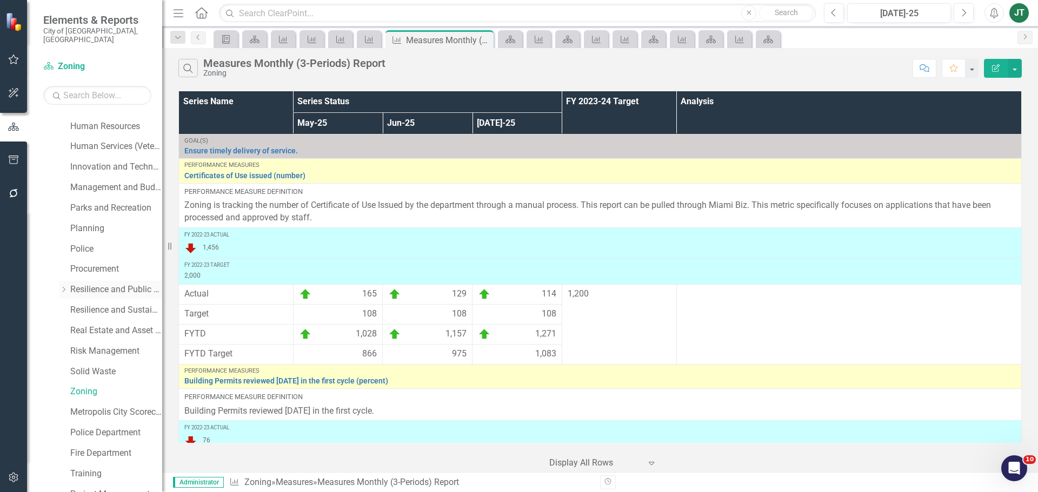
click at [122, 284] on link "Resilience and Public Works" at bounding box center [116, 290] width 92 height 12
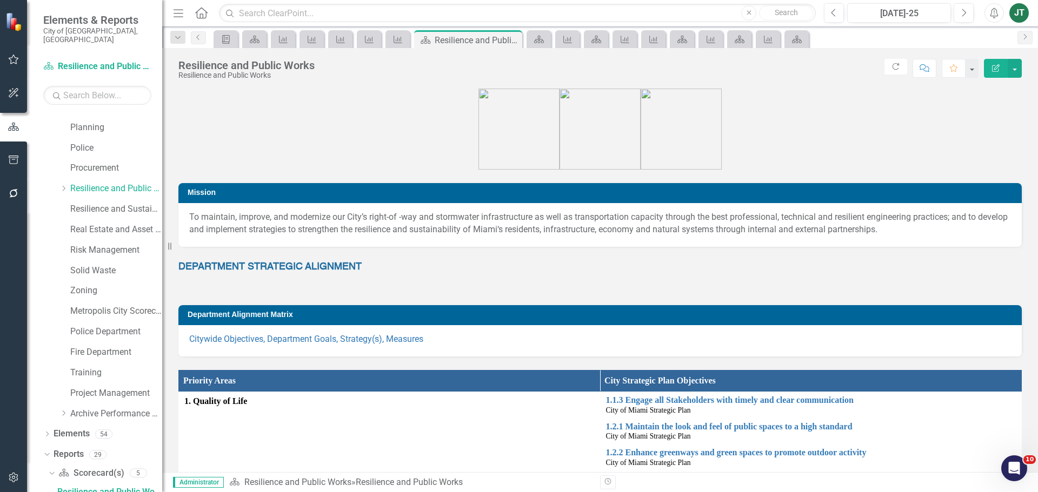
drag, startPoint x: 500, startPoint y: 101, endPoint x: 370, endPoint y: 266, distance: 210.1
click at [490, 116] on div "Resilience and Public Works Resilience and Public Works Score: N/A [DATE]-25 Co…" at bounding box center [600, 260] width 876 height 424
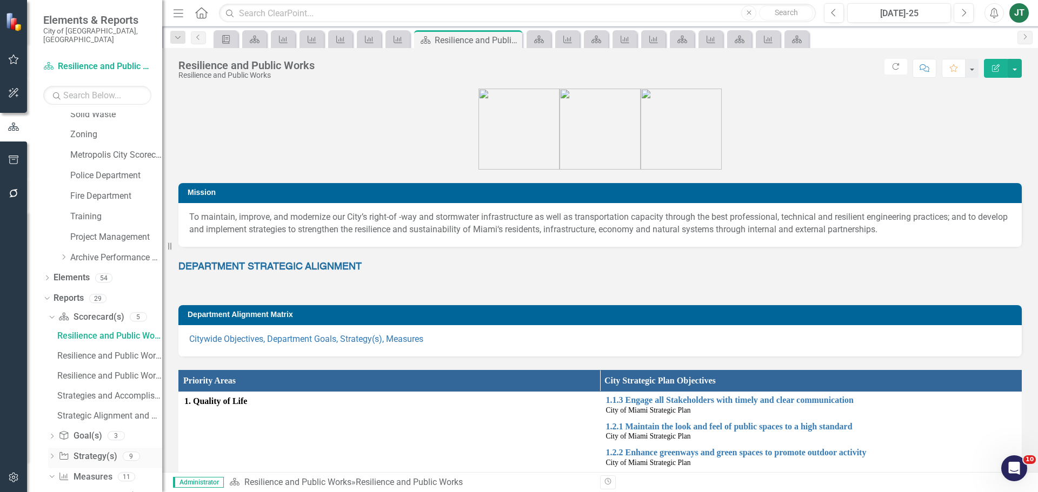
scroll to position [627, 0]
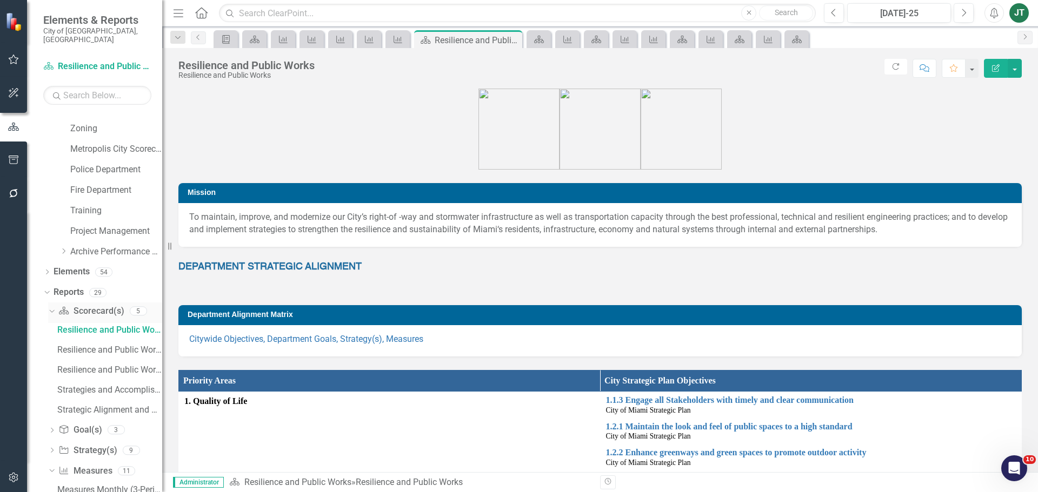
click at [50, 307] on icon "Dropdown" at bounding box center [51, 311] width 6 height 8
click at [88, 387] on div "Measures Monthly (3-Periods) Report" at bounding box center [109, 392] width 105 height 10
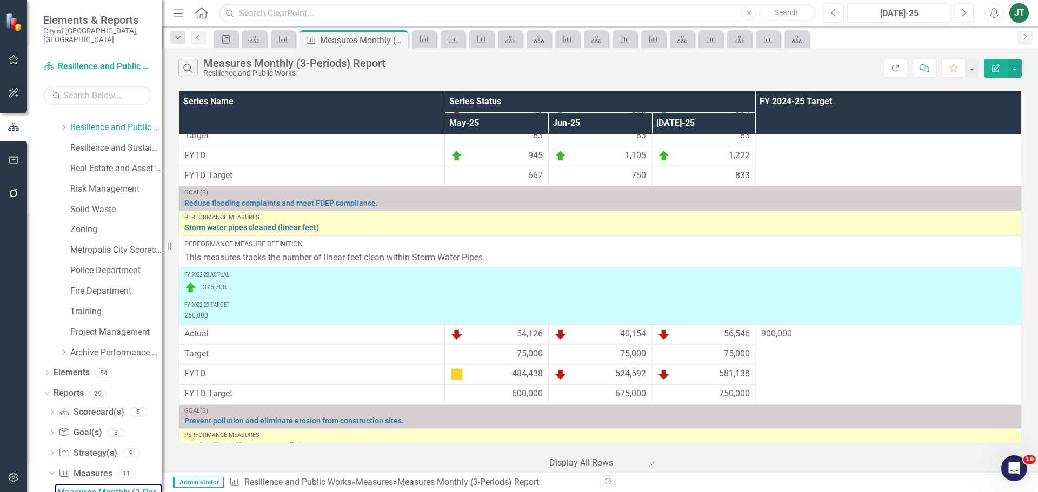
scroll to position [1424, 0]
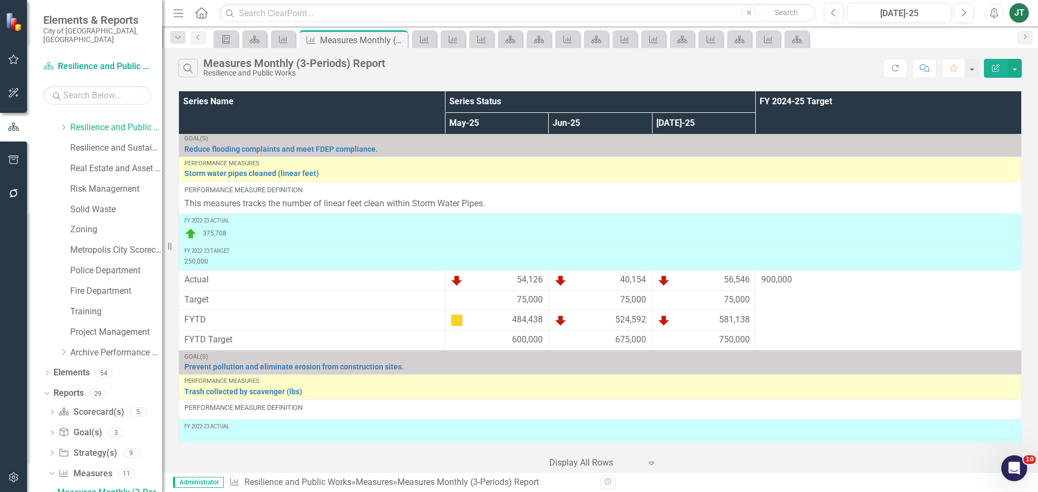
click at [826, 71] on div "Search Measures Monthly (3-Periods) Report Resilience and Public Works" at bounding box center [530, 68] width 705 height 18
